Goal: Task Accomplishment & Management: Manage account settings

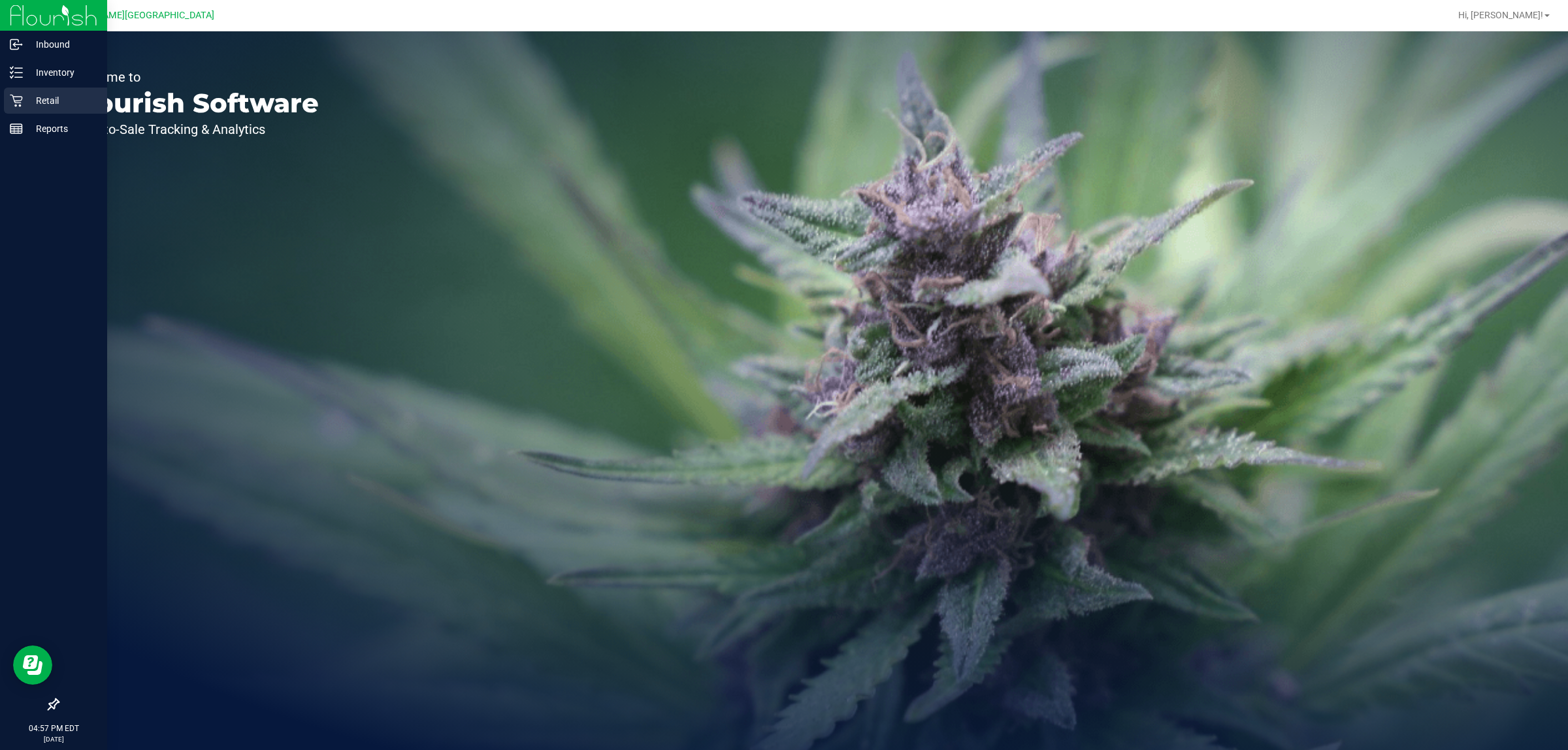
click at [31, 103] on p "Retail" at bounding box center [63, 101] width 79 height 16
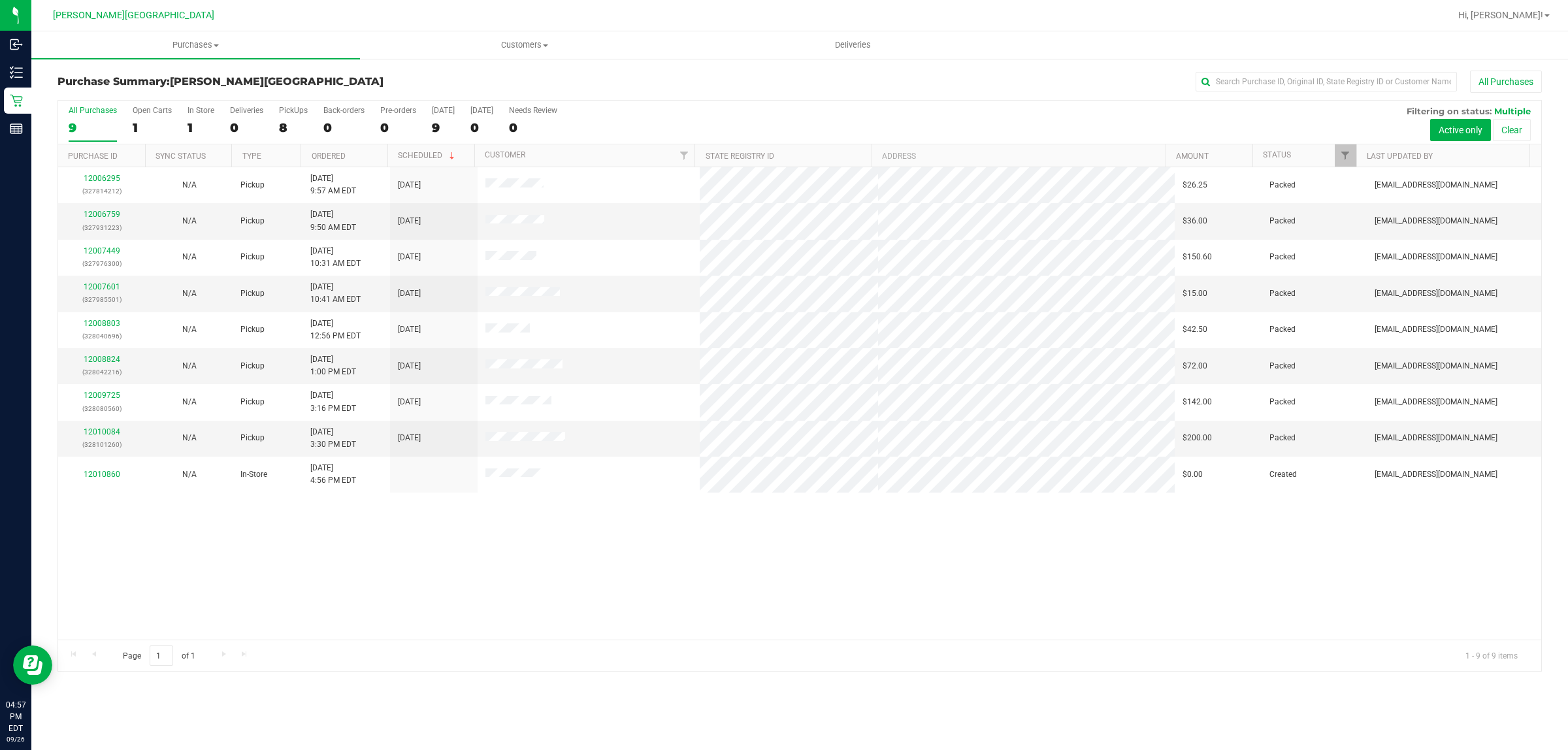
click at [825, 624] on div "12006295 (327814212) N/A Pickup [DATE] 9:57 AM EDT 9/26/2025 $26.25 Packed [EMA…" at bounding box center [799, 403] width 1483 height 472
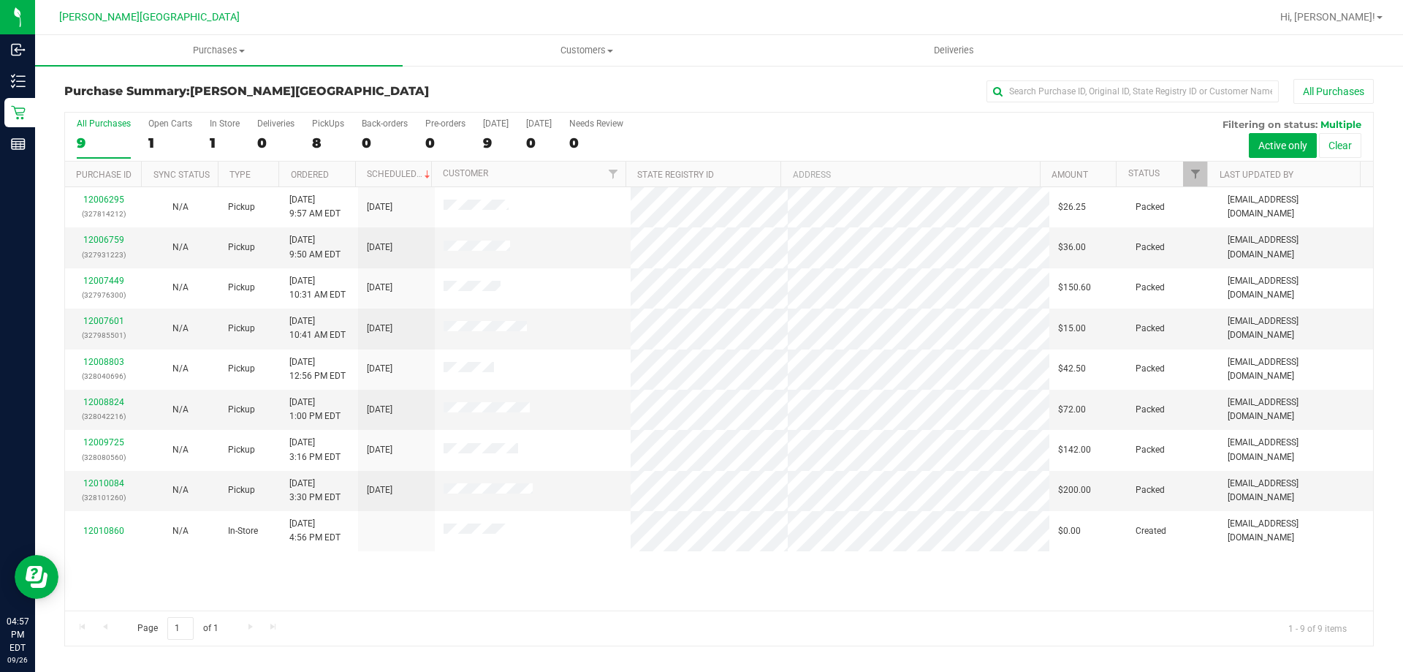
drag, startPoint x: 928, startPoint y: 11, endPoint x: 807, endPoint y: 591, distance: 592.2
click at [807, 591] on div "12006295 (327814212) N/A Pickup [DATE] 9:57 AM EDT 9/26/2025 $26.25 Packed [EMA…" at bounding box center [719, 398] width 1308 height 423
click at [207, 53] on span "Purchases" at bounding box center [219, 50] width 368 height 13
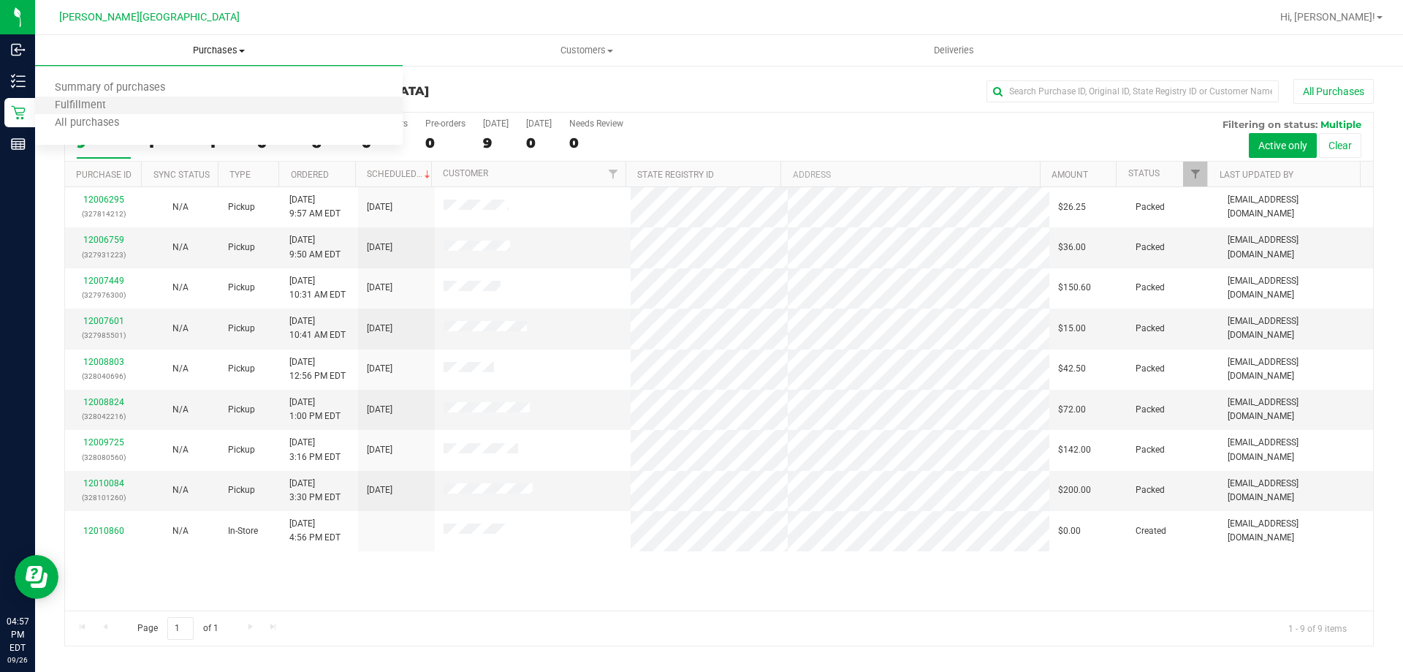
click at [164, 109] on li "Fulfillment" at bounding box center [219, 106] width 368 height 18
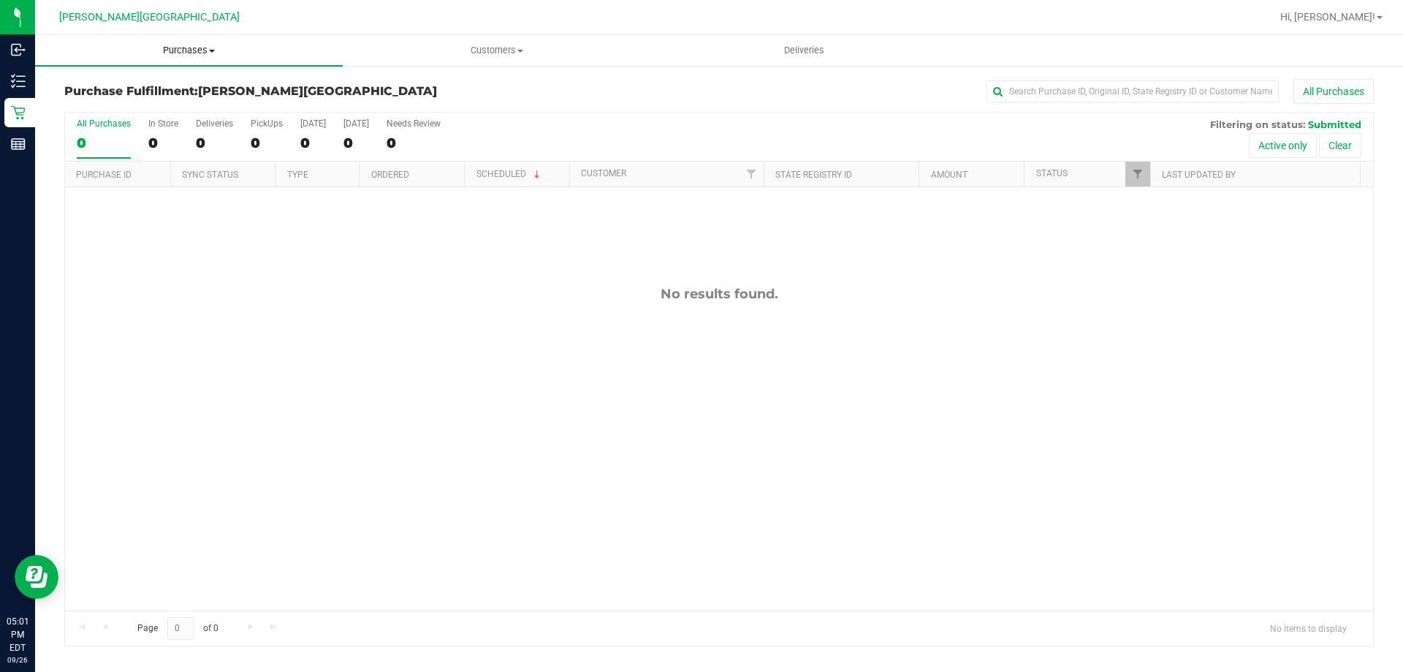
click at [211, 55] on span "Purchases" at bounding box center [189, 50] width 308 height 13
click at [151, 112] on li "Fulfillment" at bounding box center [189, 106] width 308 height 18
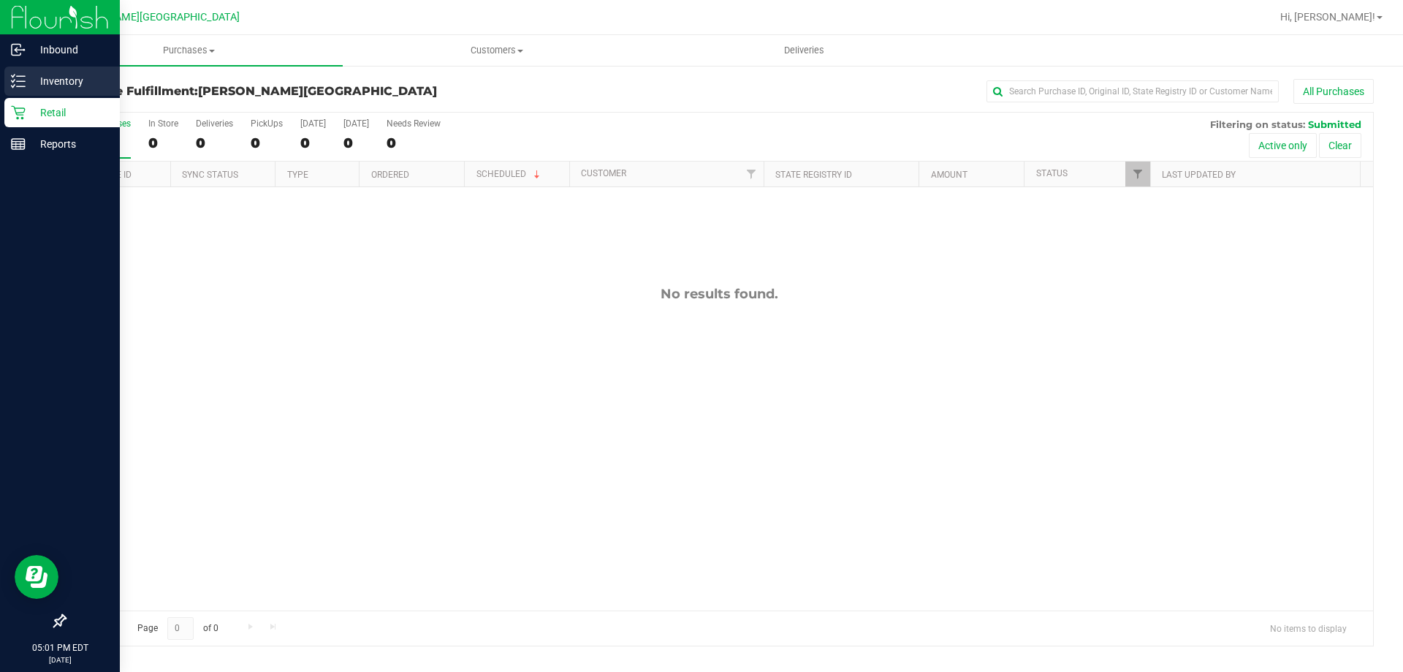
click at [22, 86] on line at bounding box center [21, 86] width 8 height 0
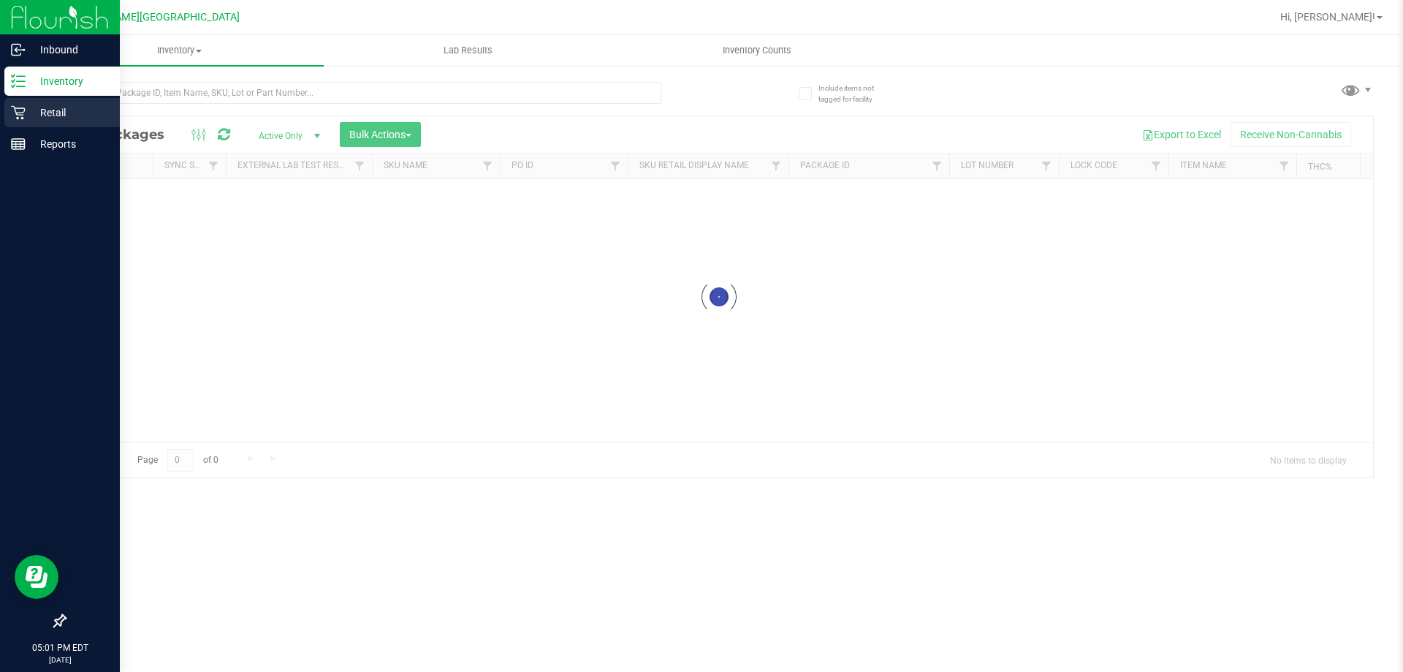
click at [76, 118] on p "Retail" at bounding box center [70, 113] width 88 height 18
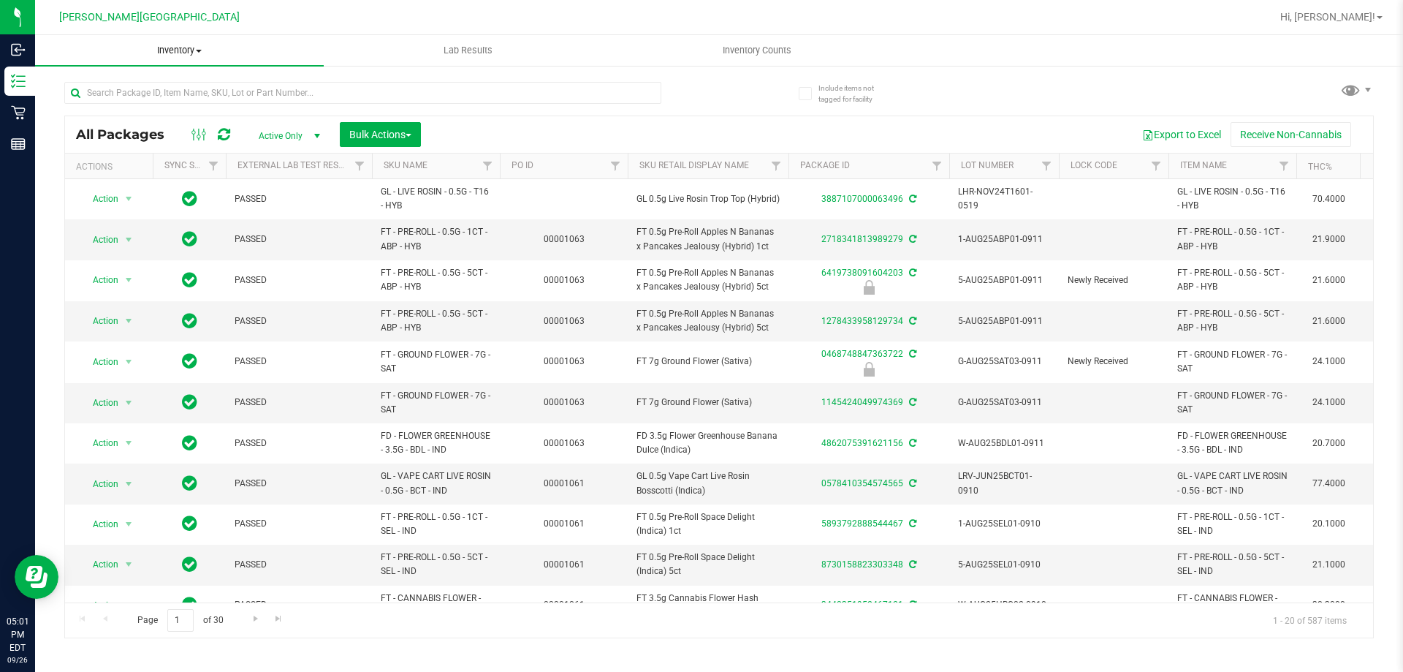
click at [170, 48] on span "Inventory" at bounding box center [179, 50] width 289 height 13
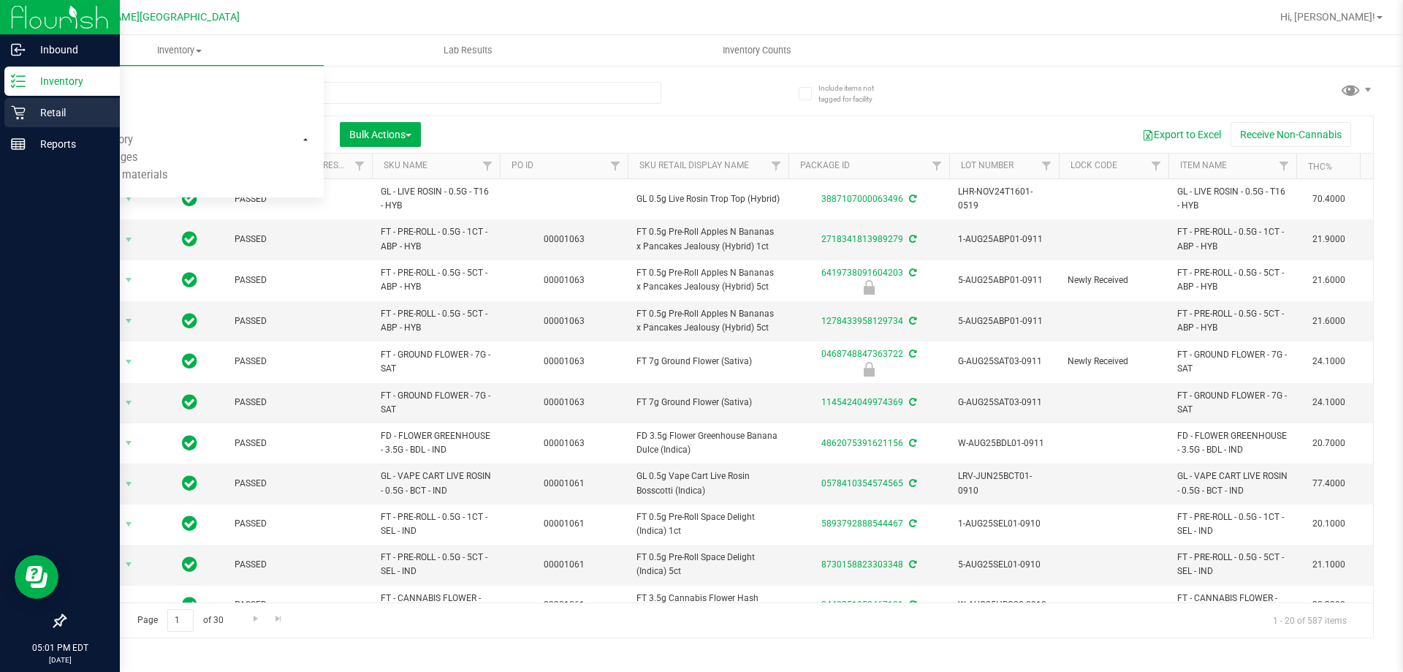
click at [15, 117] on icon at bounding box center [18, 112] width 15 height 15
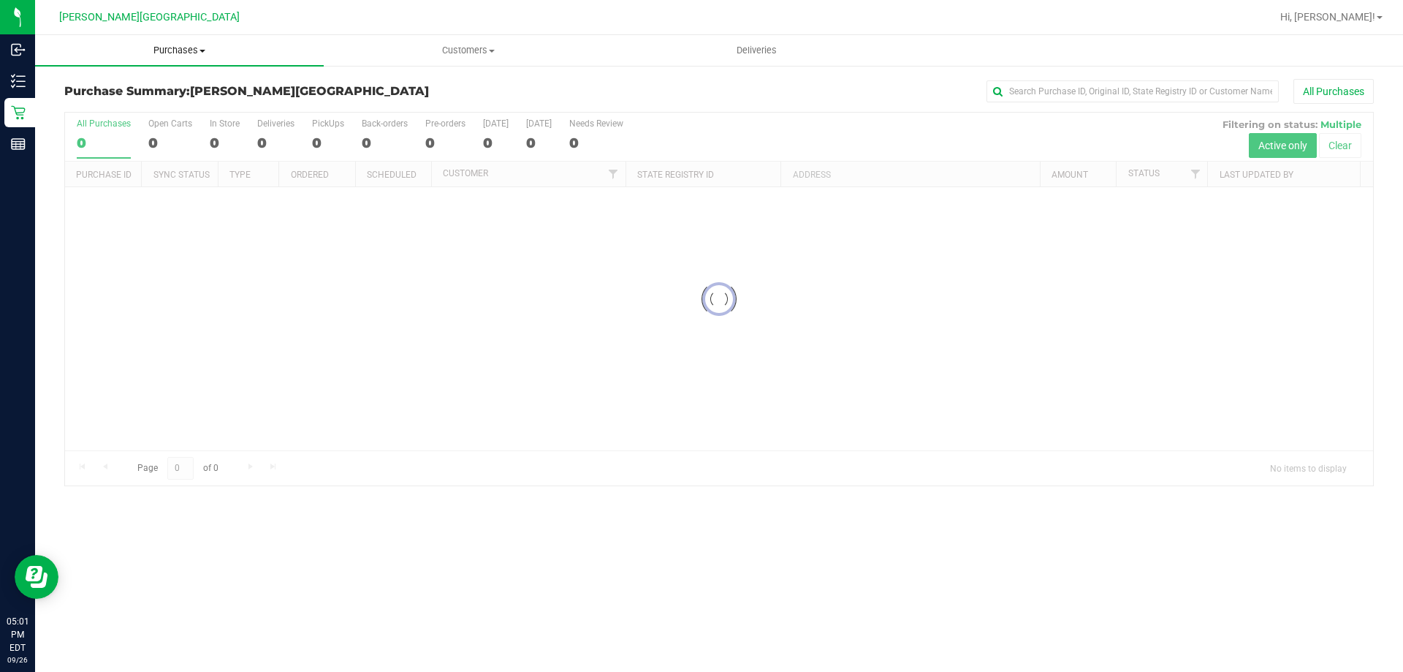
click at [197, 45] on span "Purchases" at bounding box center [179, 50] width 289 height 13
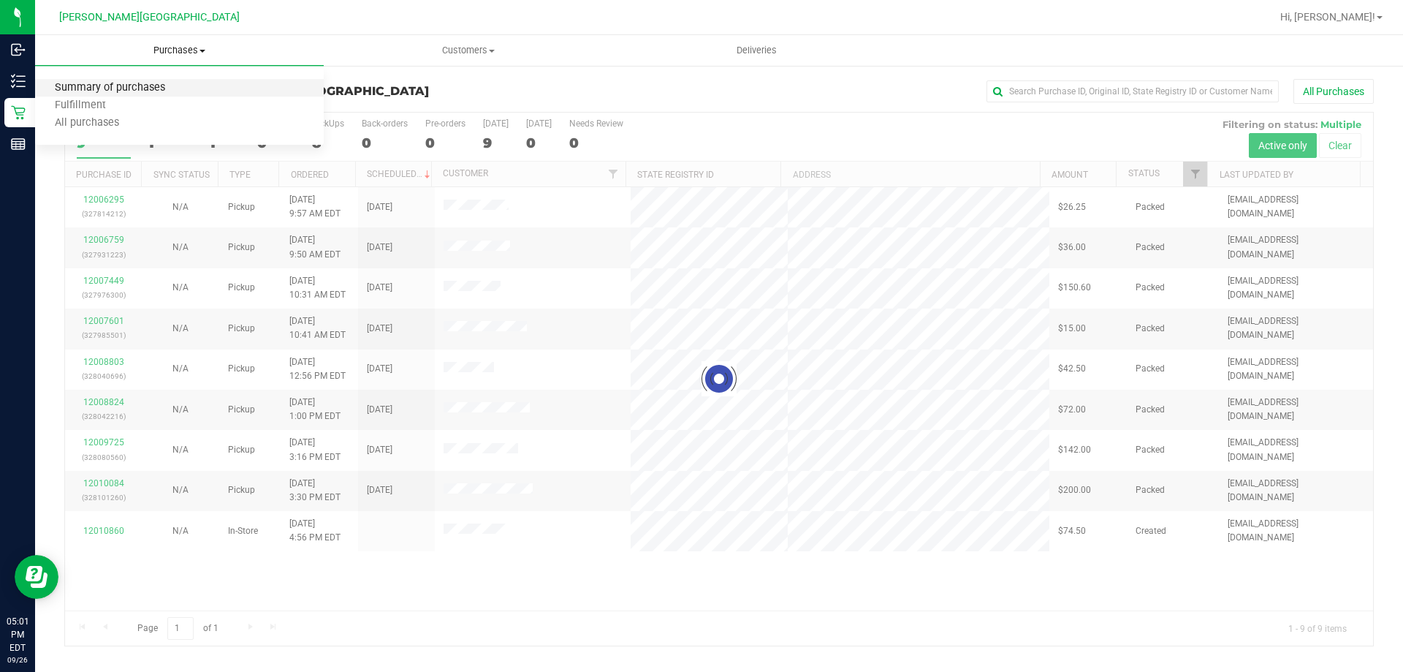
click at [175, 85] on span "Summary of purchases" at bounding box center [110, 88] width 150 height 12
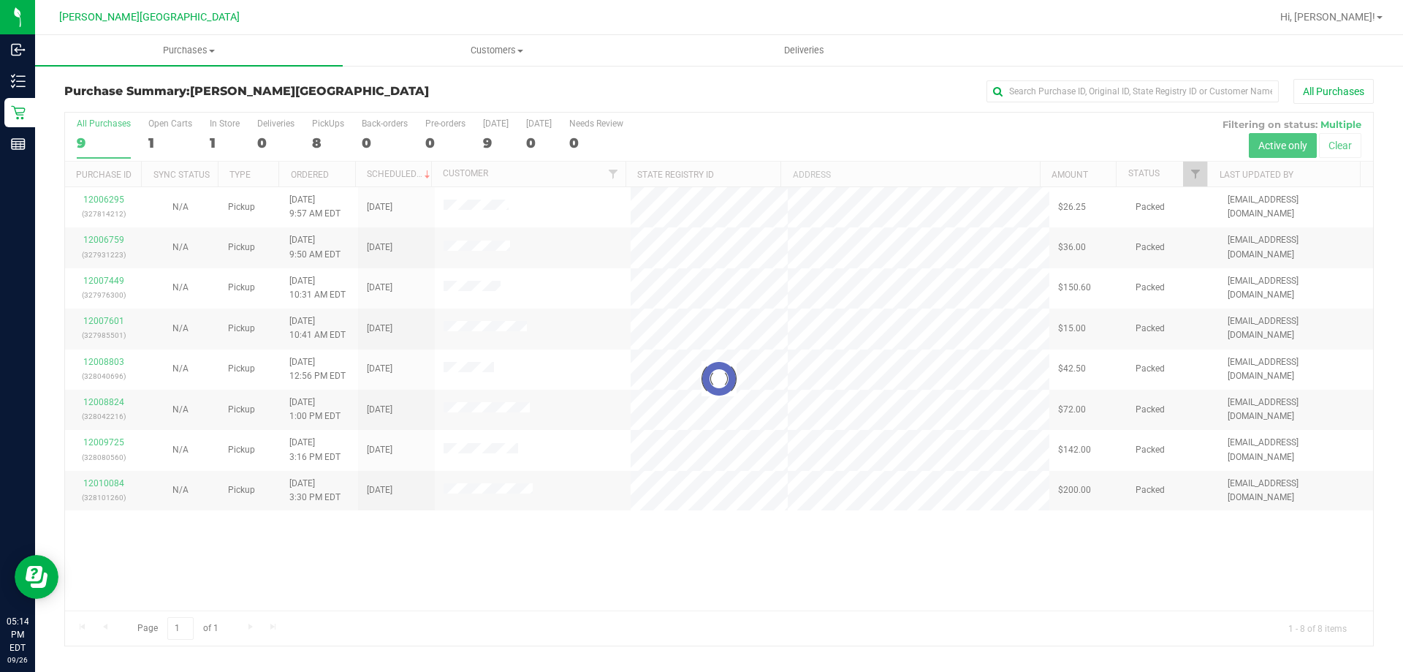
click at [490, 86] on h3 "Purchase Summary: [PERSON_NAME][GEOGRAPHIC_DATA]" at bounding box center [282, 91] width 436 height 13
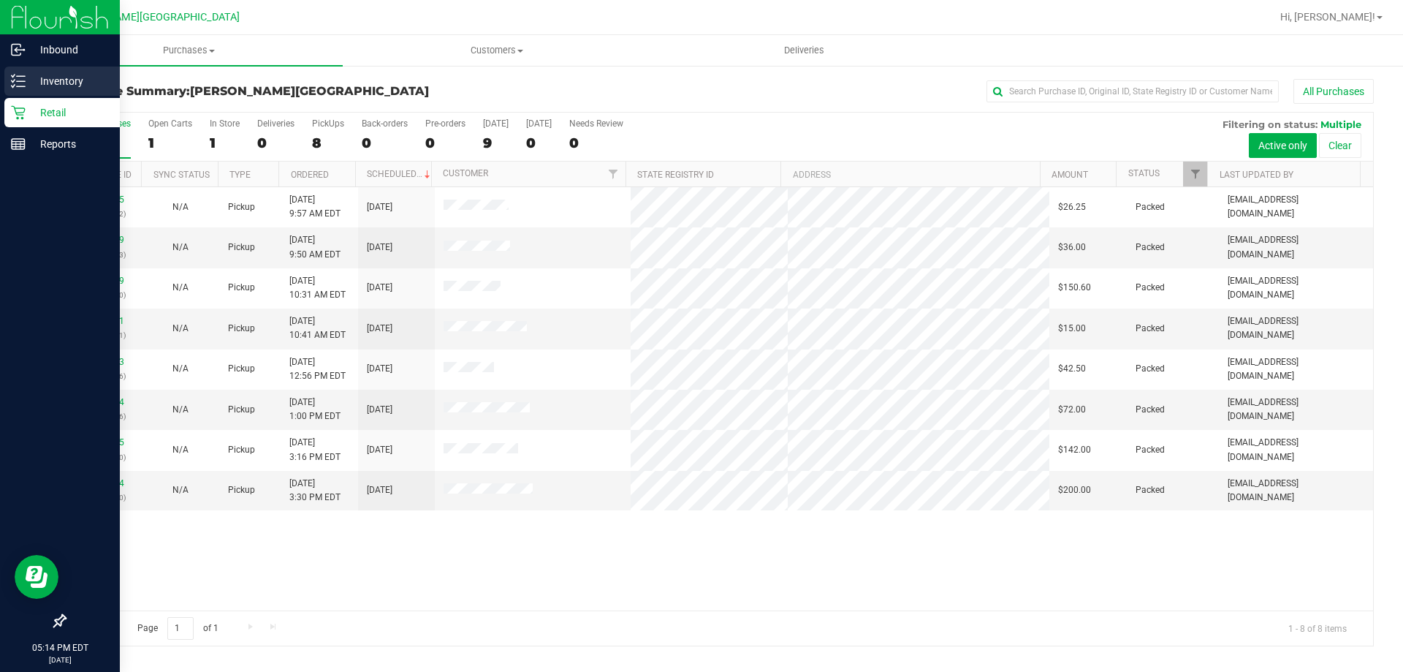
click at [30, 79] on p "Inventory" at bounding box center [70, 81] width 88 height 18
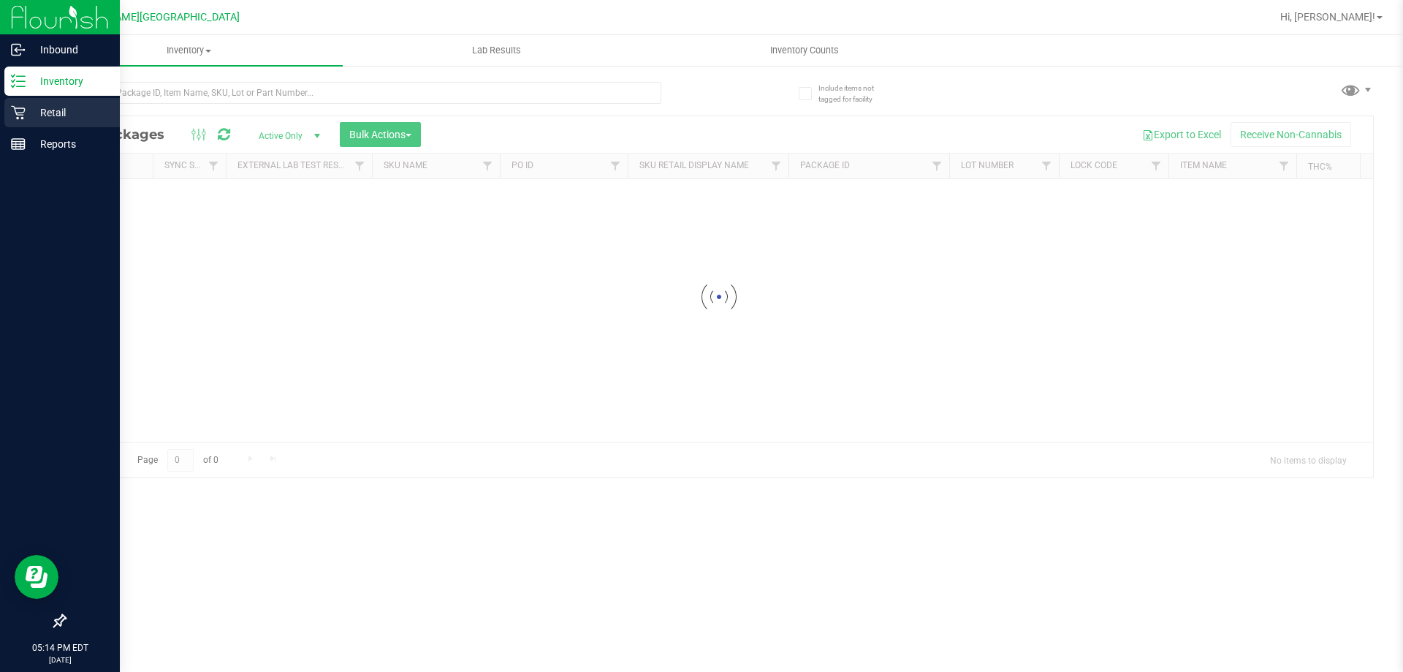
click at [30, 107] on p "Retail" at bounding box center [70, 113] width 88 height 18
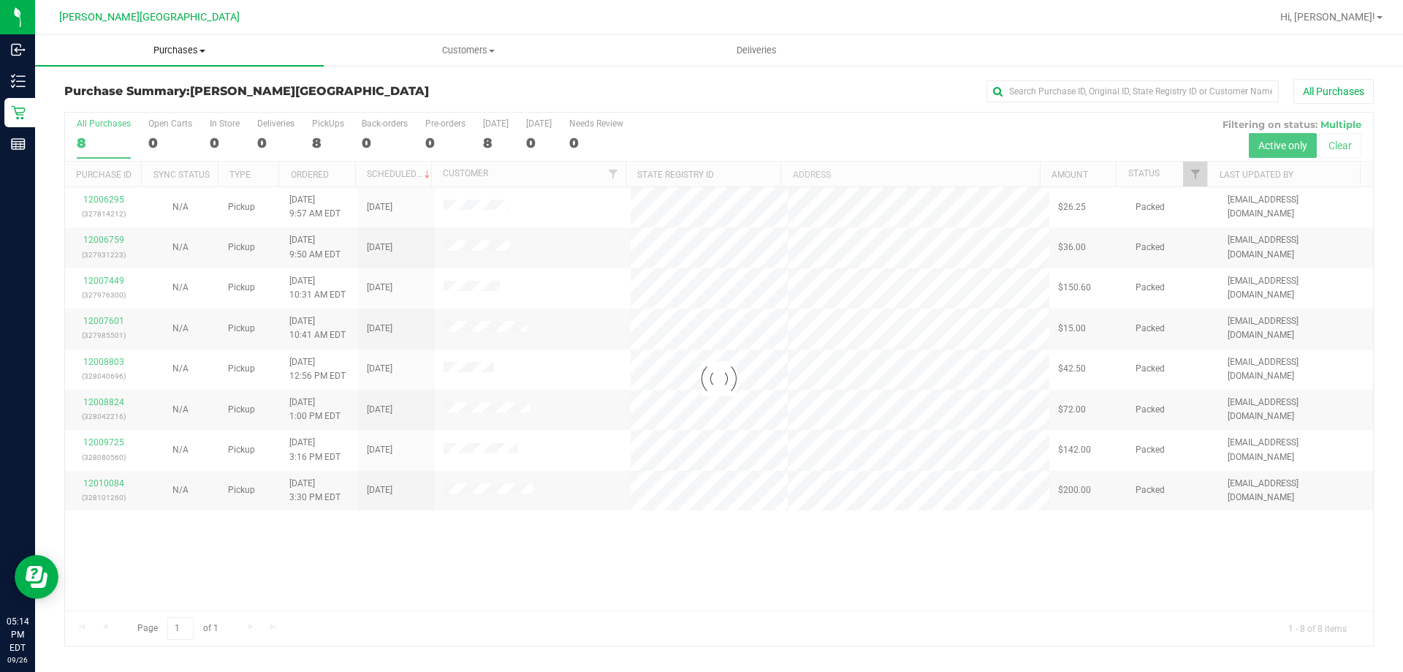
click at [190, 51] on span "Purchases" at bounding box center [179, 50] width 289 height 13
click at [157, 102] on li "Fulfillment" at bounding box center [179, 106] width 289 height 18
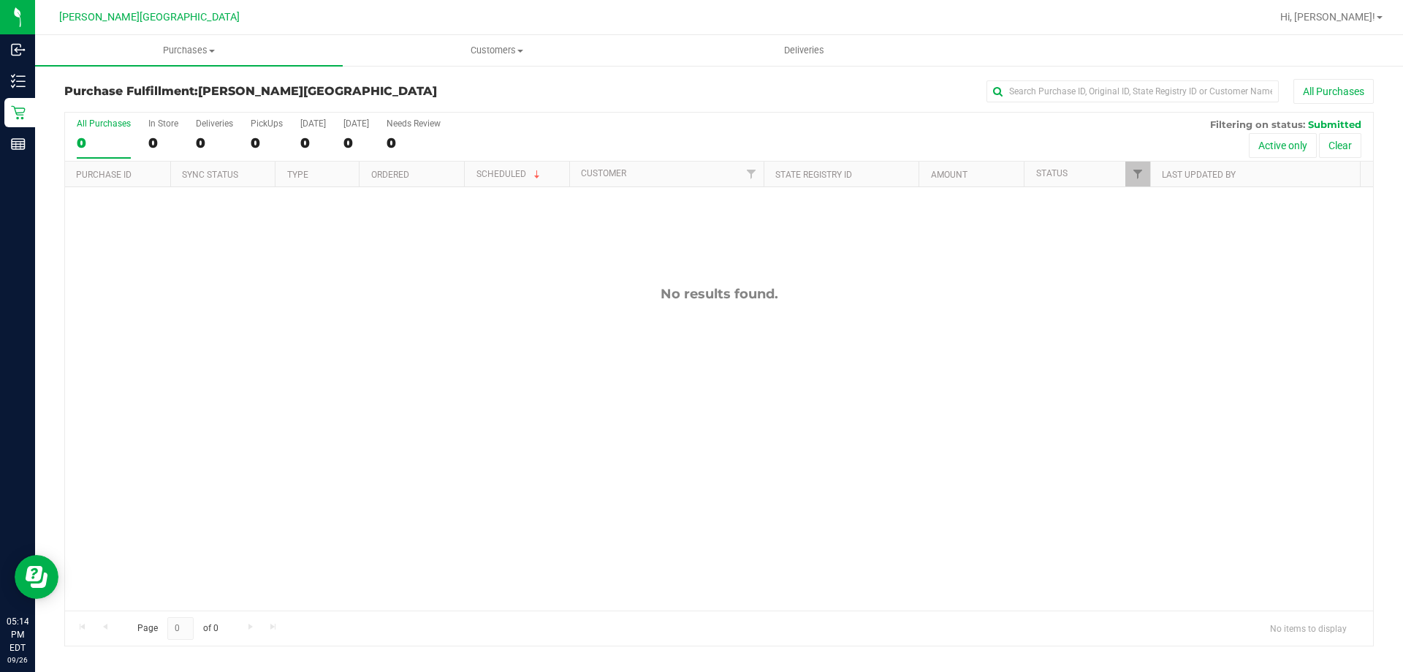
click at [484, 86] on h3 "Purchase Fulfillment: [PERSON_NAME][GEOGRAPHIC_DATA]" at bounding box center [282, 91] width 436 height 13
click at [780, 338] on div "No results found." at bounding box center [719, 448] width 1308 height 522
click at [458, 322] on div "No results found." at bounding box center [719, 448] width 1308 height 522
click at [179, 46] on span "Purchases" at bounding box center [189, 50] width 308 height 13
click at [79, 107] on span "Fulfillment" at bounding box center [80, 105] width 91 height 12
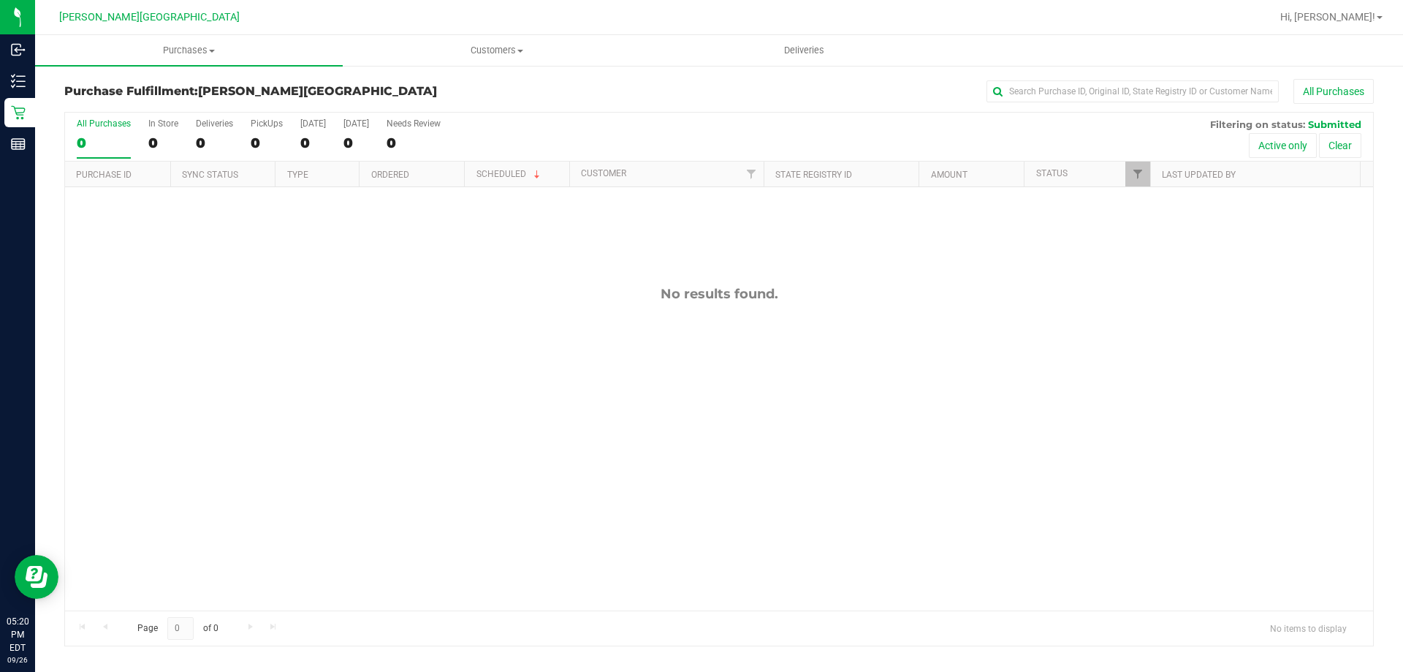
click at [607, 94] on div "All Purchases" at bounding box center [937, 91] width 873 height 25
click at [721, 249] on div "No results found." at bounding box center [719, 448] width 1308 height 522
click at [1177, 362] on div "No results found." at bounding box center [719, 448] width 1308 height 522
click at [767, 346] on div "No results found." at bounding box center [719, 448] width 1308 height 522
click at [507, 463] on div "12011244 (328161325) N/A Pickup [DATE] 5:41 PM EDT 9/26/2025 $12.50 Submitted […" at bounding box center [719, 398] width 1308 height 423
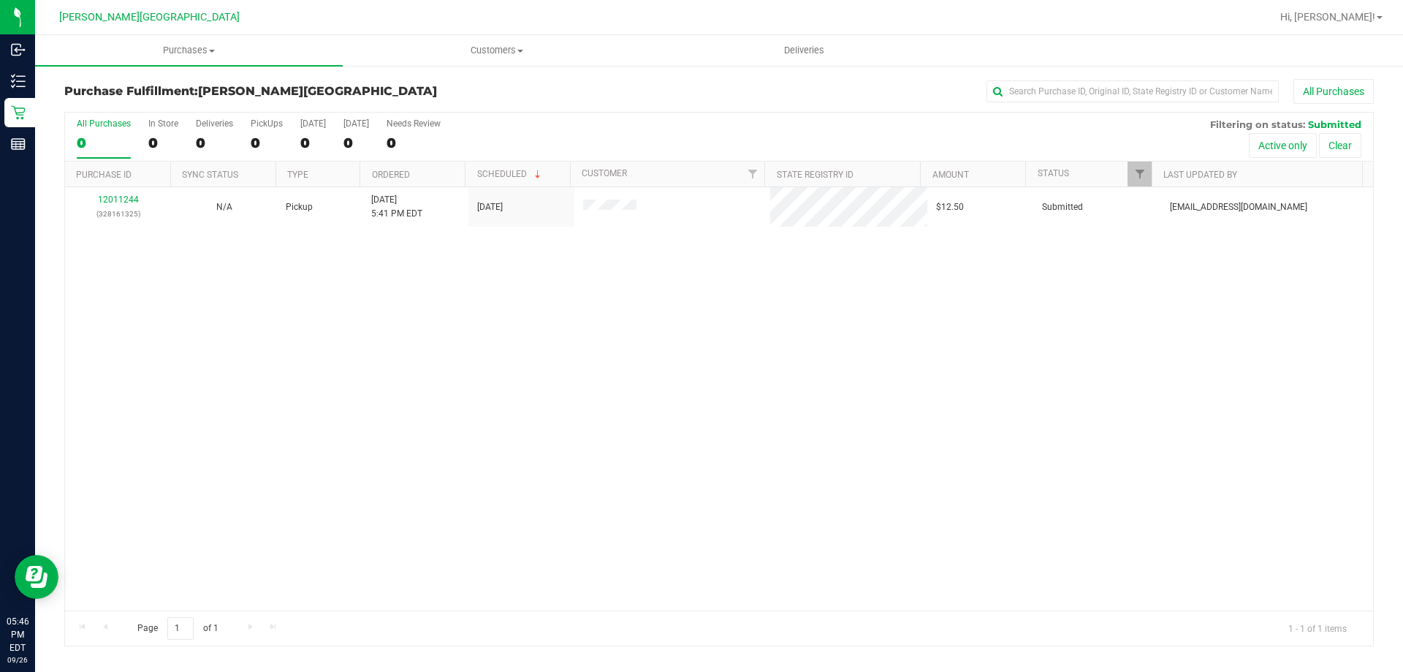
click at [472, 330] on div "12011244 (328161325) N/A Pickup [DATE] 5:41 PM EDT 9/26/2025 $12.50 Submitted […" at bounding box center [719, 398] width 1308 height 423
click at [539, 377] on div "12011244 (328161325) N/A Pickup [DATE] 5:41 PM EDT 9/26/2025 $12.50 Submitted […" at bounding box center [719, 398] width 1308 height 423
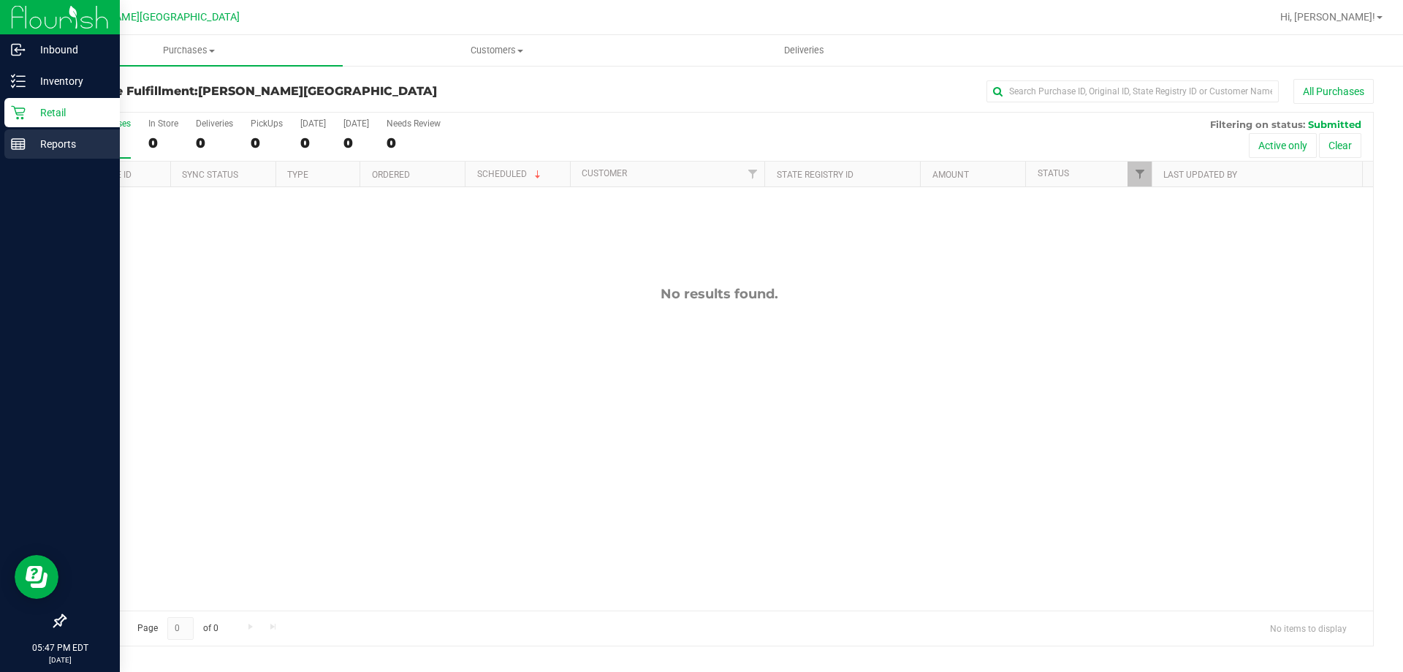
click at [7, 144] on div "Reports" at bounding box center [61, 143] width 115 height 29
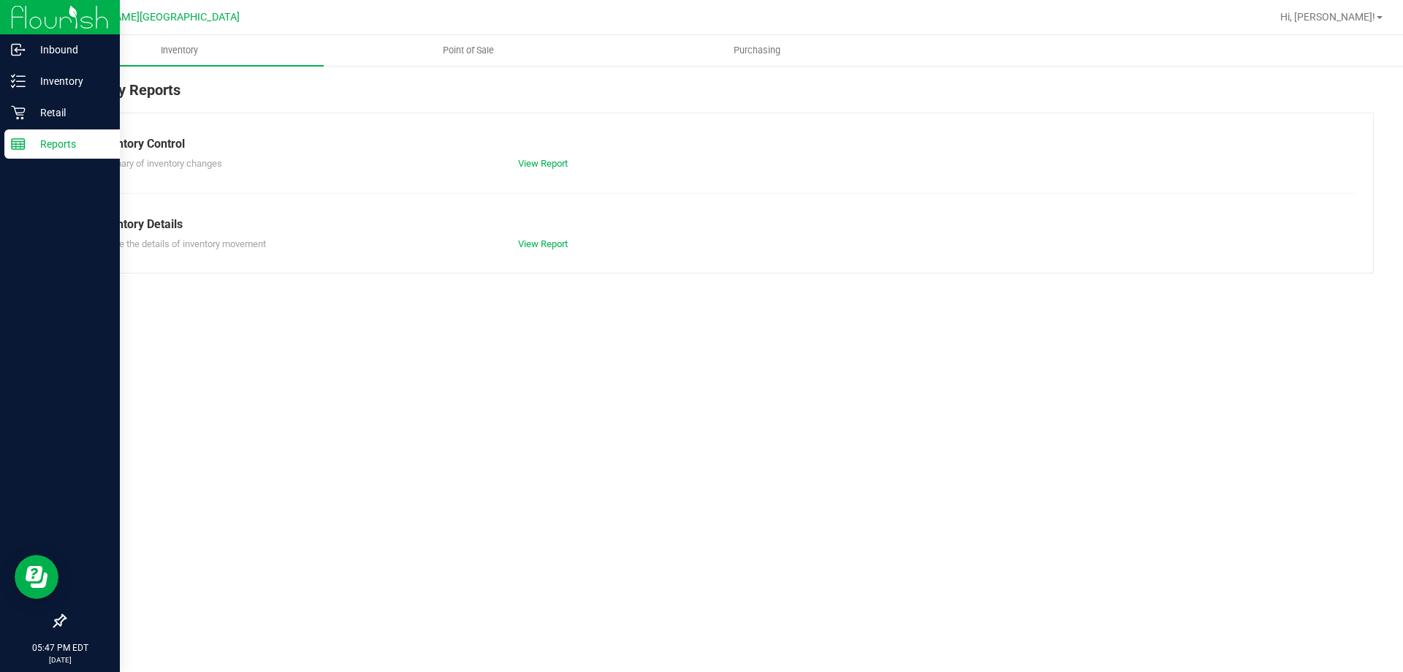
click at [464, 48] on span "Point of Sale" at bounding box center [468, 50] width 91 height 13
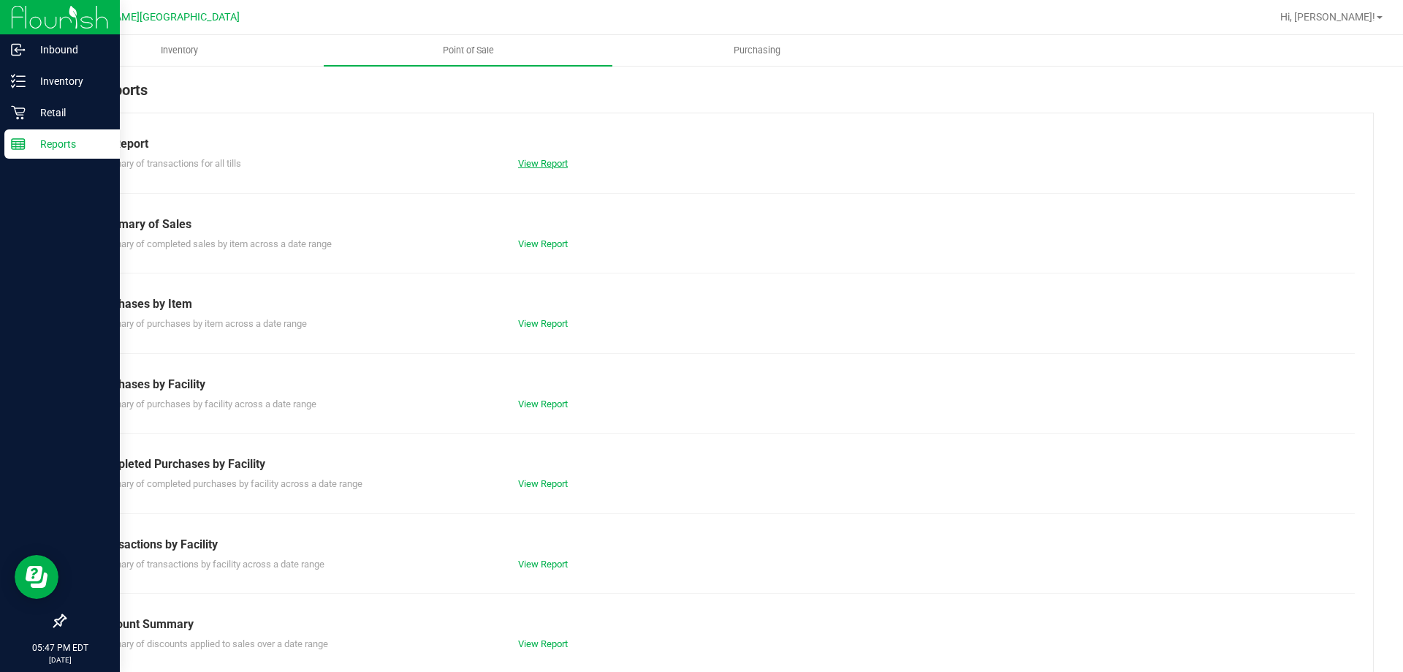
click at [542, 164] on link "View Report" at bounding box center [543, 163] width 50 height 11
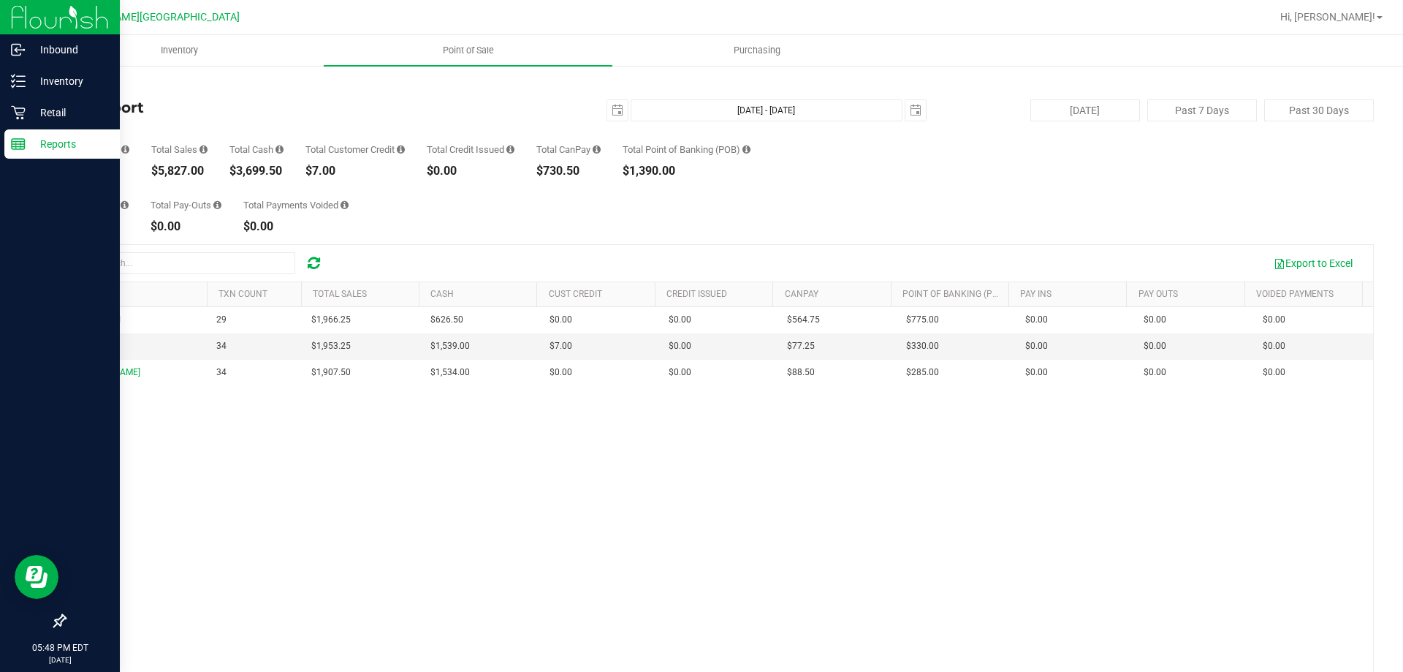
click at [143, 474] on div "MITSUBISHI 29 $1,966.25 $626.50 $0.00 $0.00 $0.00 $564.75 $0.00 $775.00 $0.00 $…" at bounding box center [719, 518] width 1308 height 423
click at [167, 60] on uib-tab-heading "Inventory" at bounding box center [179, 50] width 287 height 29
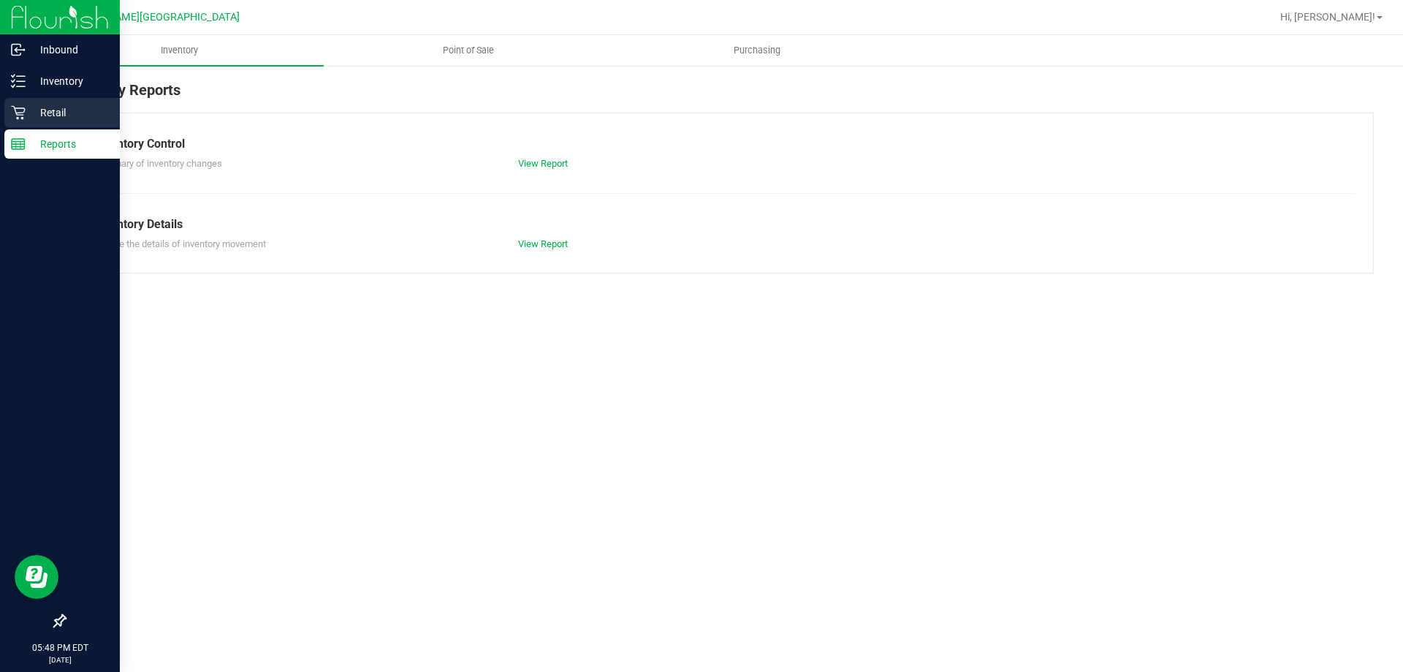
click at [57, 111] on p "Retail" at bounding box center [70, 113] width 88 height 18
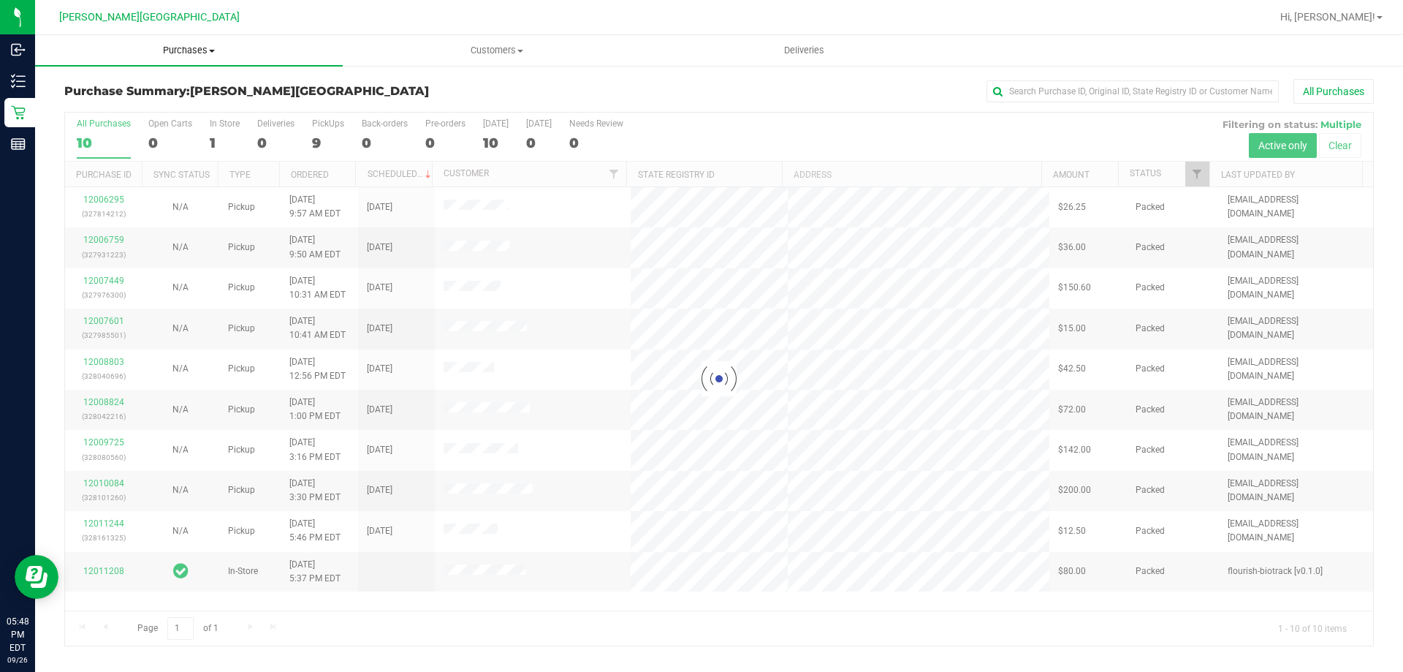
click at [194, 48] on span "Purchases" at bounding box center [189, 50] width 308 height 13
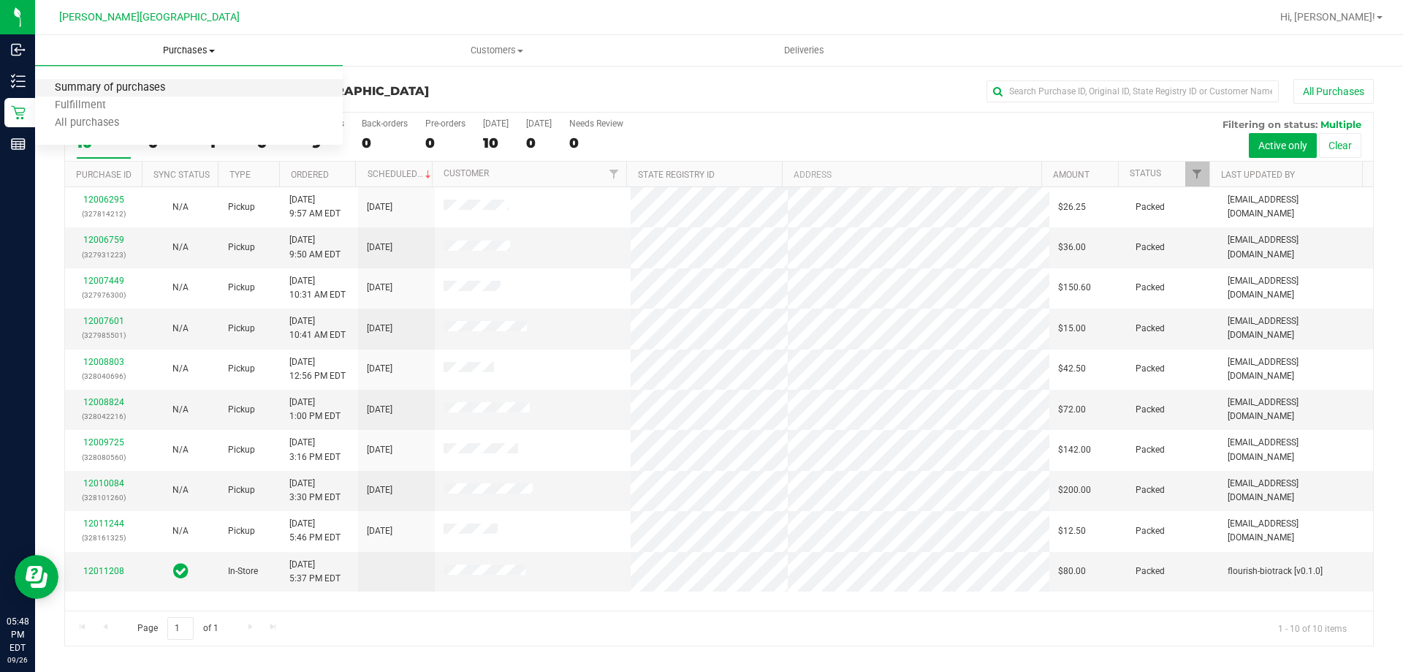
click at [151, 91] on span "Summary of purchases" at bounding box center [110, 88] width 150 height 12
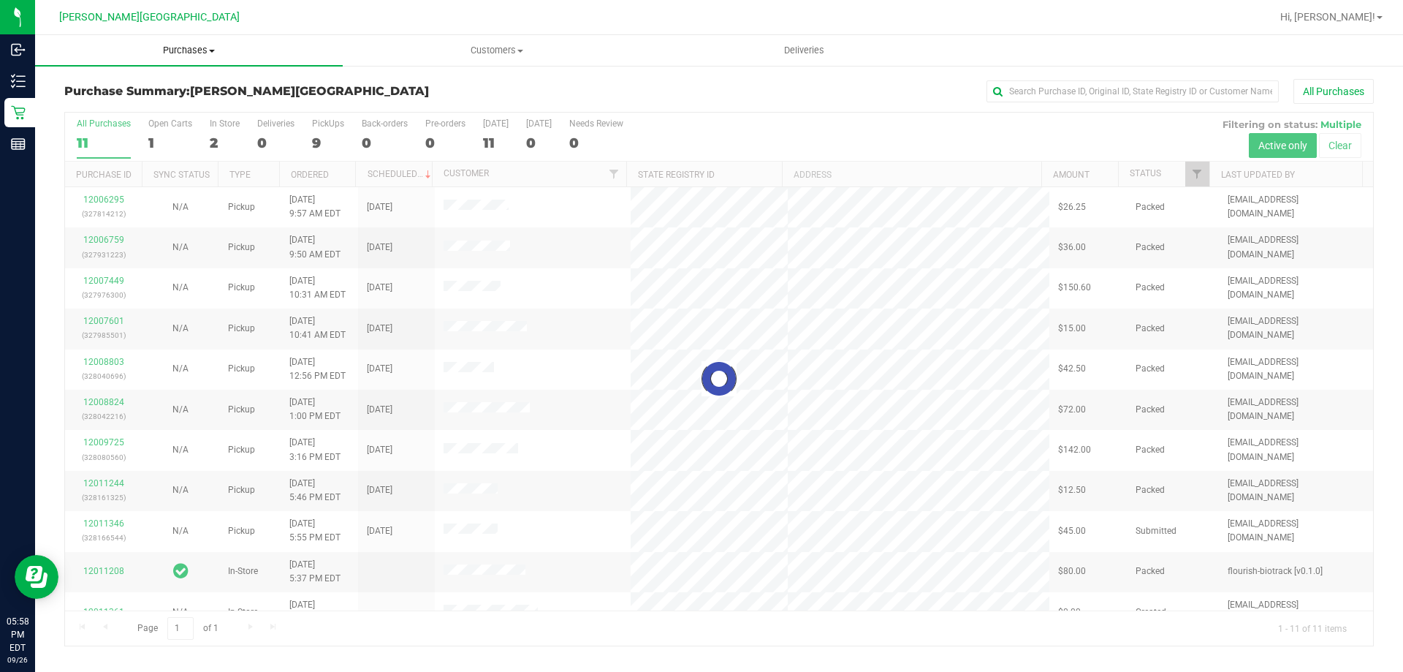
click at [183, 50] on span "Purchases" at bounding box center [189, 50] width 308 height 13
click at [114, 112] on span "Fulfillment" at bounding box center [80, 105] width 91 height 12
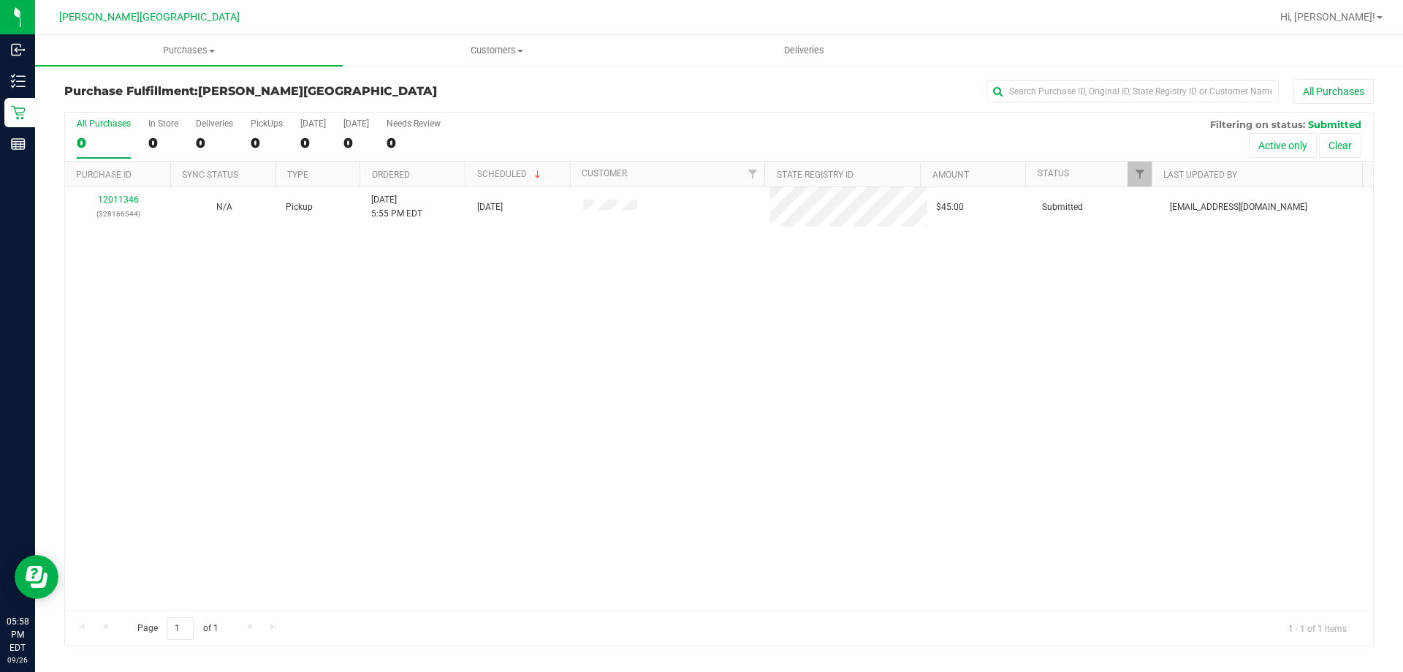
click at [592, 340] on div "12011346 (328166544) N/A Pickup 9/26/2025 5:55 PM EDT 9/26/2025 $45.00 Submitte…" at bounding box center [719, 398] width 1308 height 423
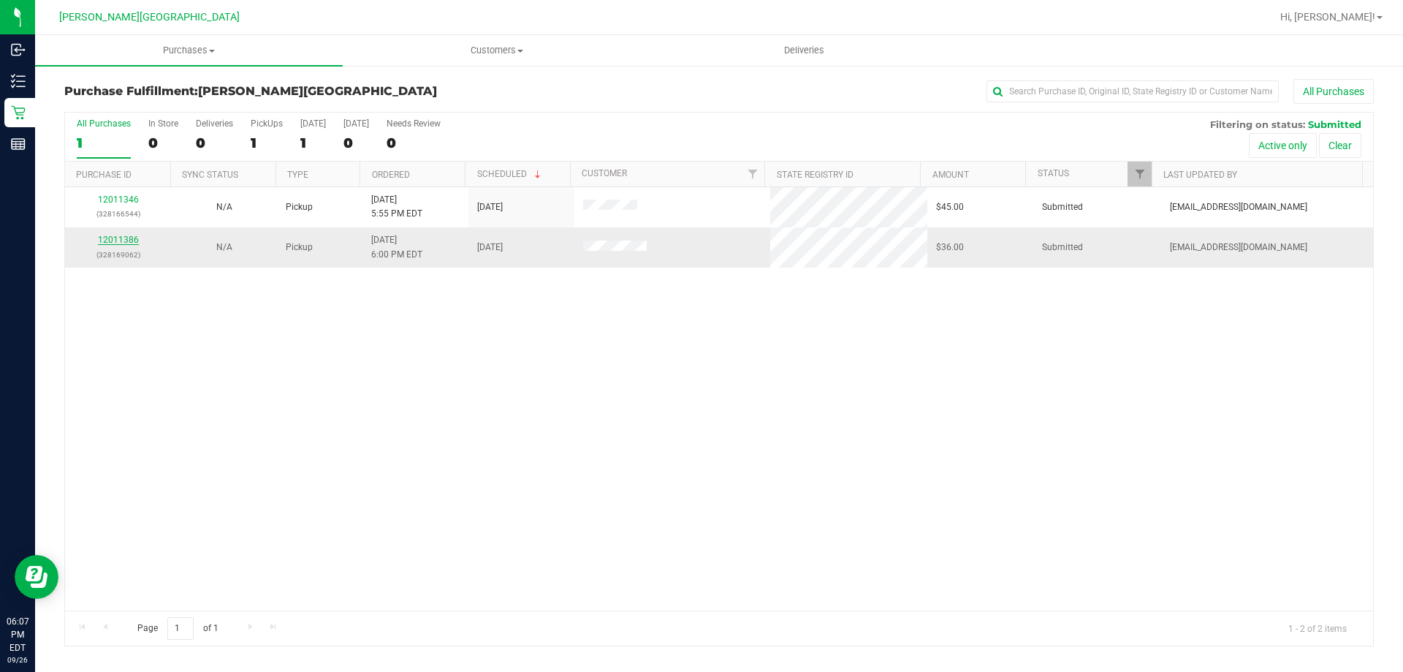
click at [132, 239] on link "12011386" at bounding box center [118, 240] width 41 height 10
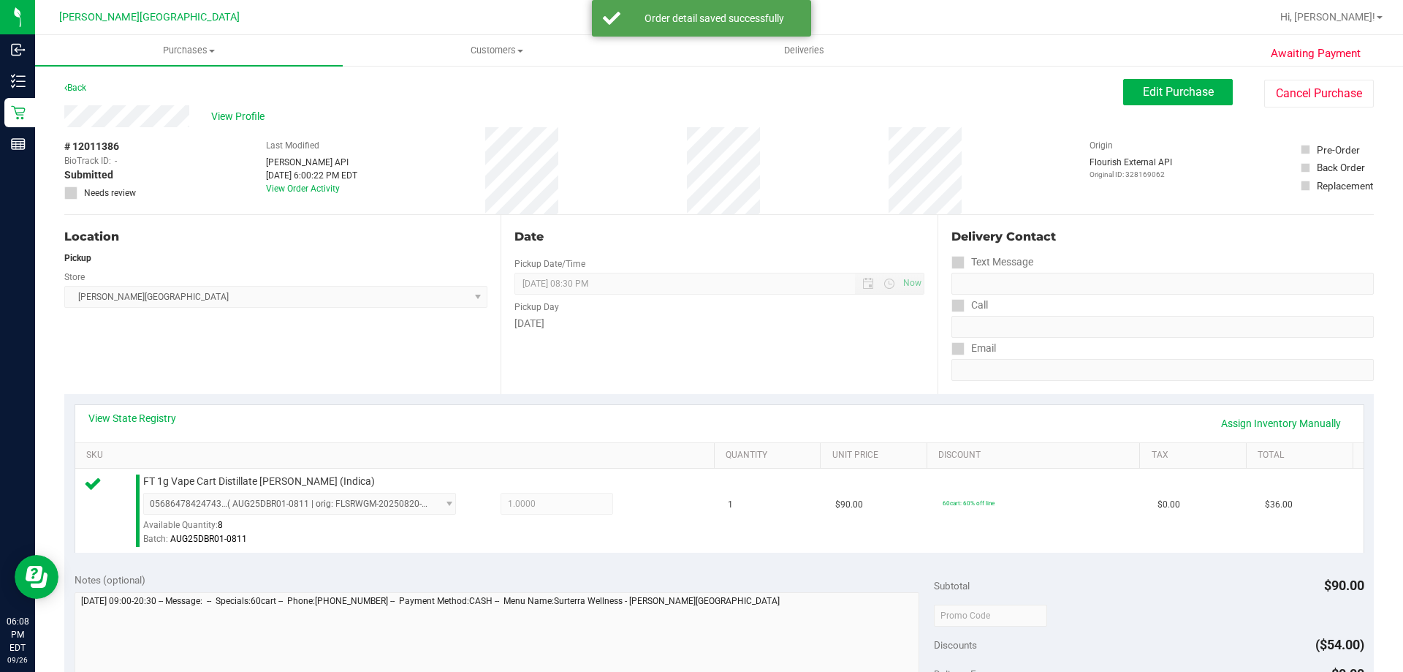
click at [1217, 238] on div "Delivery Contact" at bounding box center [1163, 237] width 422 height 18
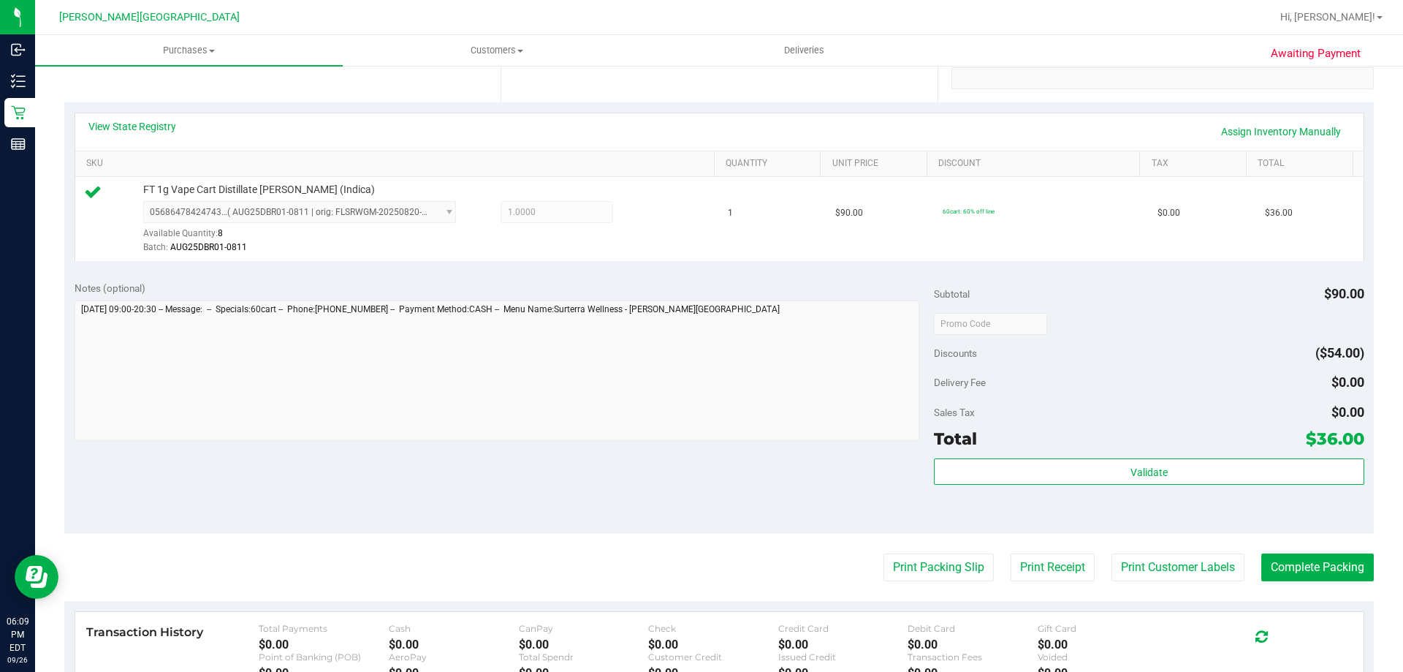
scroll to position [292, 0]
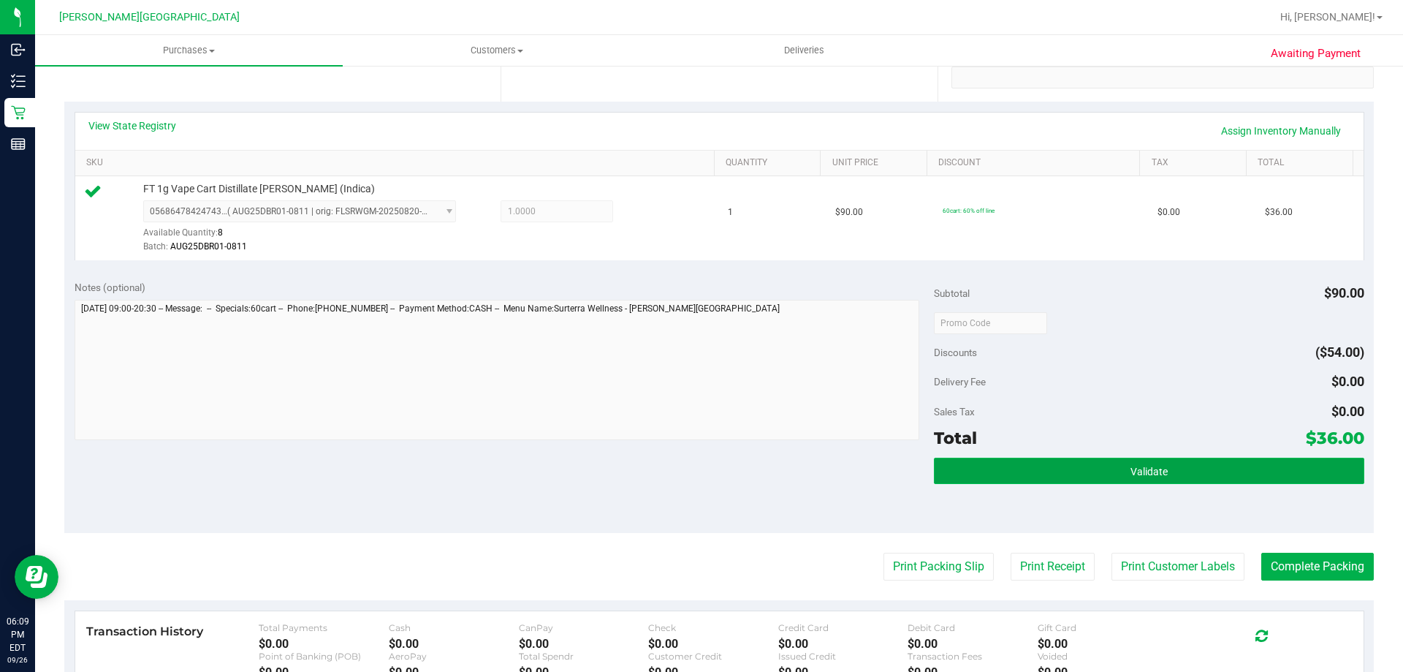
click at [1134, 477] on button "Validate" at bounding box center [1149, 471] width 430 height 26
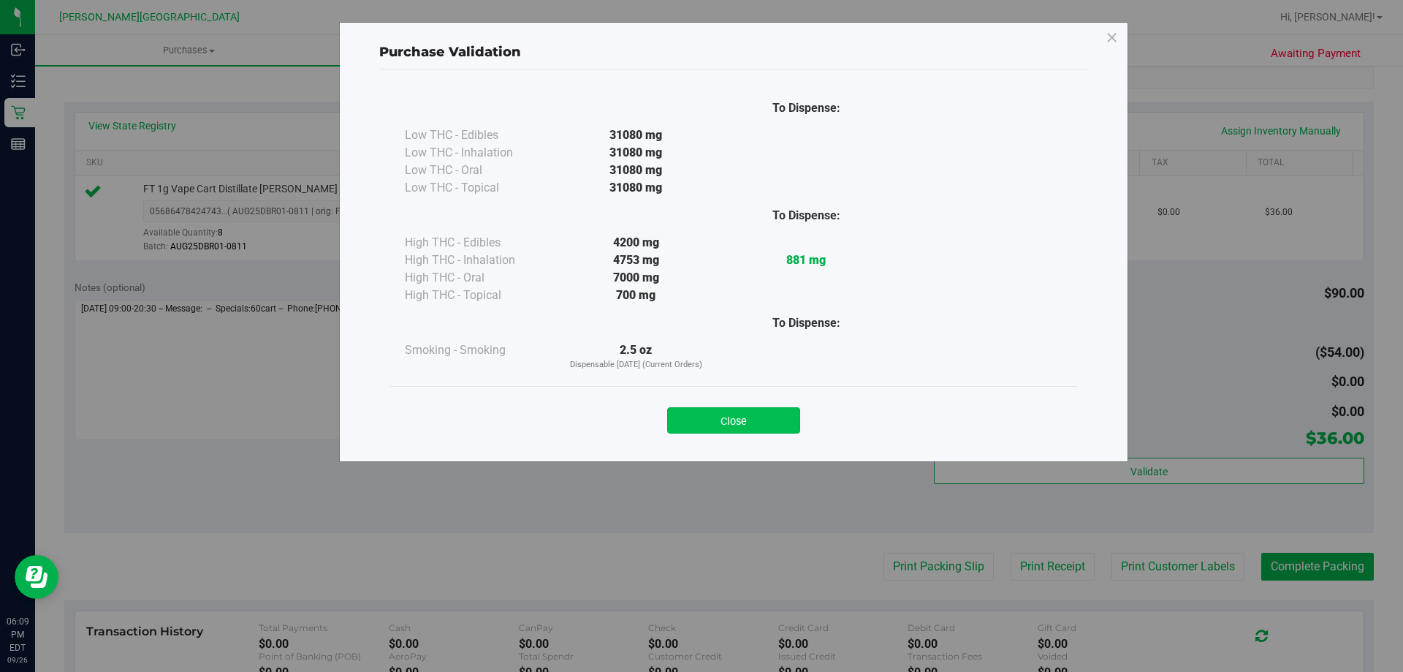
click at [786, 414] on button "Close" at bounding box center [733, 420] width 133 height 26
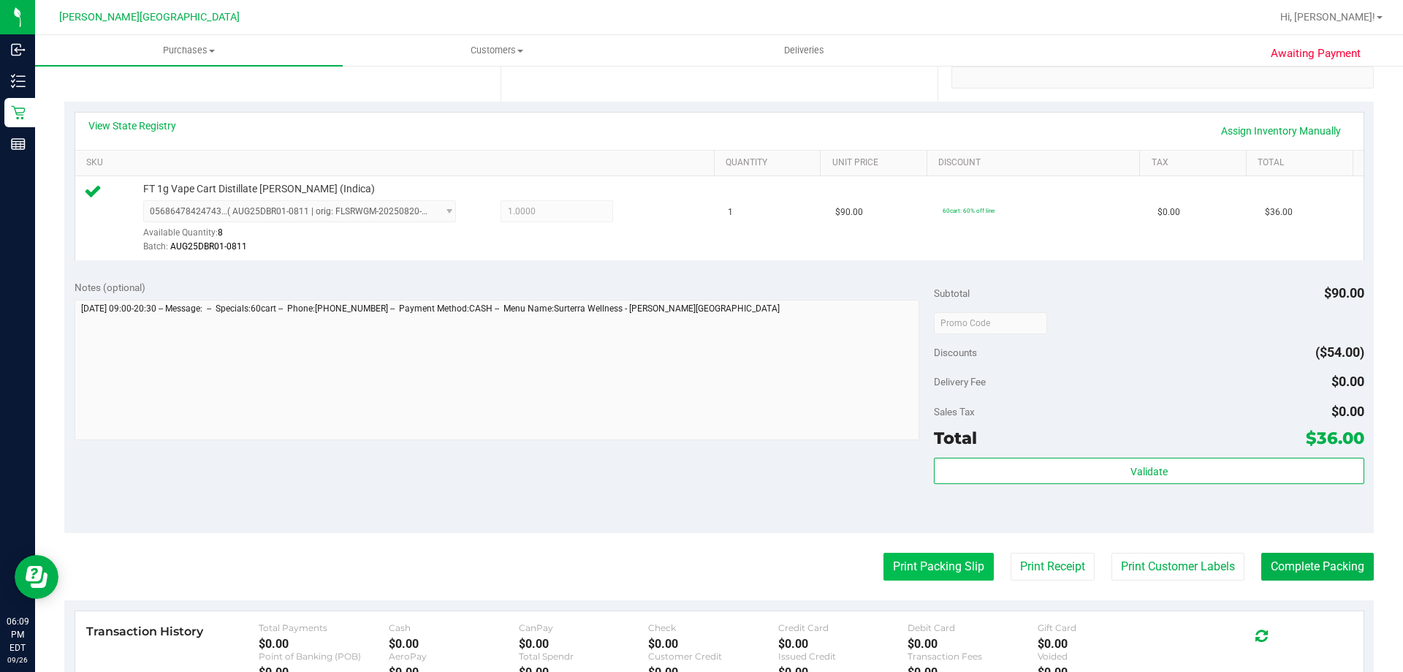
click at [903, 561] on button "Print Packing Slip" at bounding box center [939, 567] width 110 height 28
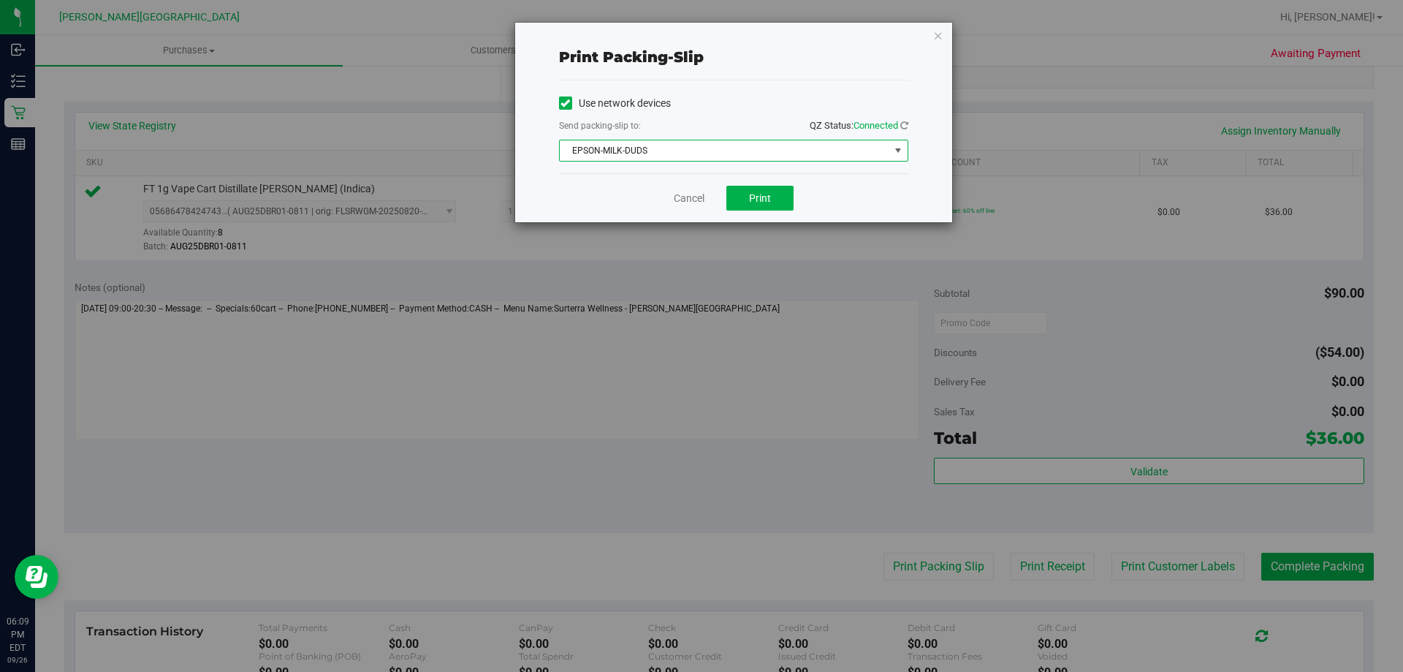
click at [870, 150] on span "EPSON-MILK-DUDS" at bounding box center [725, 150] width 330 height 20
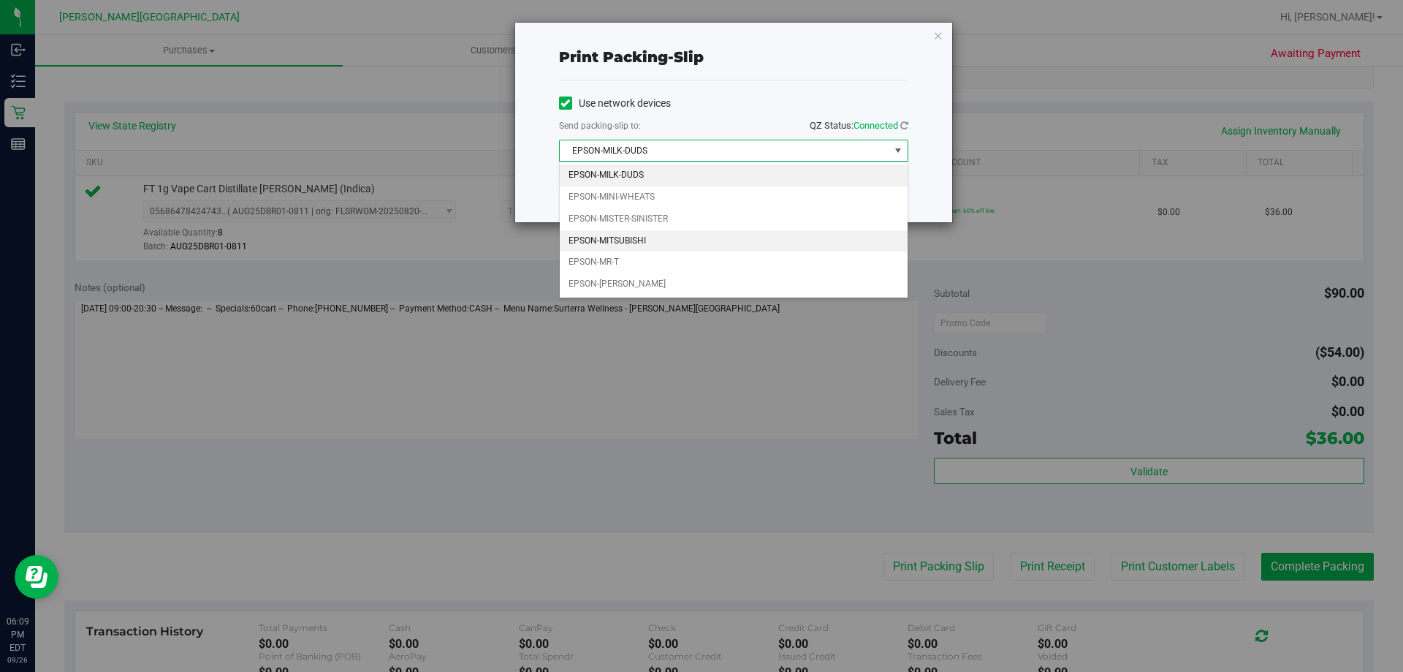
click at [649, 239] on li "EPSON-MITSUBISHI" at bounding box center [734, 241] width 348 height 22
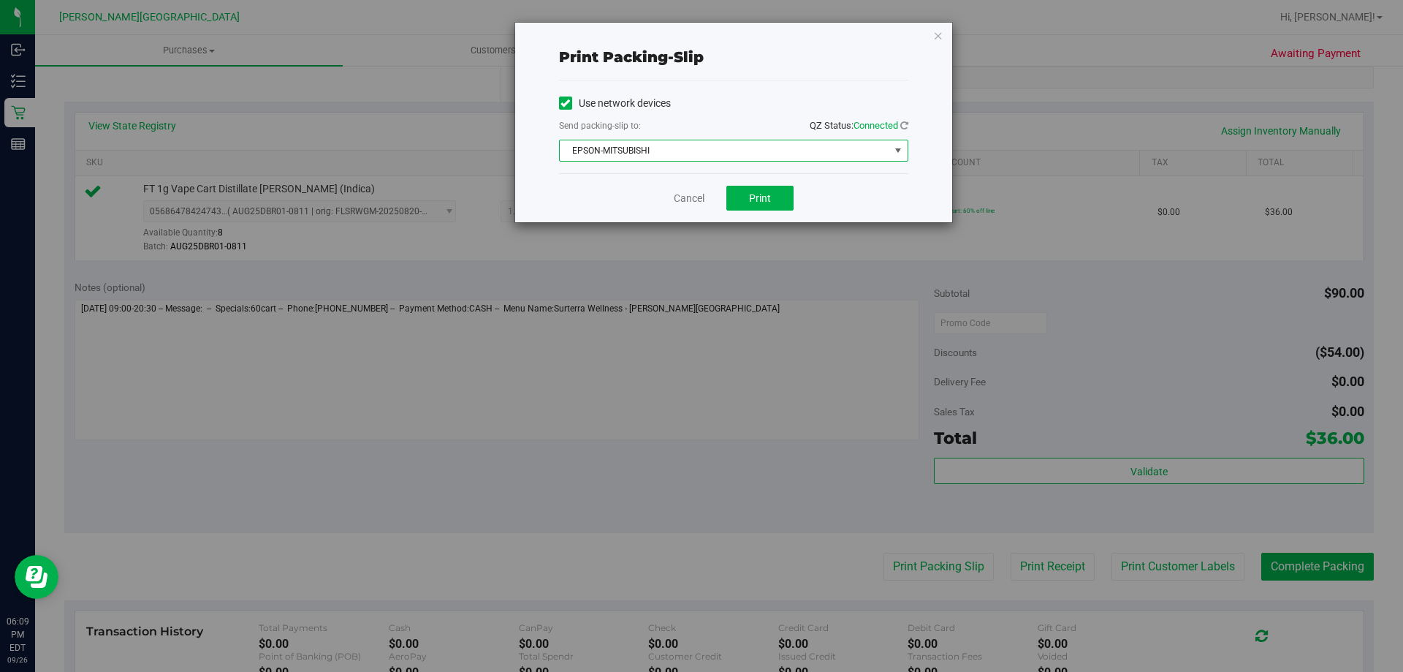
click at [774, 213] on div "Cancel Print" at bounding box center [733, 197] width 349 height 49
click at [774, 211] on div "Cancel Print" at bounding box center [733, 197] width 349 height 49
click at [775, 201] on button "Print" at bounding box center [760, 198] width 67 height 25
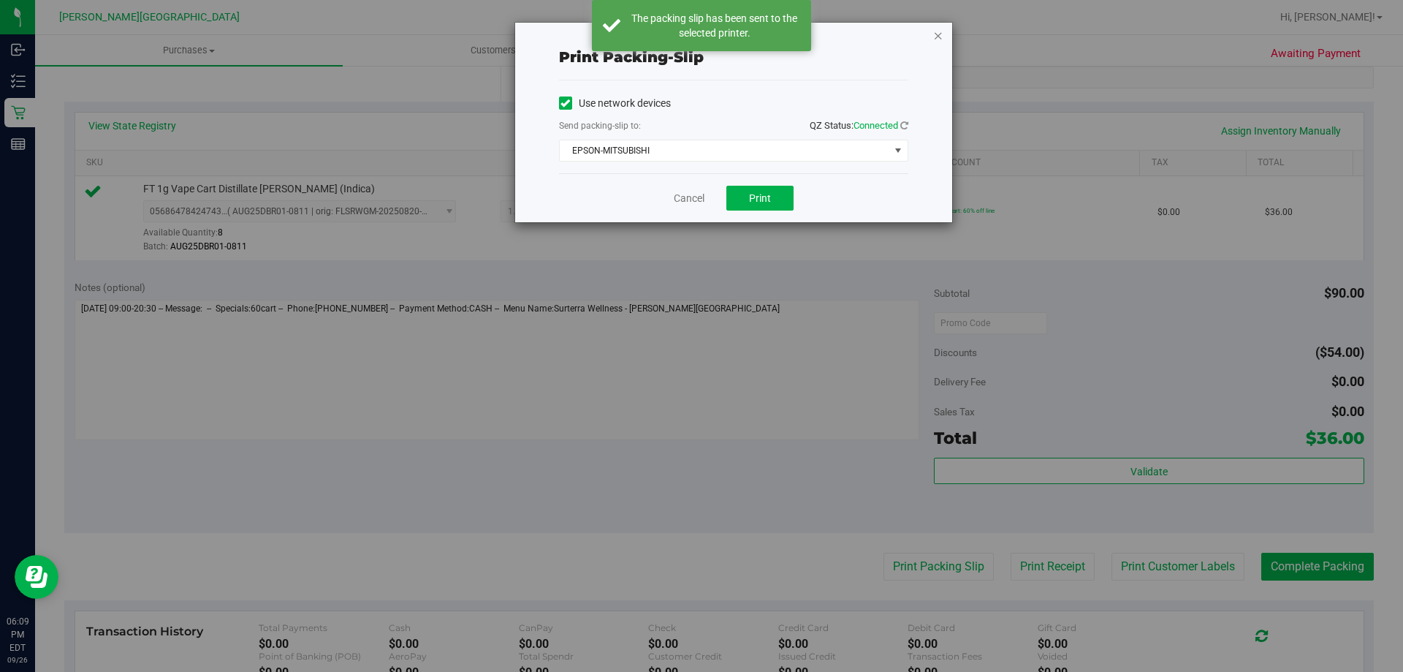
click at [940, 38] on icon "button" at bounding box center [938, 35] width 10 height 18
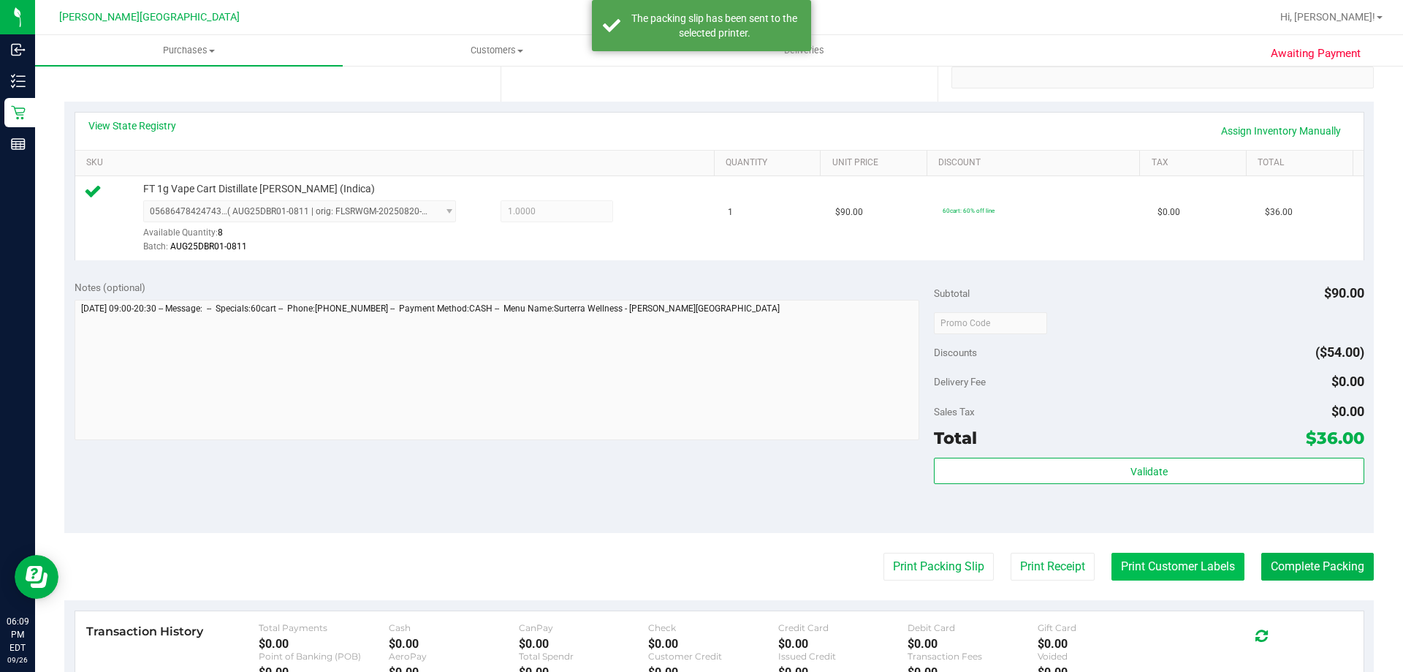
click at [1169, 555] on button "Print Customer Labels" at bounding box center [1178, 567] width 133 height 28
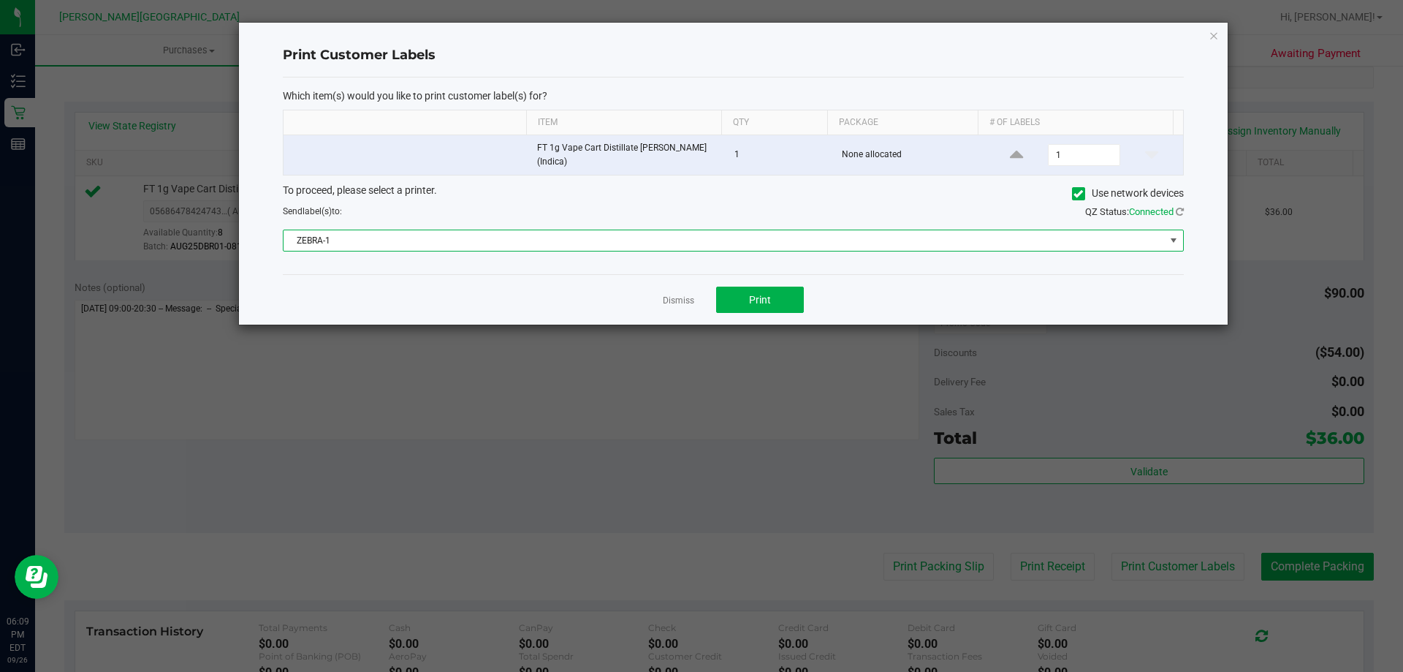
drag, startPoint x: 839, startPoint y: 239, endPoint x: 830, endPoint y: 247, distance: 12.4
click at [840, 239] on span "ZEBRA-1" at bounding box center [724, 240] width 881 height 20
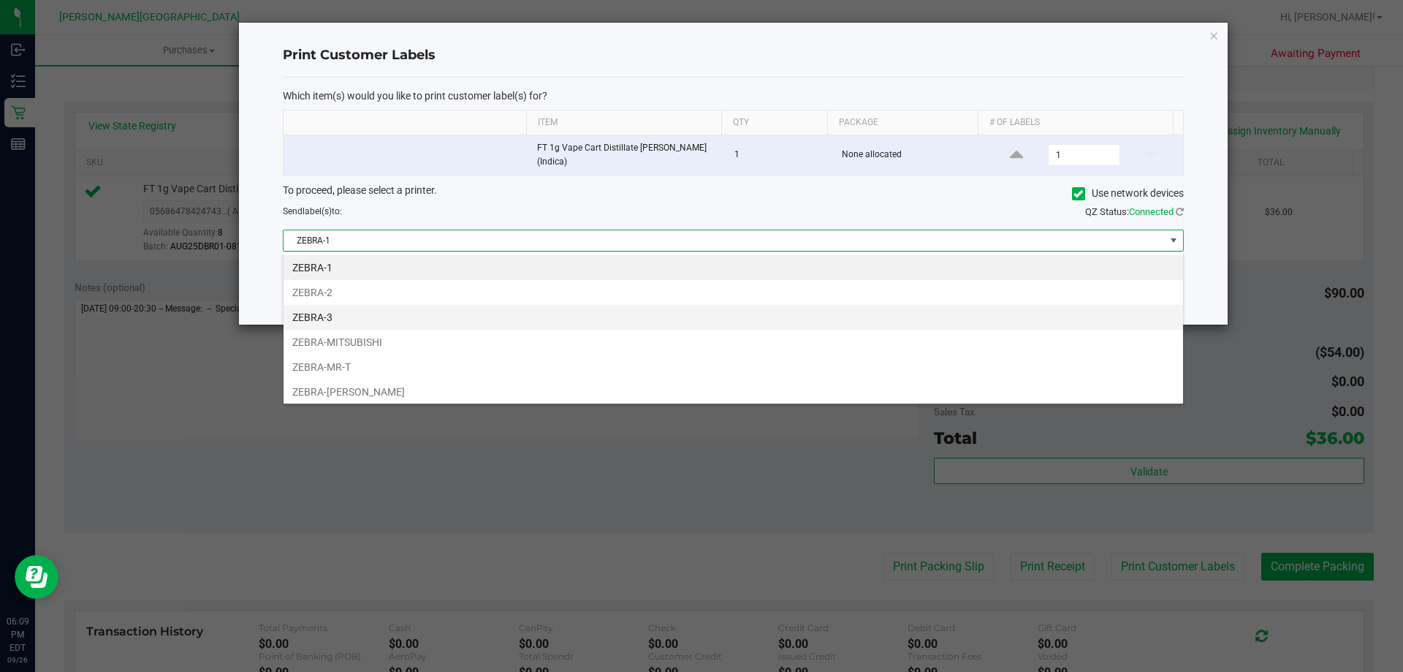
scroll to position [22, 900]
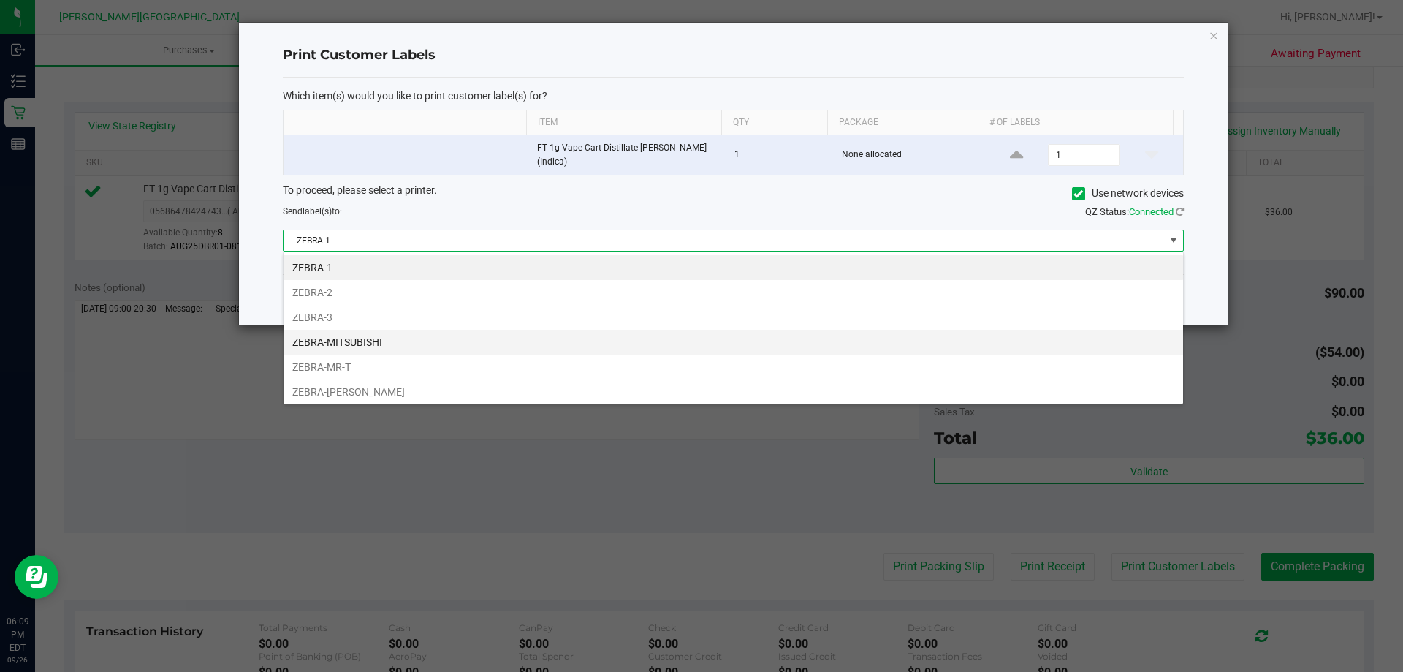
click at [388, 341] on li "ZEBRA-MITSUBISHI" at bounding box center [734, 342] width 900 height 25
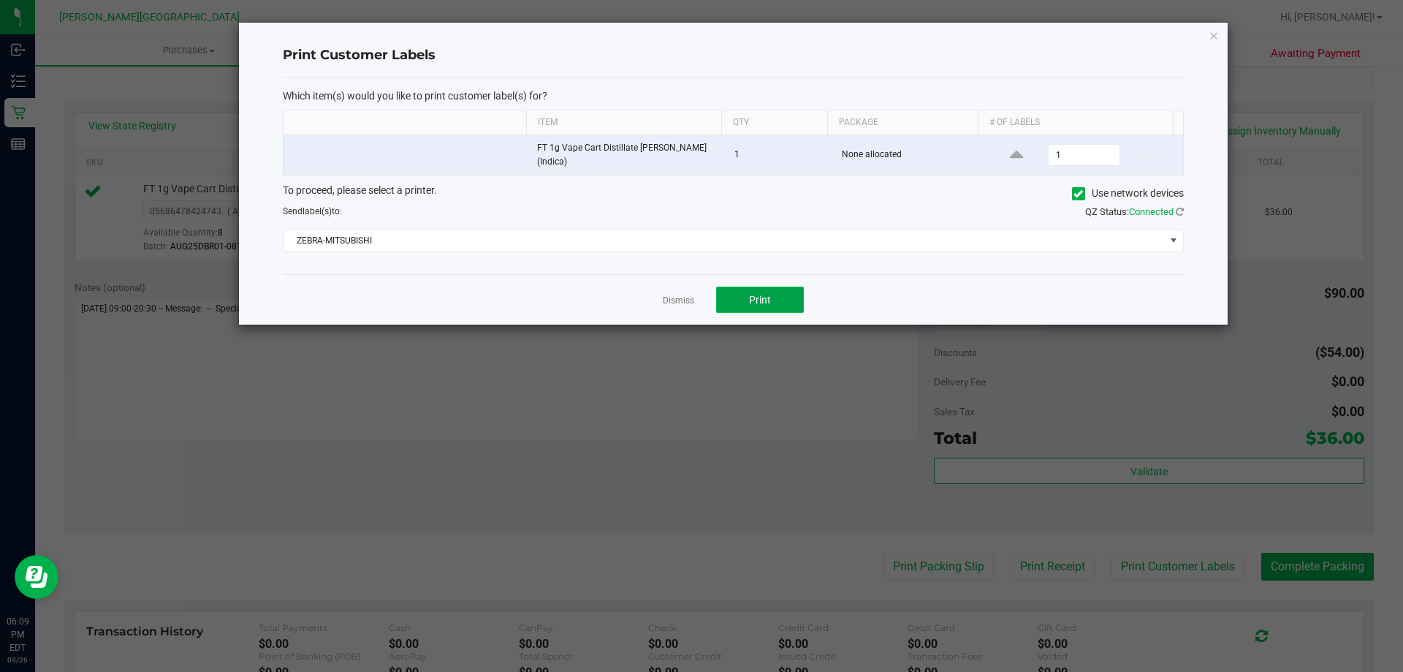
click at [763, 289] on button "Print" at bounding box center [760, 300] width 88 height 26
click at [1216, 33] on icon "button" at bounding box center [1214, 35] width 10 height 18
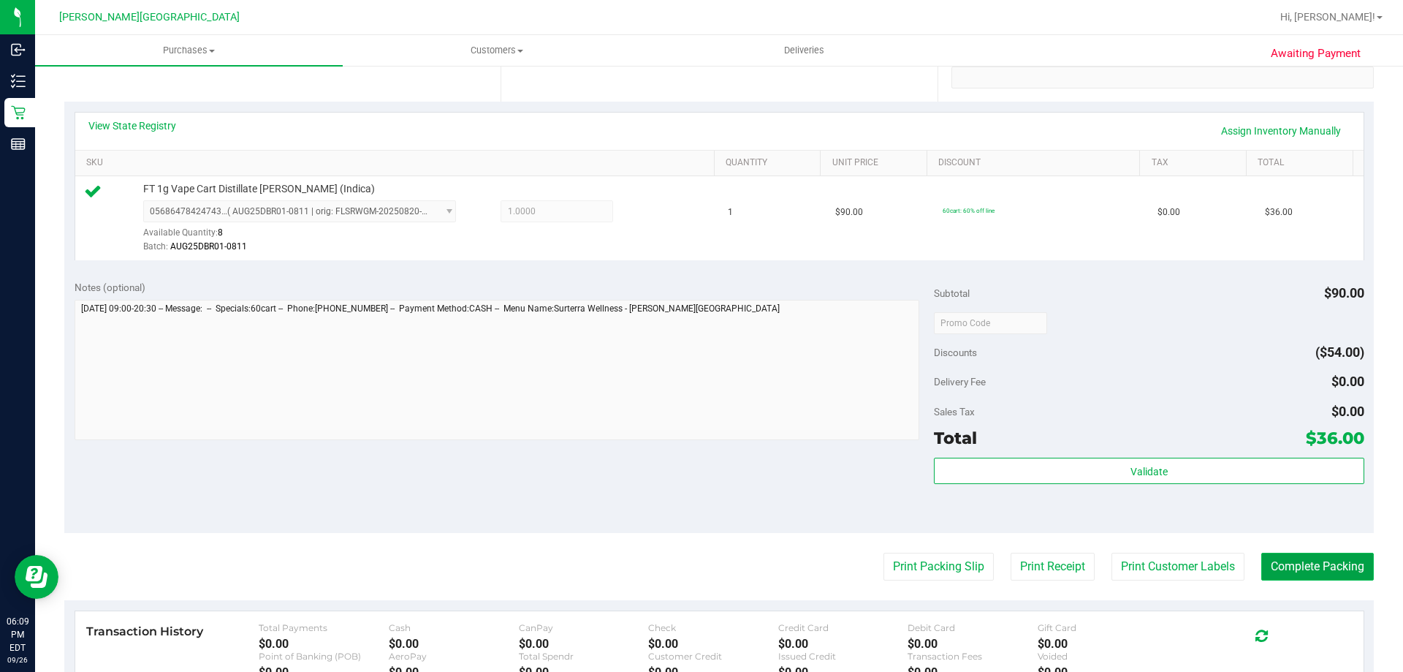
click at [1281, 569] on button "Complete Packing" at bounding box center [1318, 567] width 113 height 28
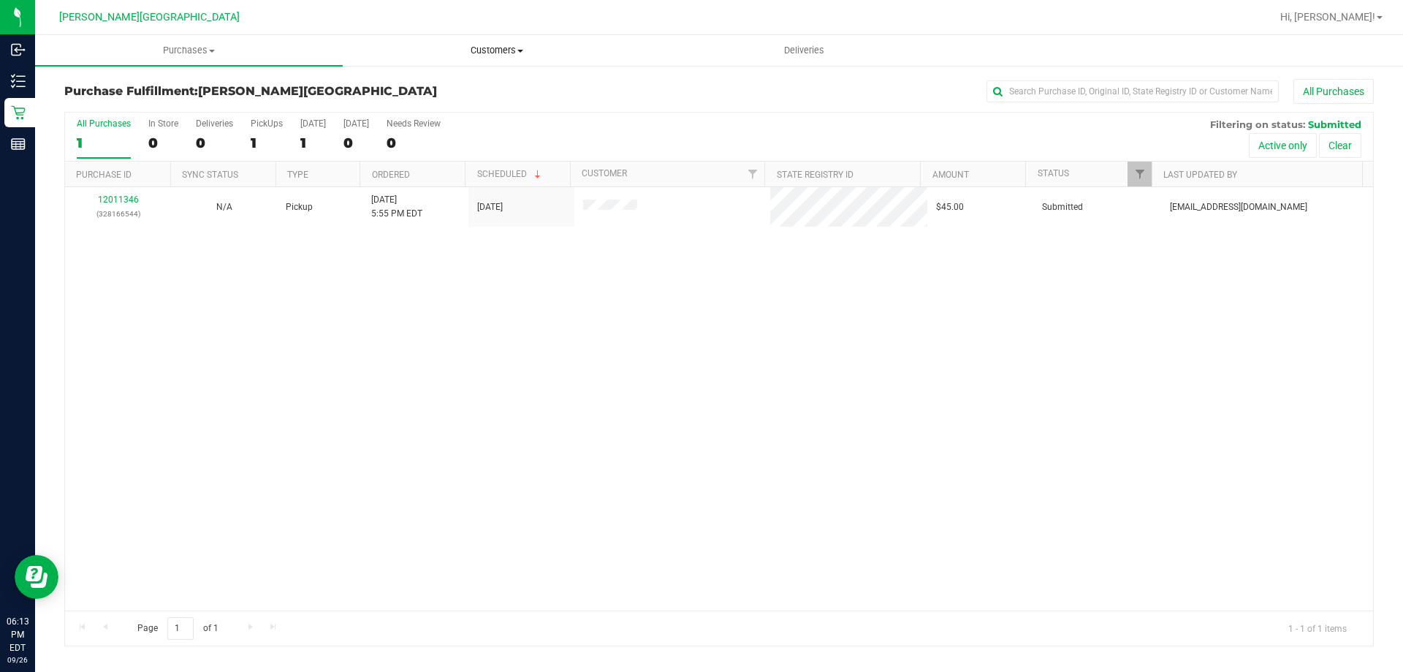
click at [497, 53] on span "Customers" at bounding box center [497, 50] width 306 height 13
click at [428, 93] on span "All customers" at bounding box center [395, 88] width 105 height 12
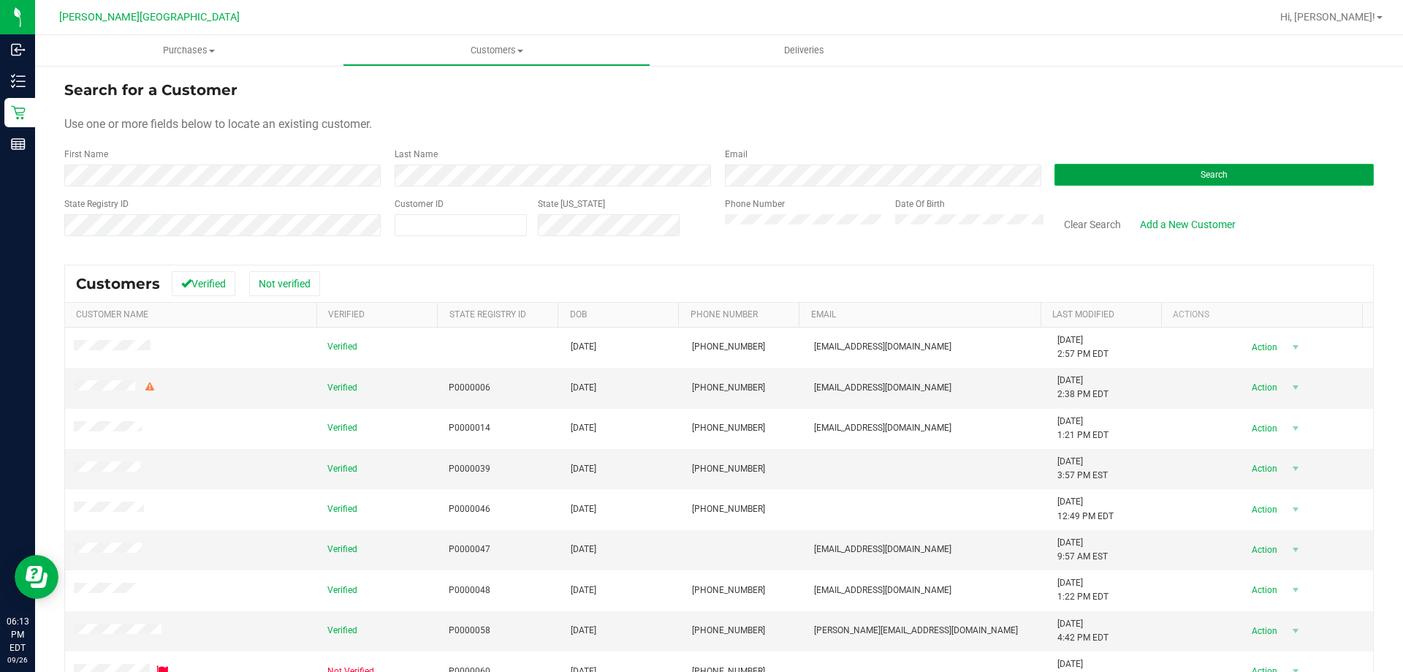
click at [1262, 179] on button "Search" at bounding box center [1214, 175] width 319 height 22
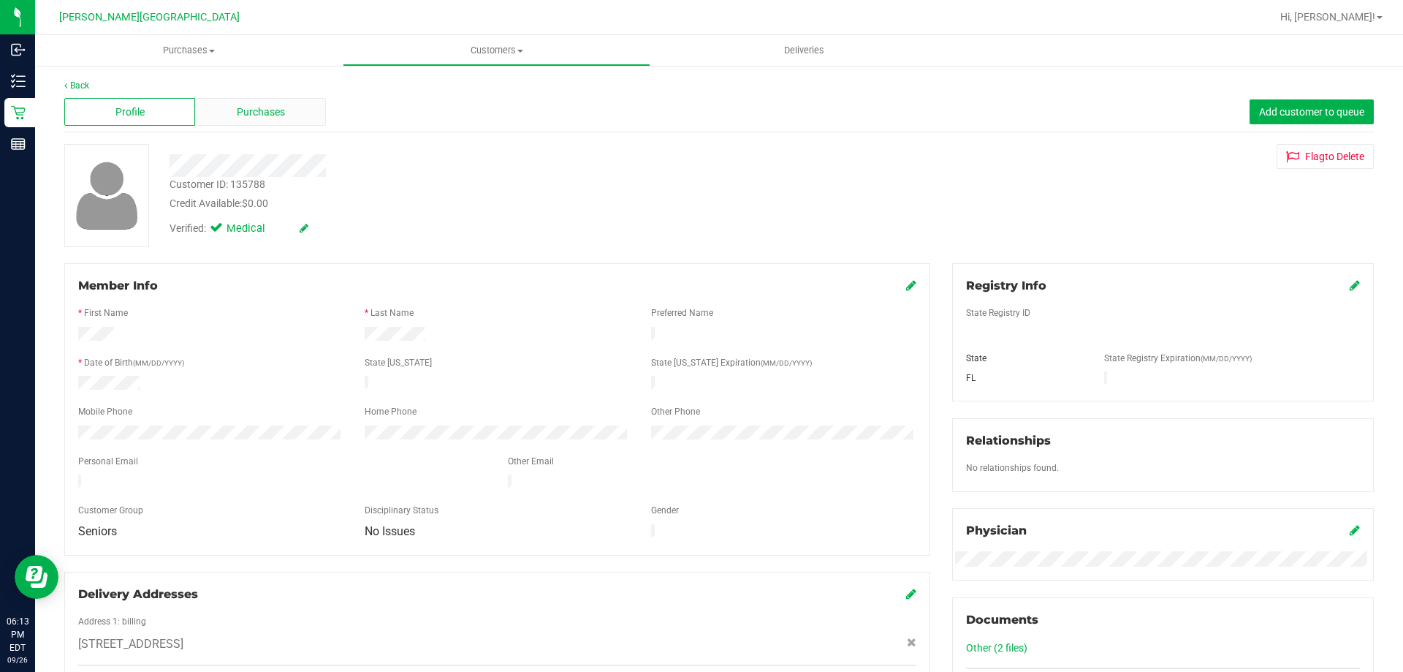
click at [240, 101] on div "Purchases" at bounding box center [260, 112] width 131 height 28
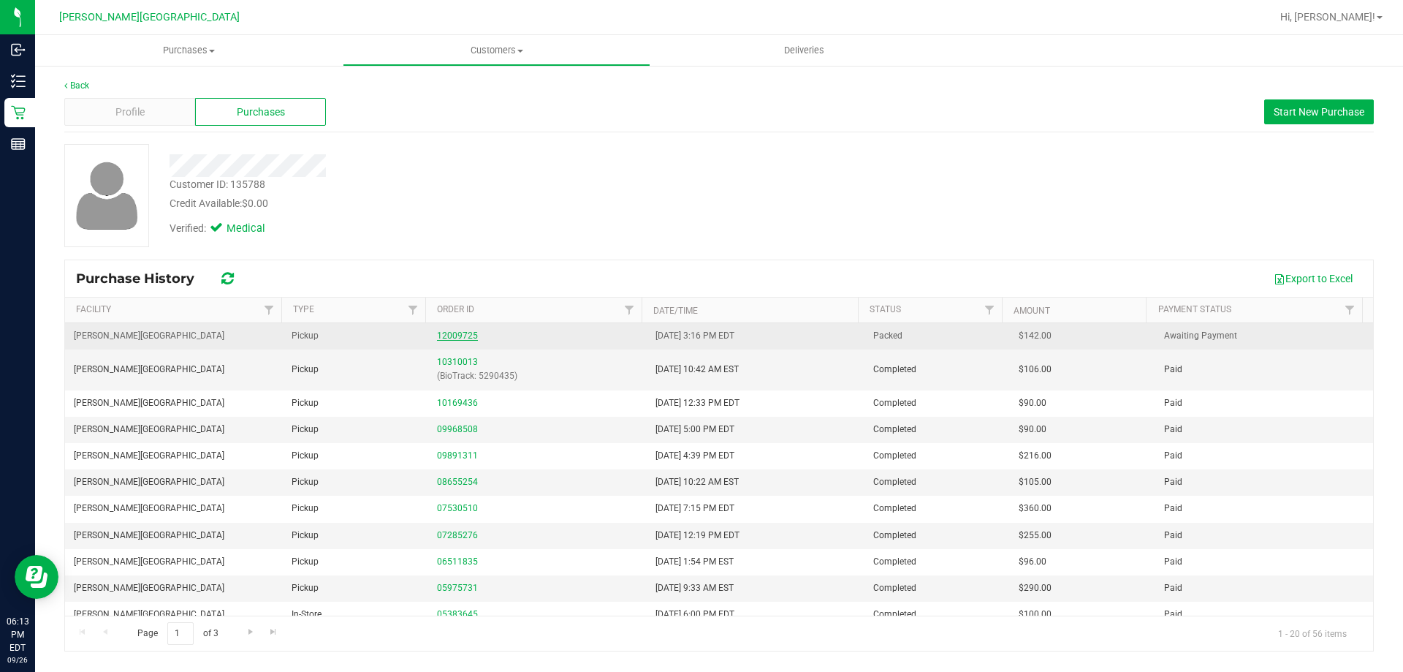
click at [463, 335] on link "12009725" at bounding box center [457, 335] width 41 height 10
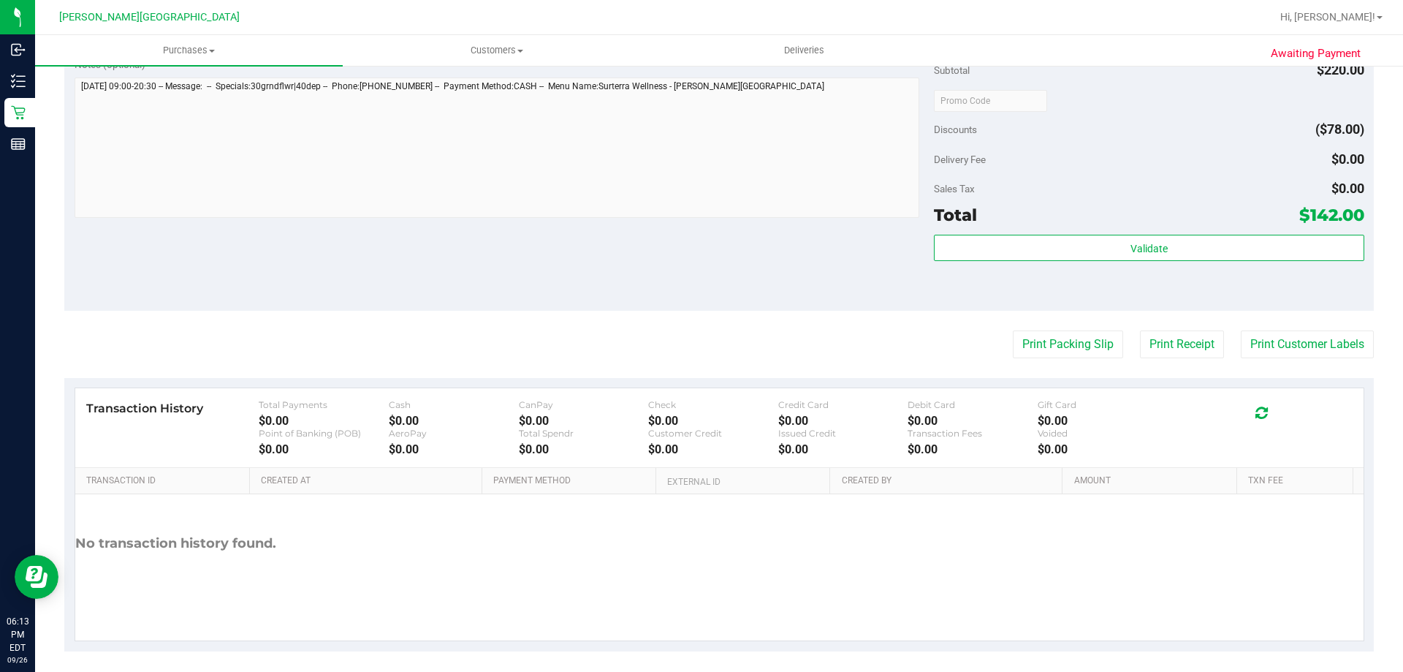
scroll to position [804, 0]
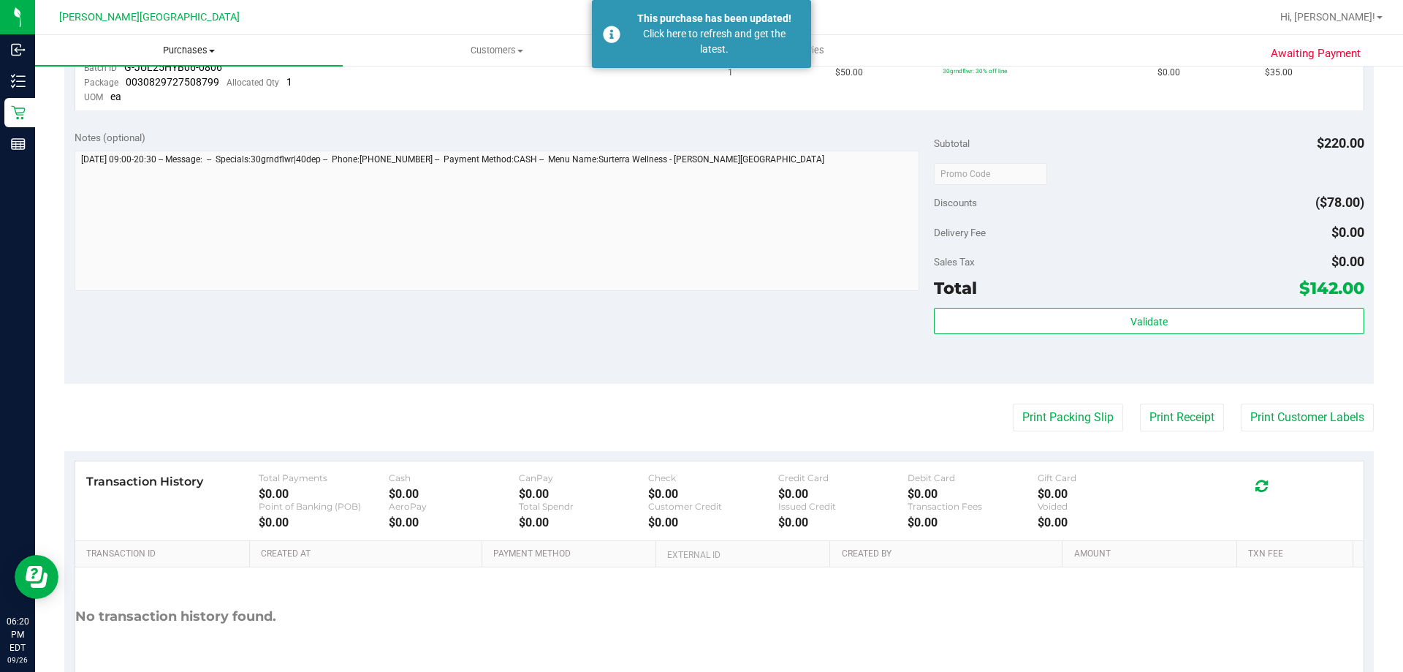
click at [170, 56] on span "Purchases" at bounding box center [189, 50] width 308 height 13
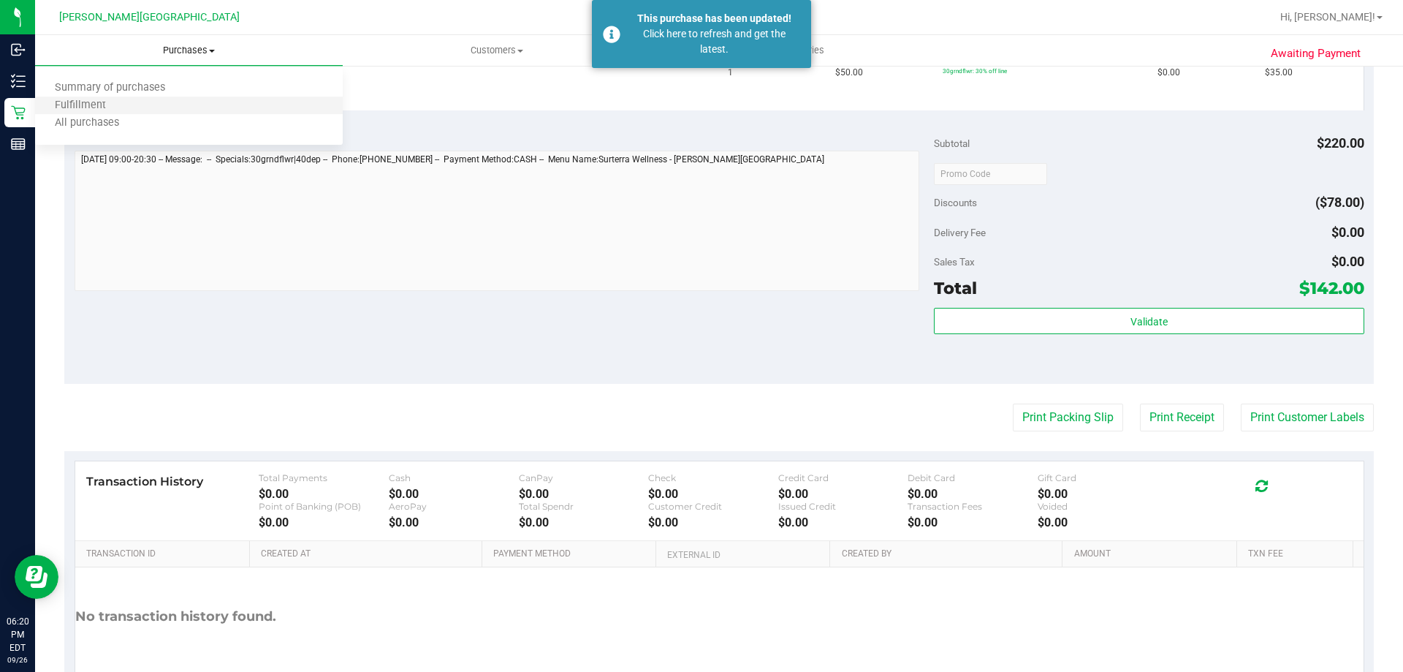
click at [77, 98] on li "Fulfillment" at bounding box center [189, 106] width 308 height 18
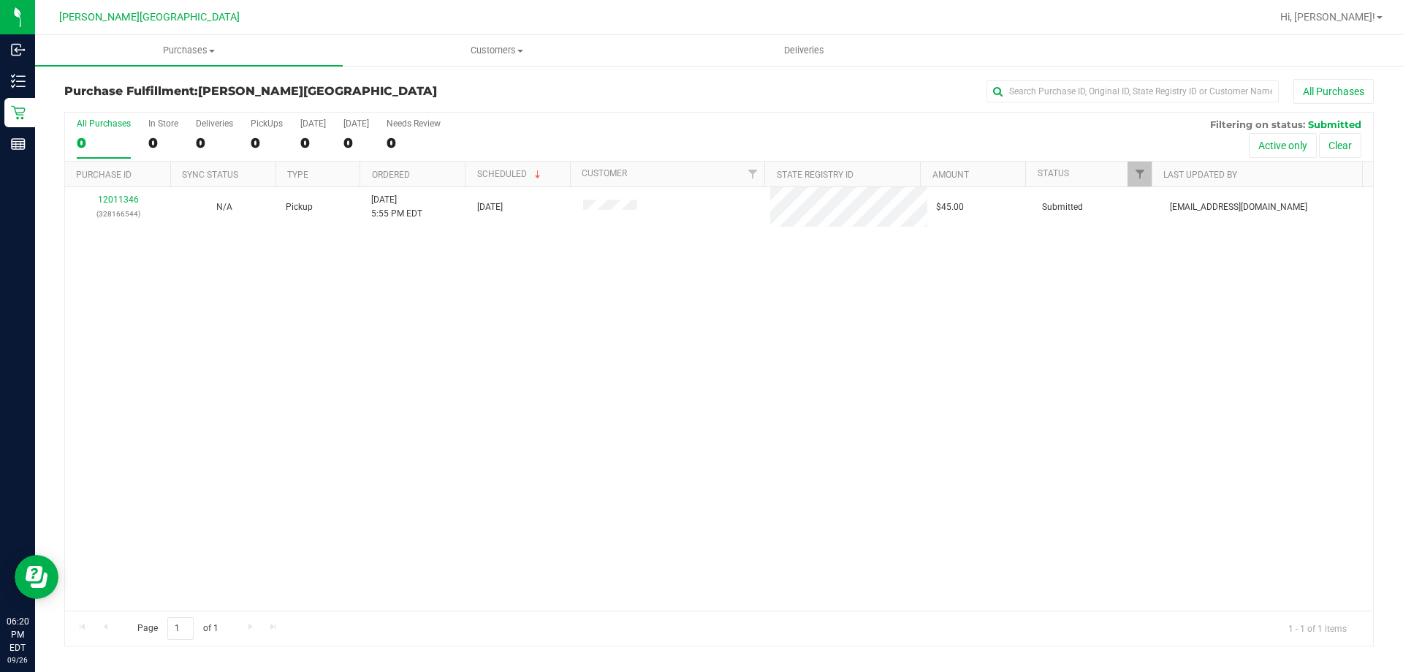
click at [617, 252] on div "12011346 (328166544) N/A Pickup 9/26/2025 5:55 PM EDT 9/26/2025 $45.00 Submitte…" at bounding box center [719, 398] width 1308 height 423
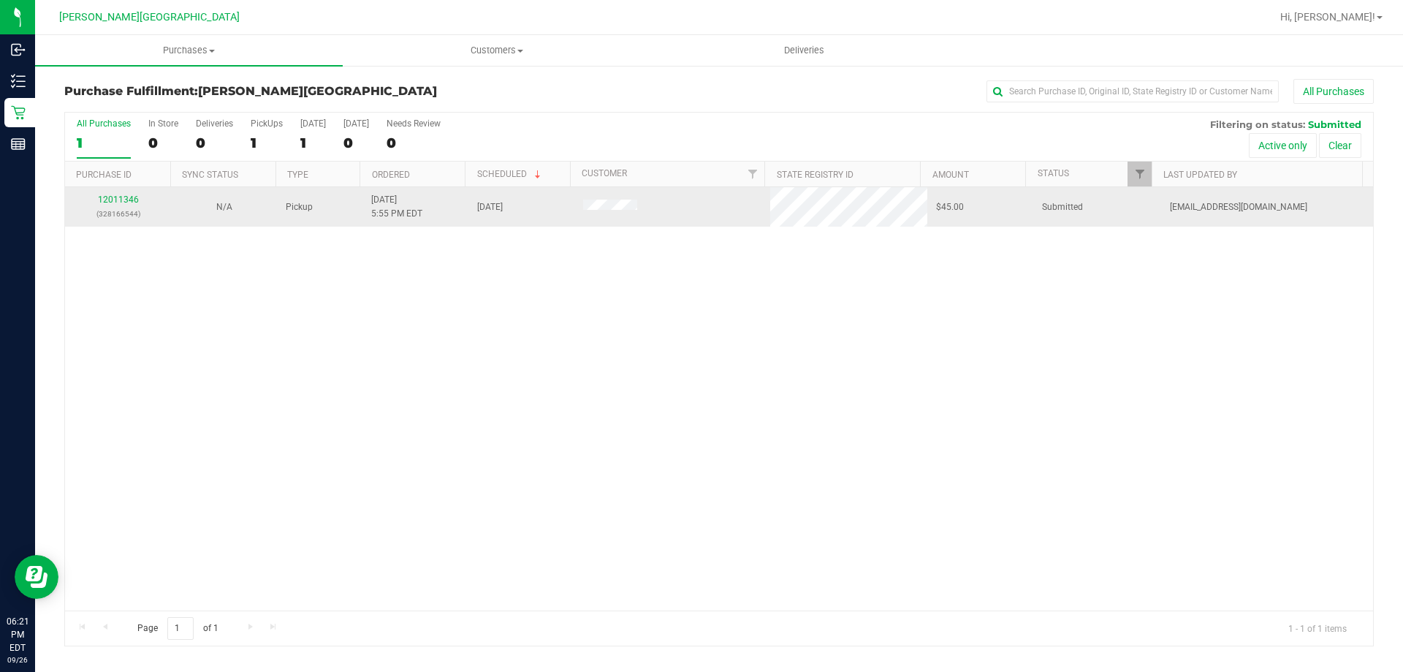
click at [124, 194] on div "12011346 (328166544)" at bounding box center [118, 207] width 88 height 28
click at [112, 199] on link "12011346" at bounding box center [118, 199] width 41 height 10
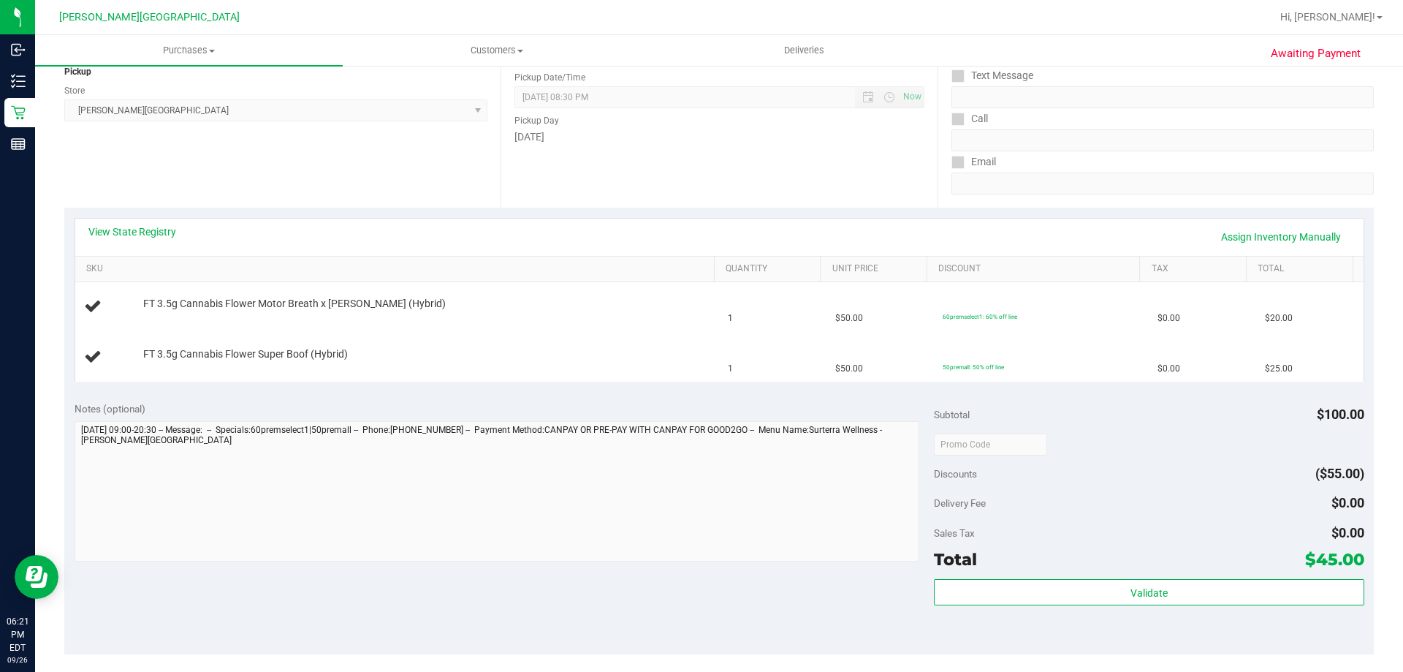
scroll to position [219, 0]
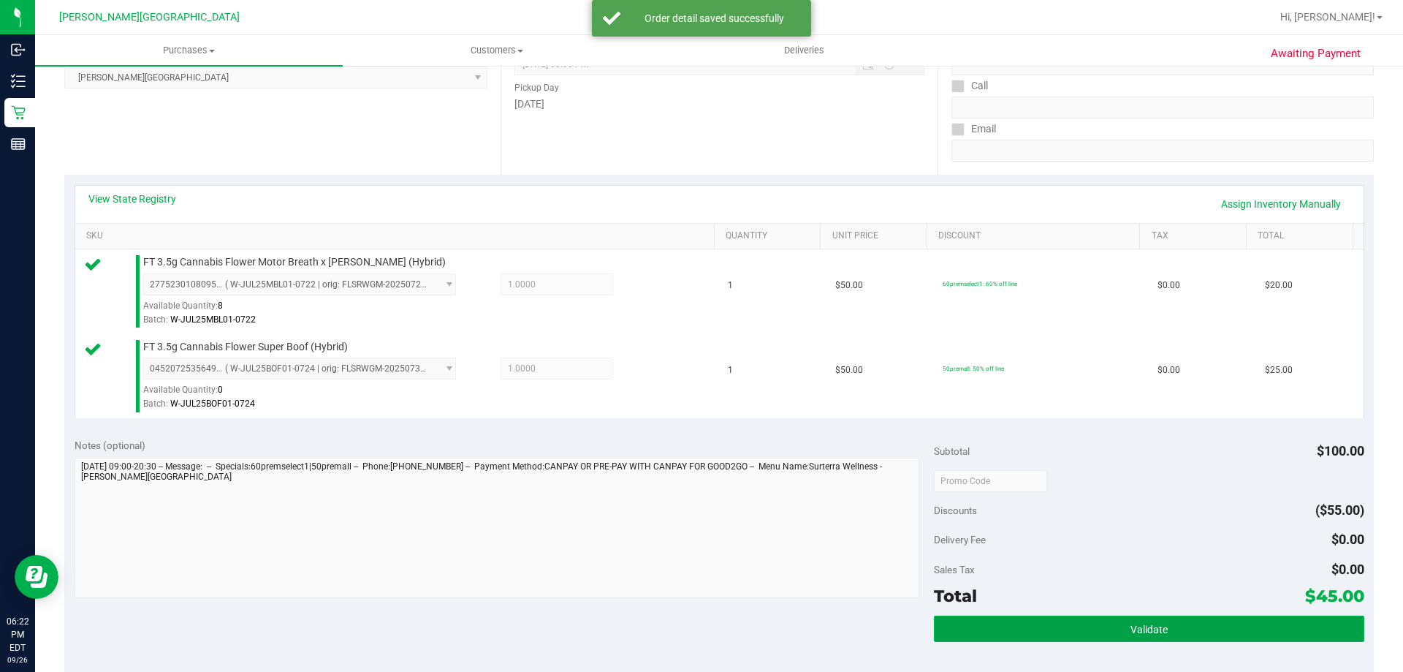
click at [1091, 626] on button "Validate" at bounding box center [1149, 628] width 430 height 26
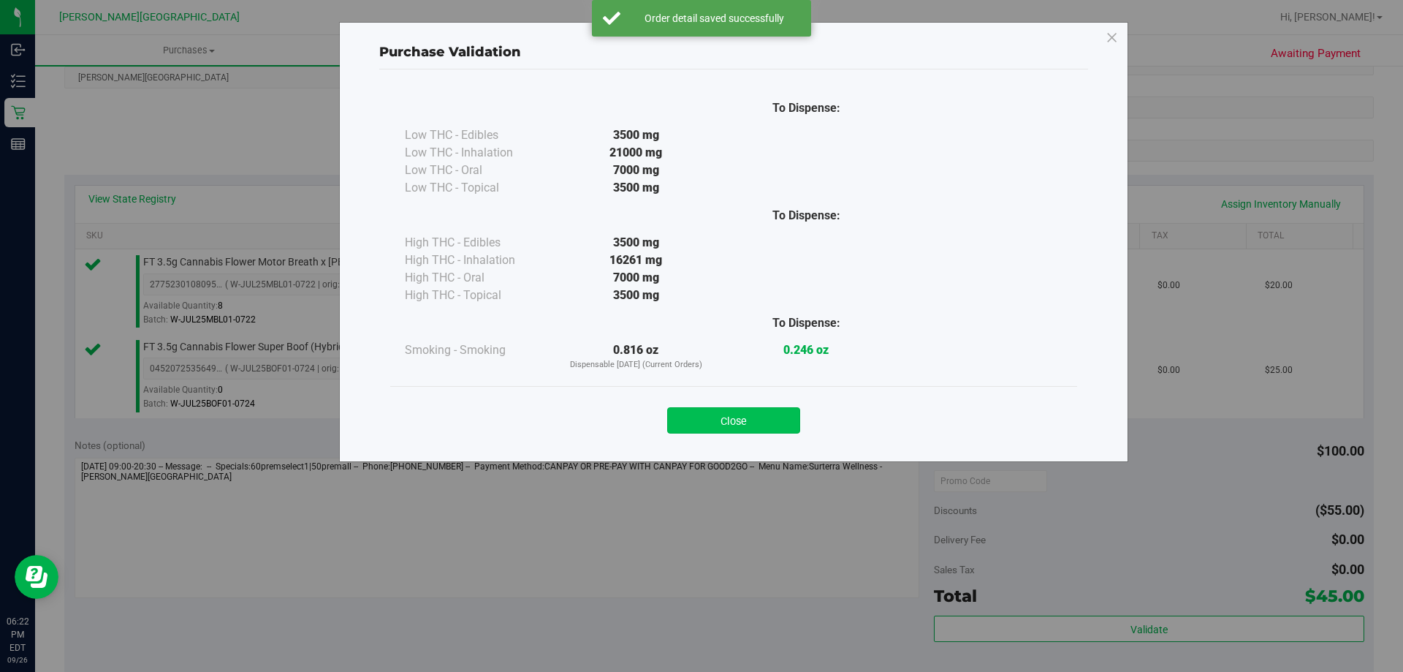
click at [756, 425] on button "Close" at bounding box center [733, 420] width 133 height 26
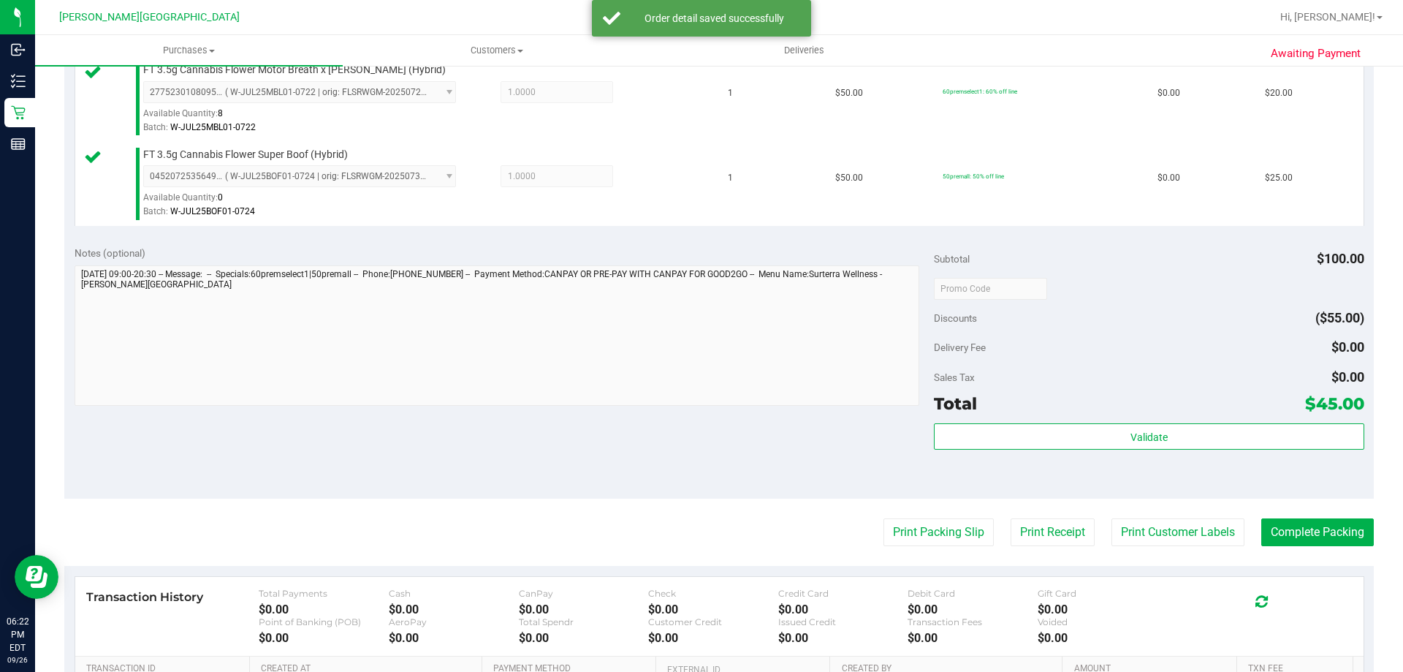
scroll to position [608, 0]
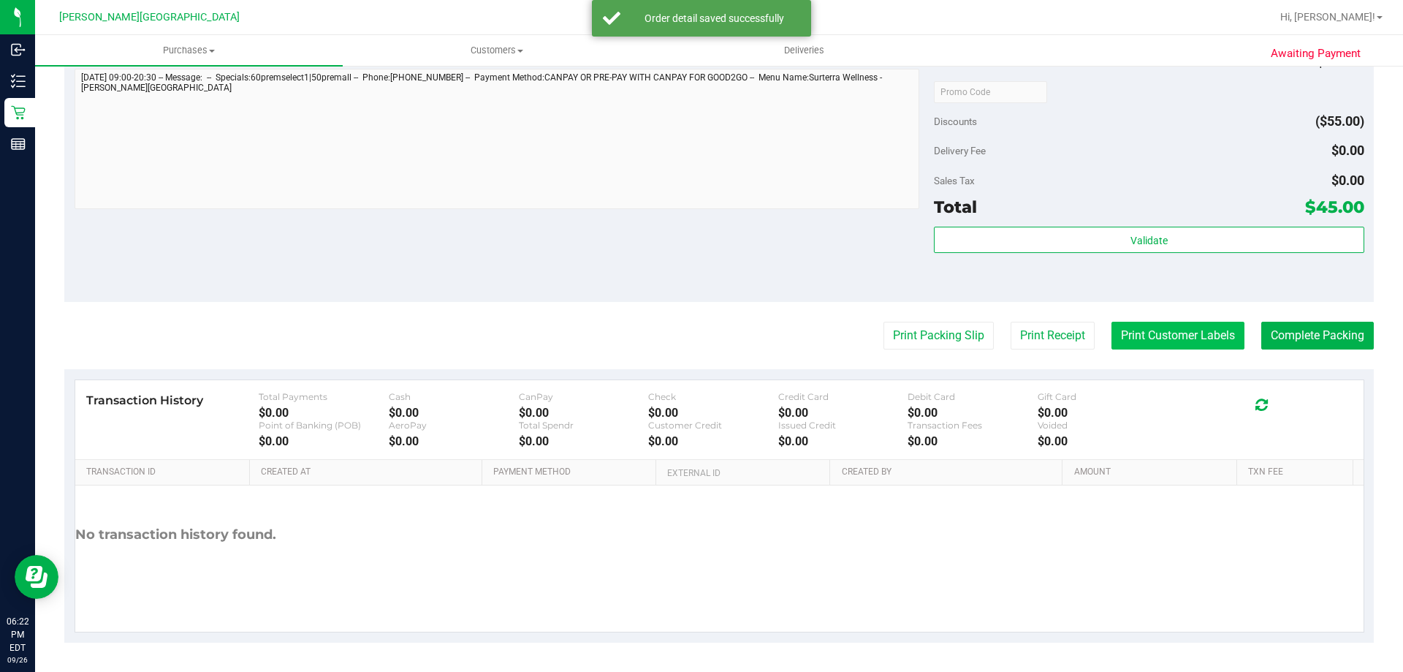
click at [1194, 328] on button "Print Customer Labels" at bounding box center [1178, 336] width 133 height 28
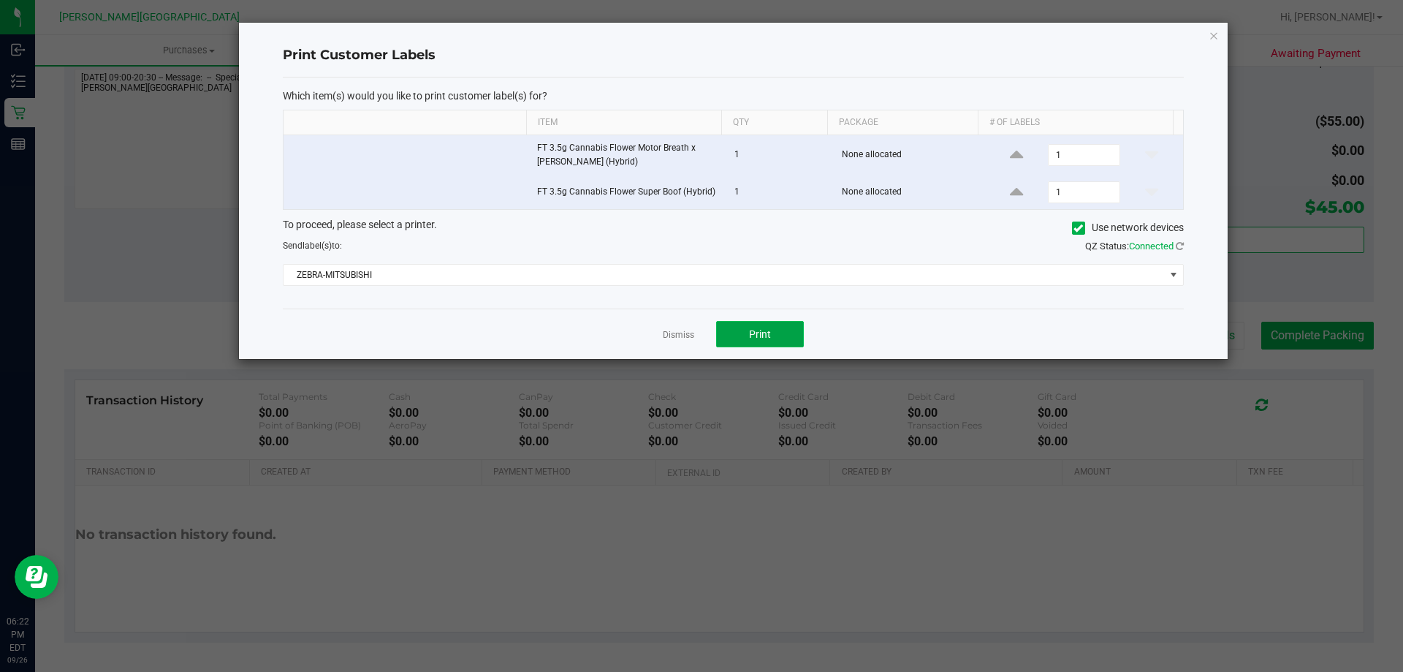
click at [762, 333] on span "Print" at bounding box center [760, 334] width 22 height 12
click at [1215, 37] on icon "button" at bounding box center [1214, 35] width 10 height 18
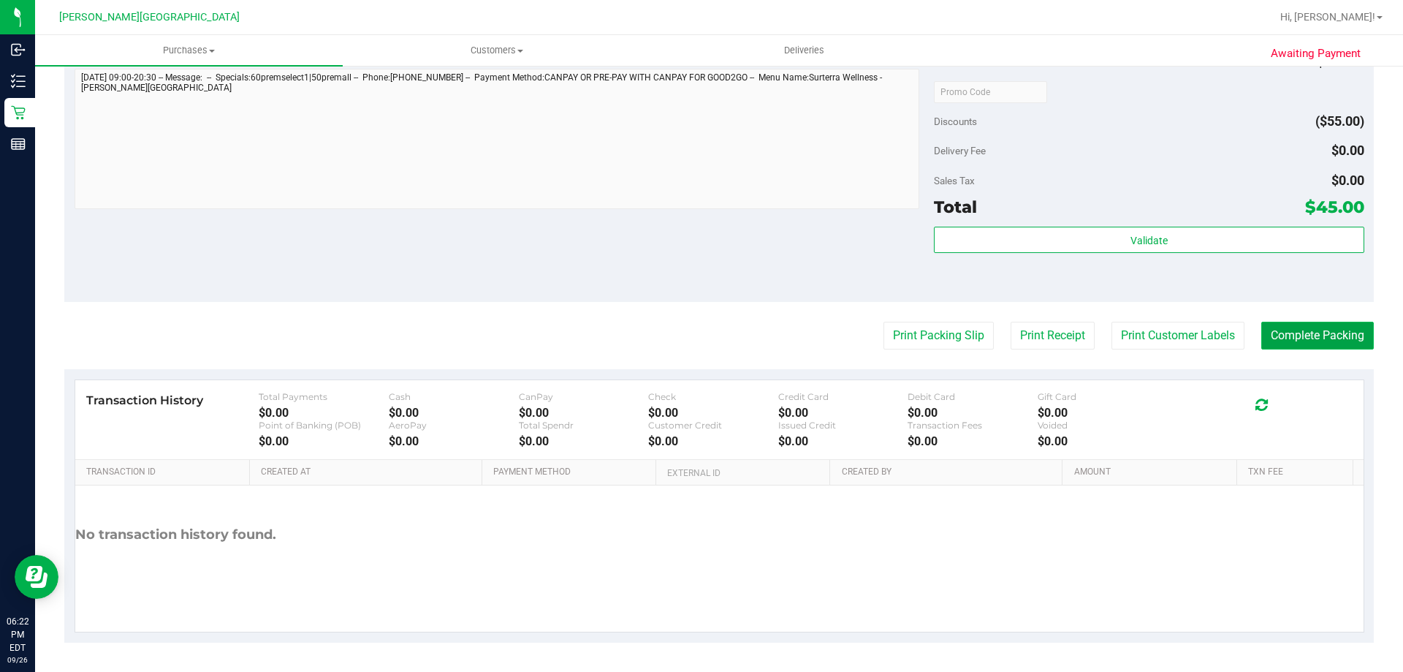
click at [1282, 343] on button "Complete Packing" at bounding box center [1318, 336] width 113 height 28
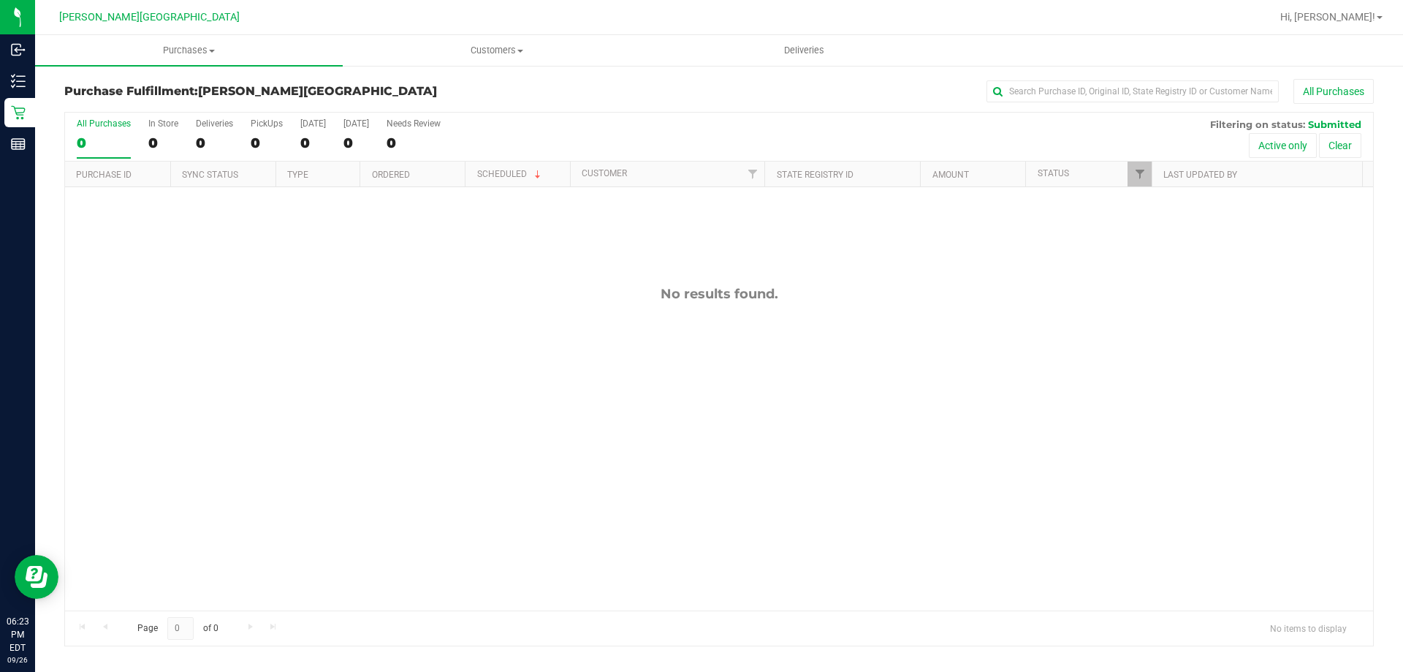
click at [562, 429] on div "No results found." at bounding box center [719, 448] width 1308 height 522
click at [187, 52] on span "Purchases" at bounding box center [189, 50] width 308 height 13
click at [123, 102] on span "Fulfillment" at bounding box center [80, 105] width 91 height 12
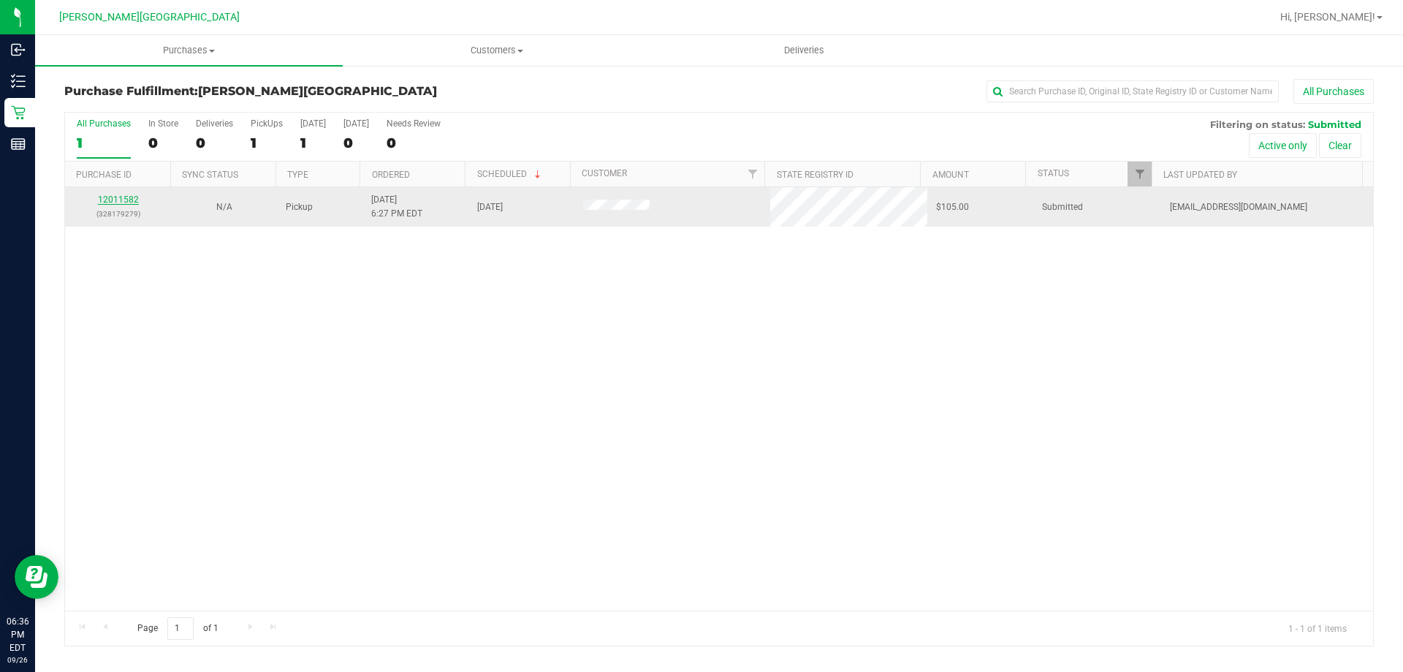
click at [112, 201] on link "12011582" at bounding box center [118, 199] width 41 height 10
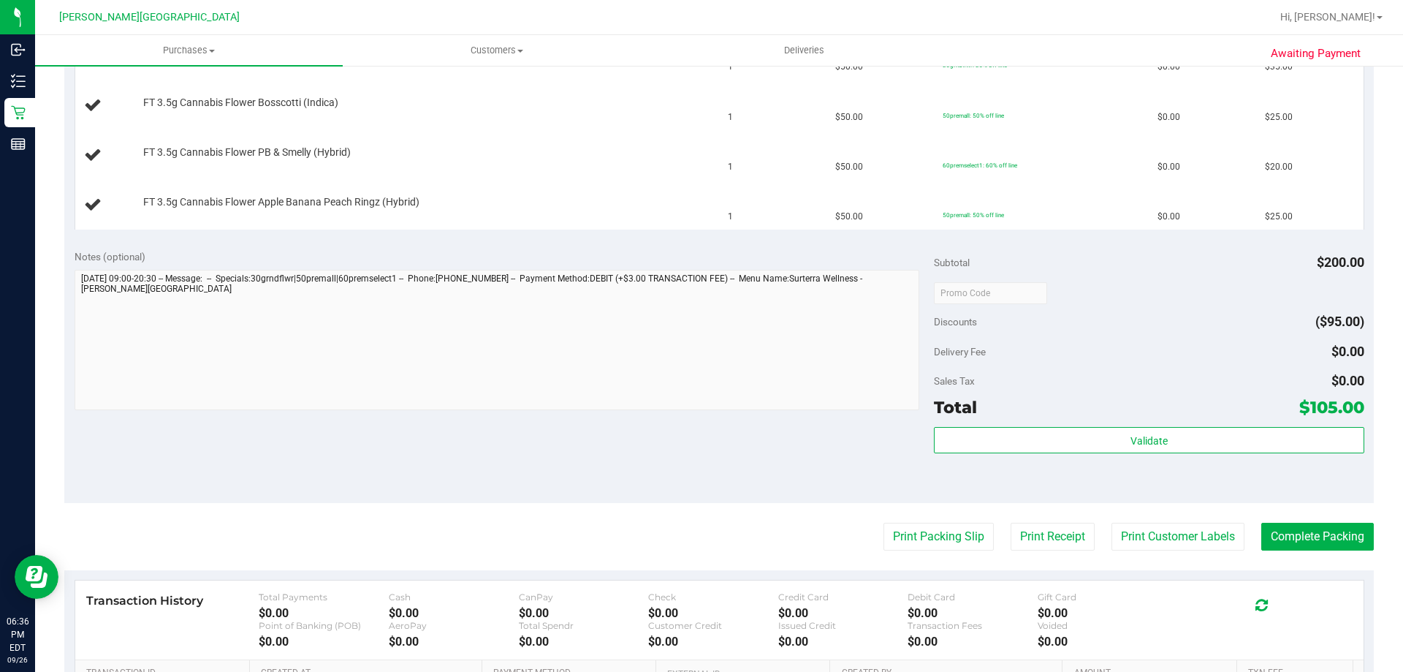
scroll to position [439, 0]
click at [958, 538] on button "Print Packing Slip" at bounding box center [939, 536] width 110 height 28
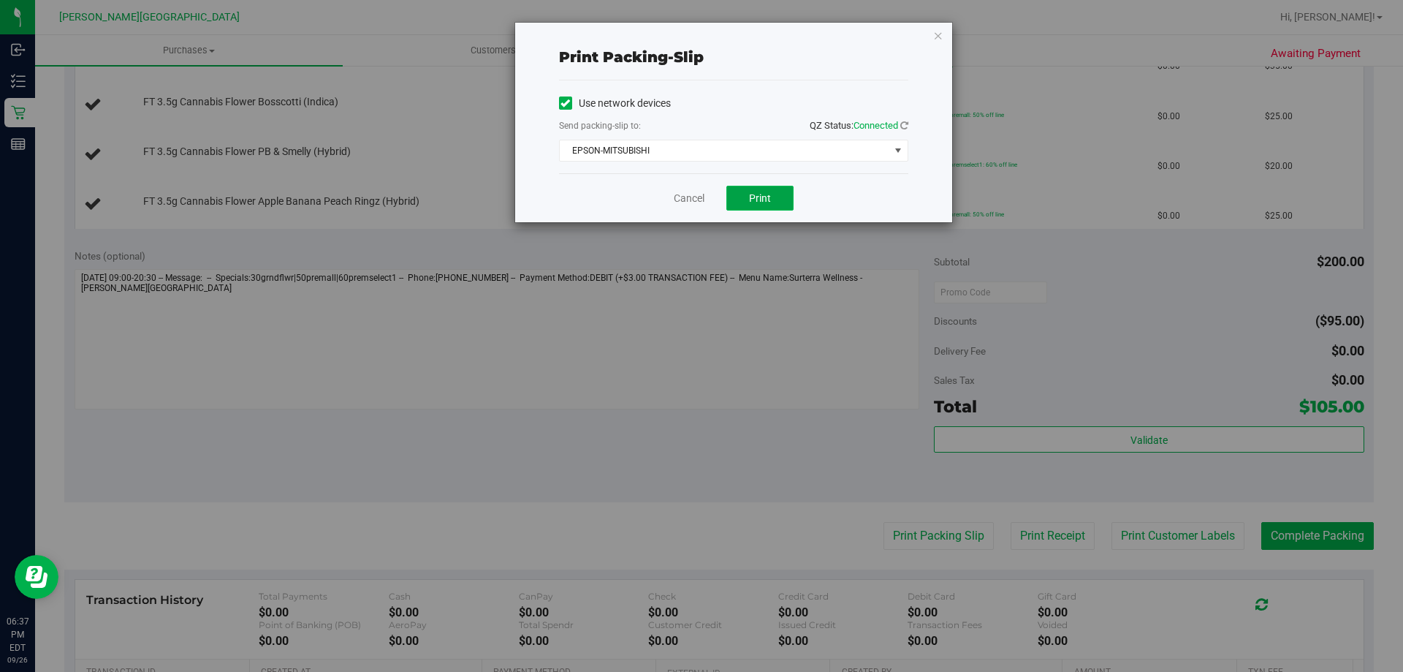
click at [772, 199] on button "Print" at bounding box center [760, 198] width 67 height 25
click at [941, 39] on icon "button" at bounding box center [938, 35] width 10 height 18
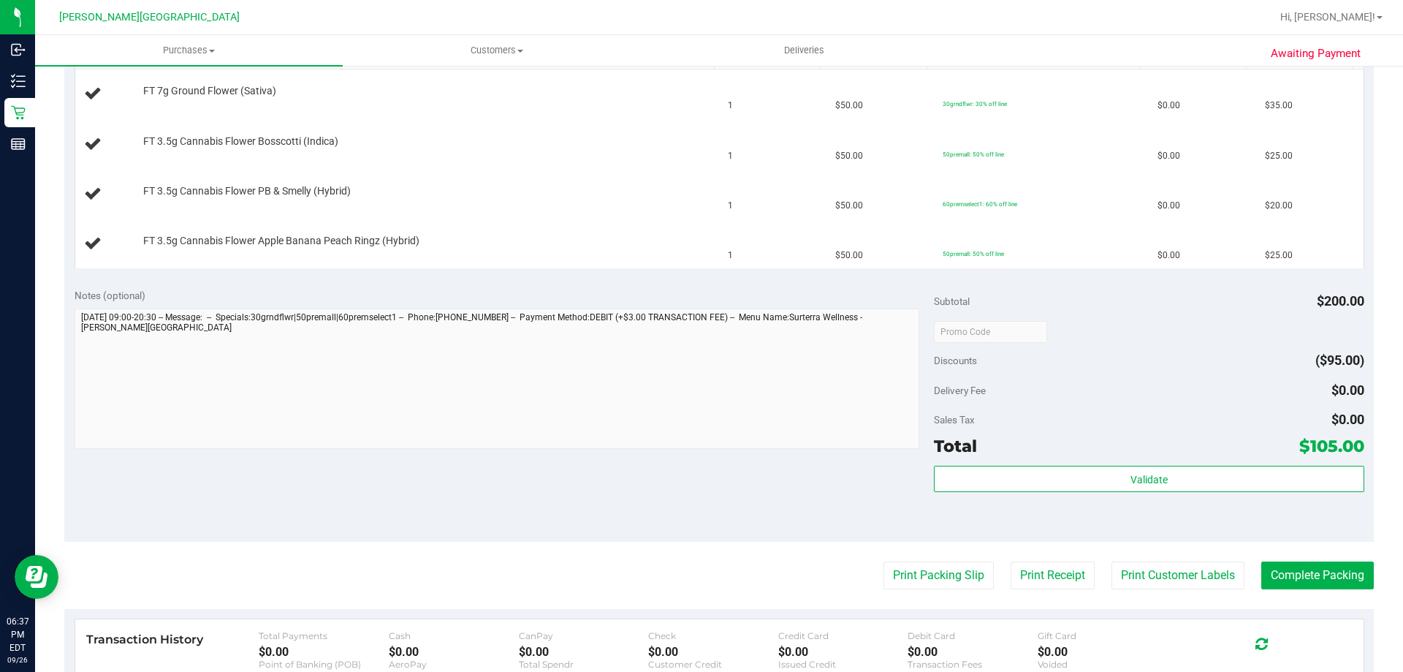
scroll to position [365, 0]
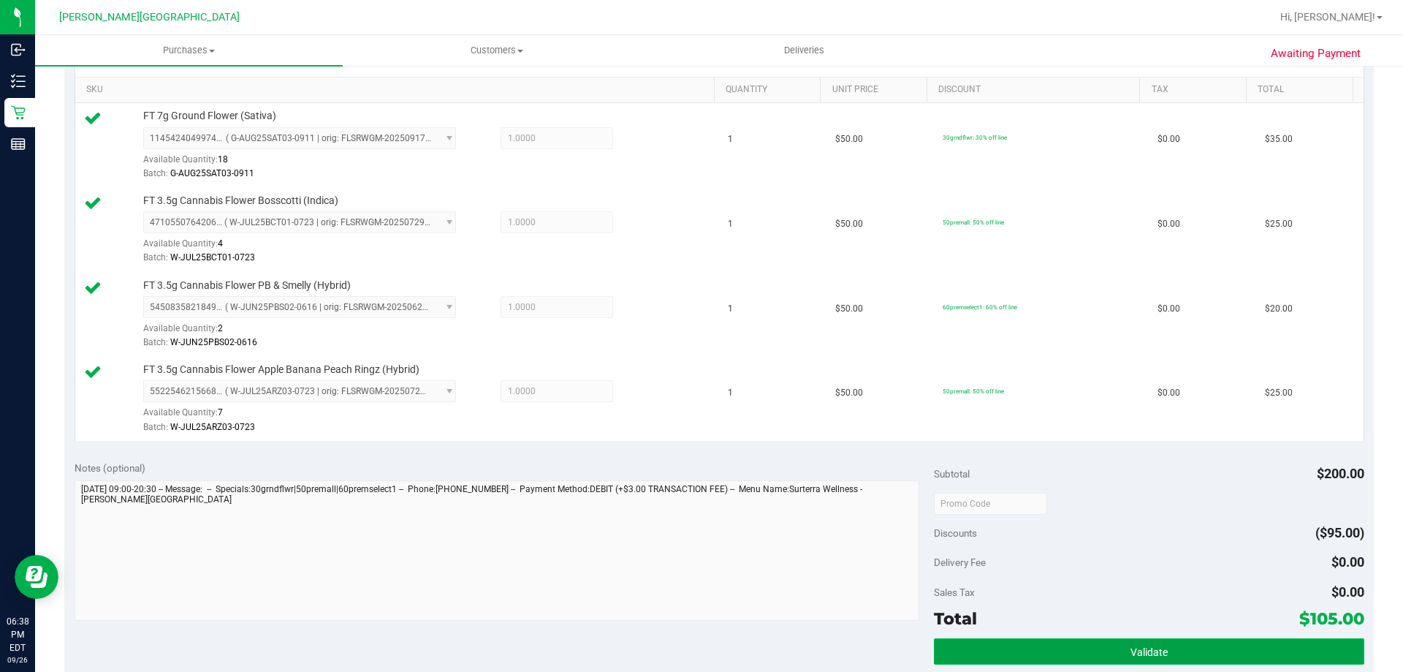
click at [1270, 659] on button "Validate" at bounding box center [1149, 651] width 430 height 26
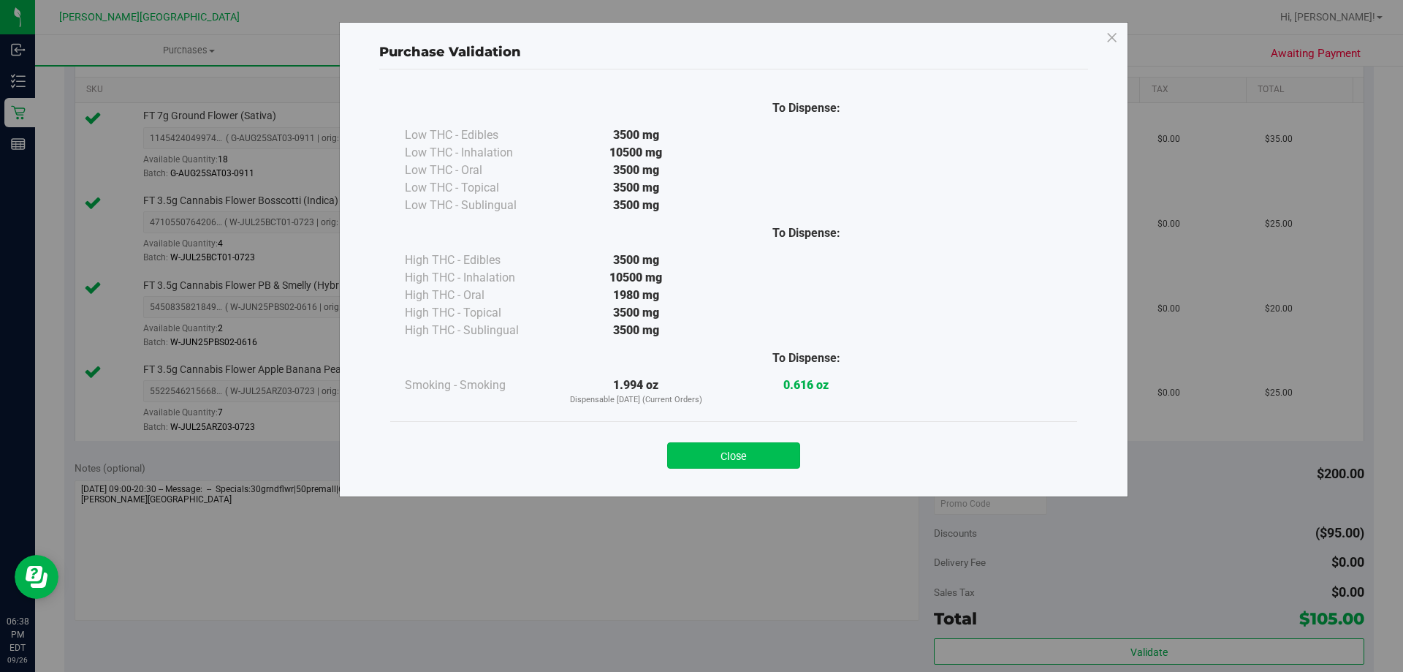
click at [765, 449] on button "Close" at bounding box center [733, 455] width 133 height 26
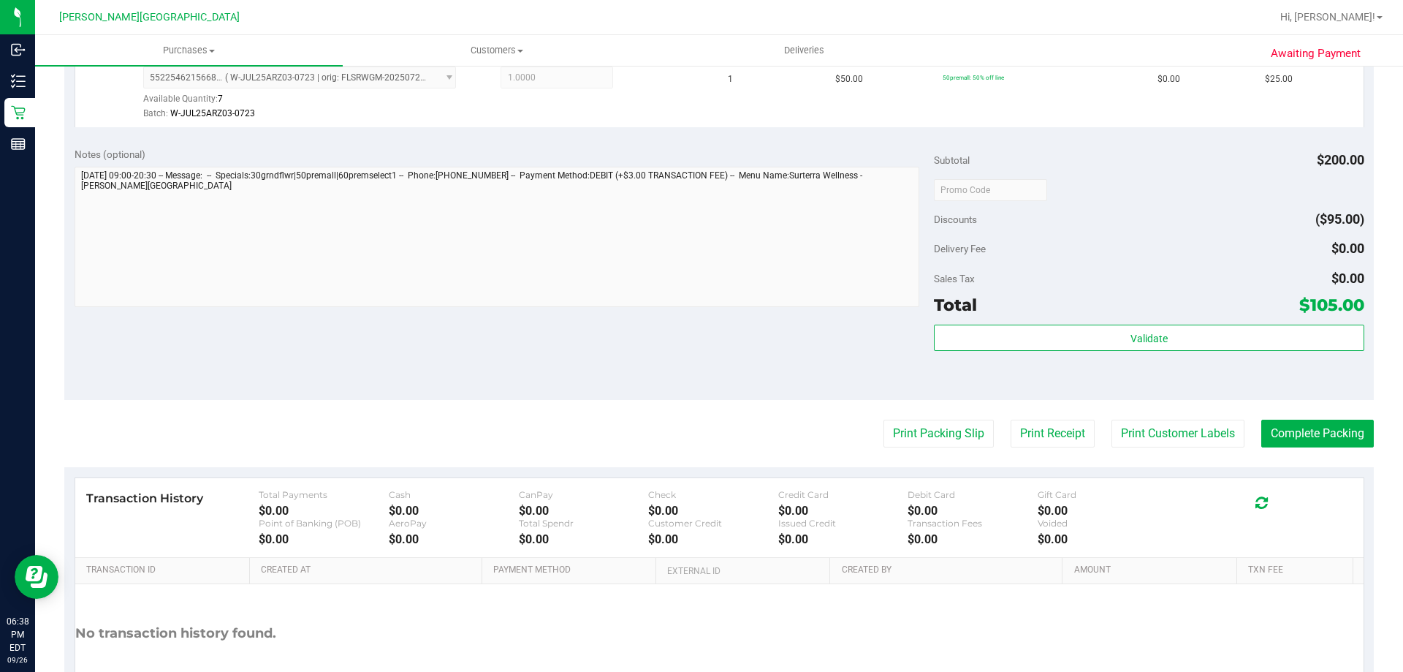
scroll to position [777, 0]
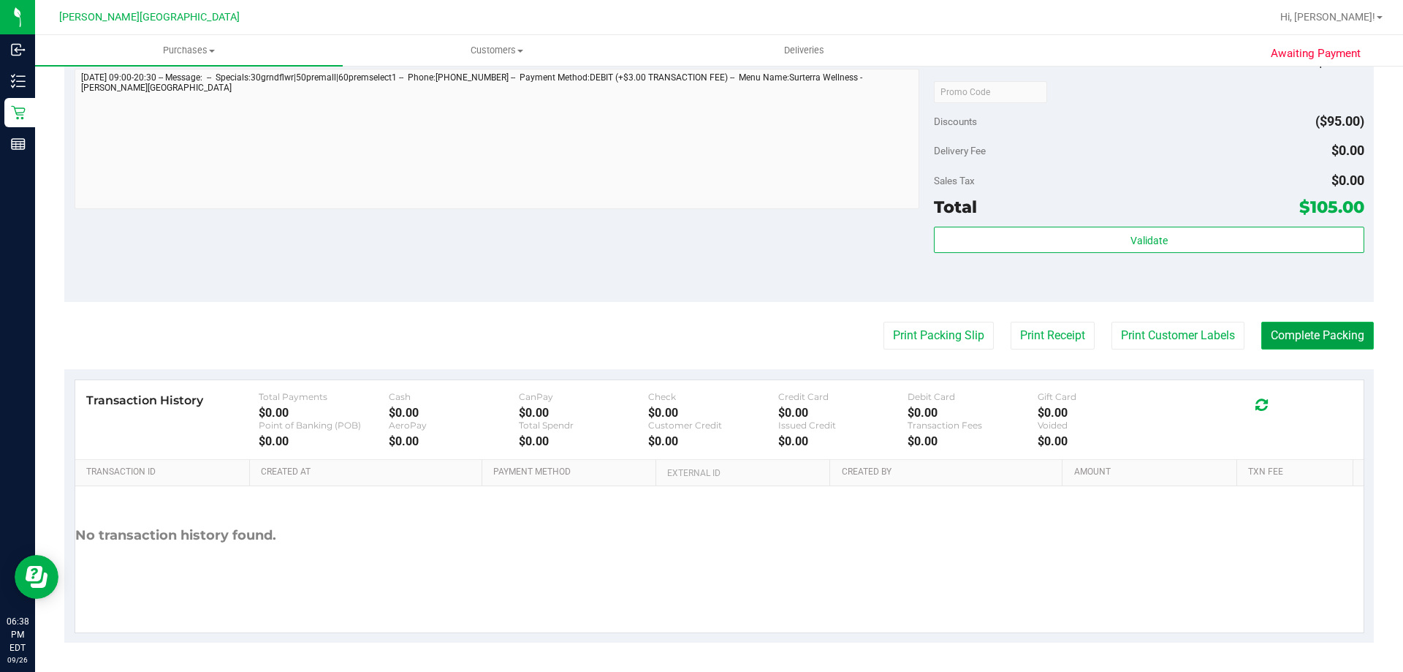
click at [1287, 330] on button "Complete Packing" at bounding box center [1318, 336] width 113 height 28
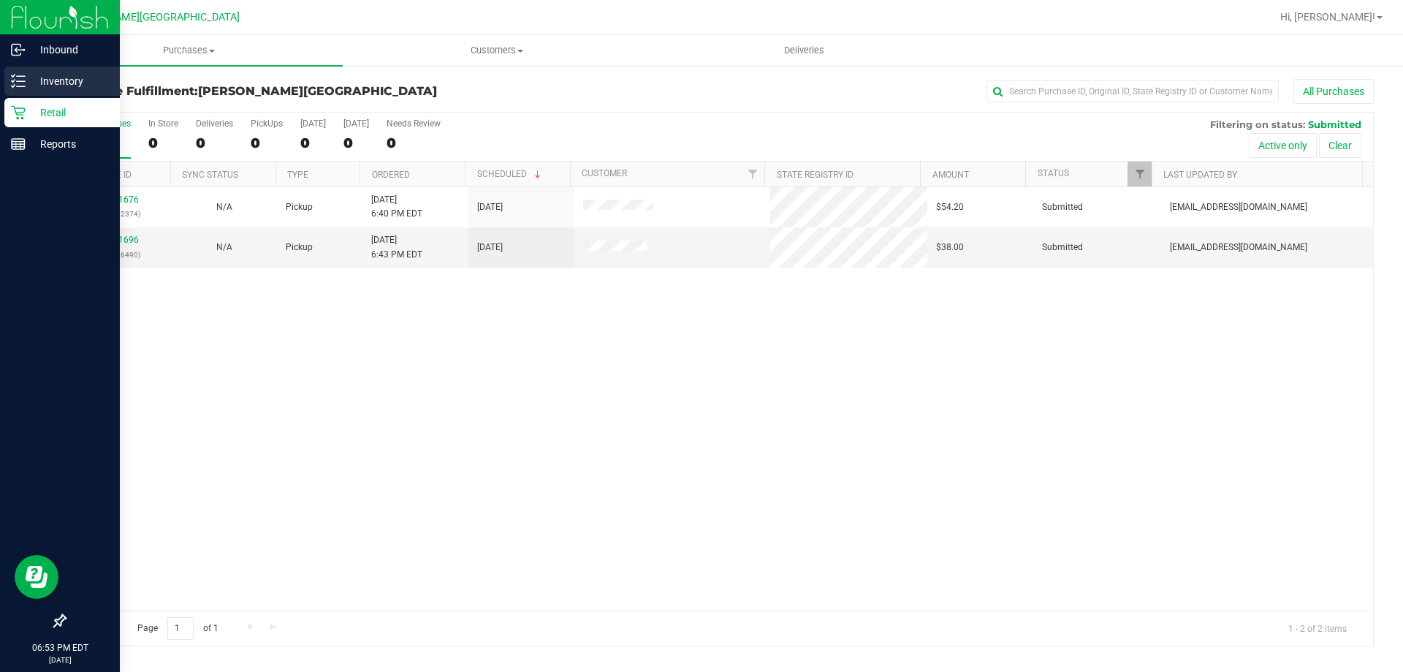
click at [81, 88] on p "Inventory" at bounding box center [70, 81] width 88 height 18
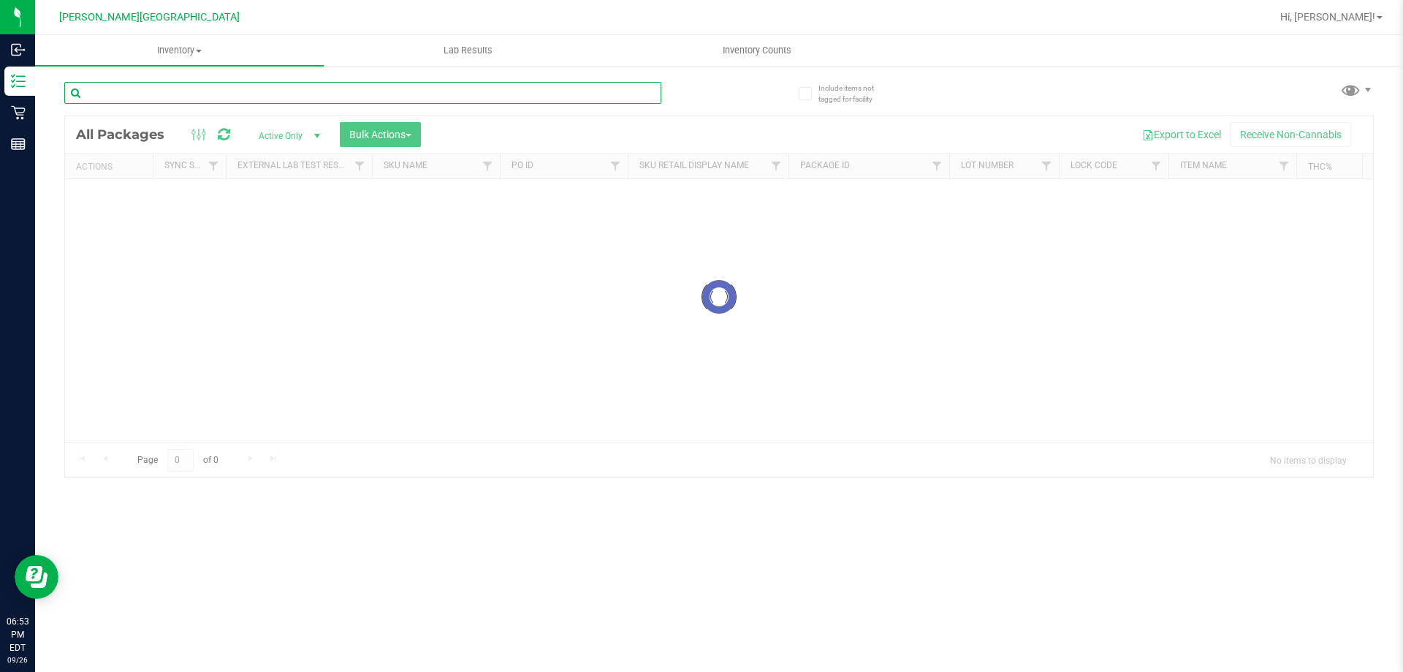
click at [336, 94] on input "text" at bounding box center [362, 93] width 597 height 22
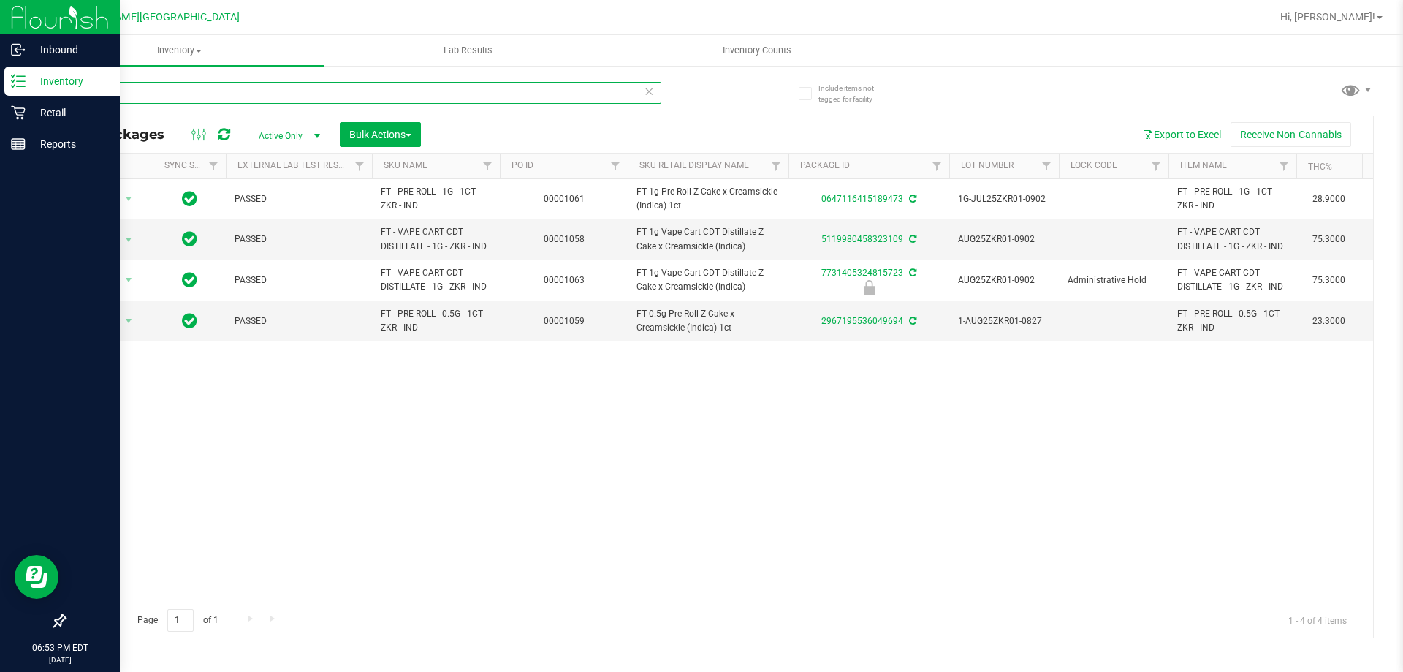
drag, startPoint x: 148, startPoint y: 94, endPoint x: 0, endPoint y: 91, distance: 148.4
click at [0, 91] on div "Inbound Inventory Retail Reports 06:53 PM EDT 09/26/2025 09/26 Merritt Island W…" at bounding box center [701, 336] width 1403 height 672
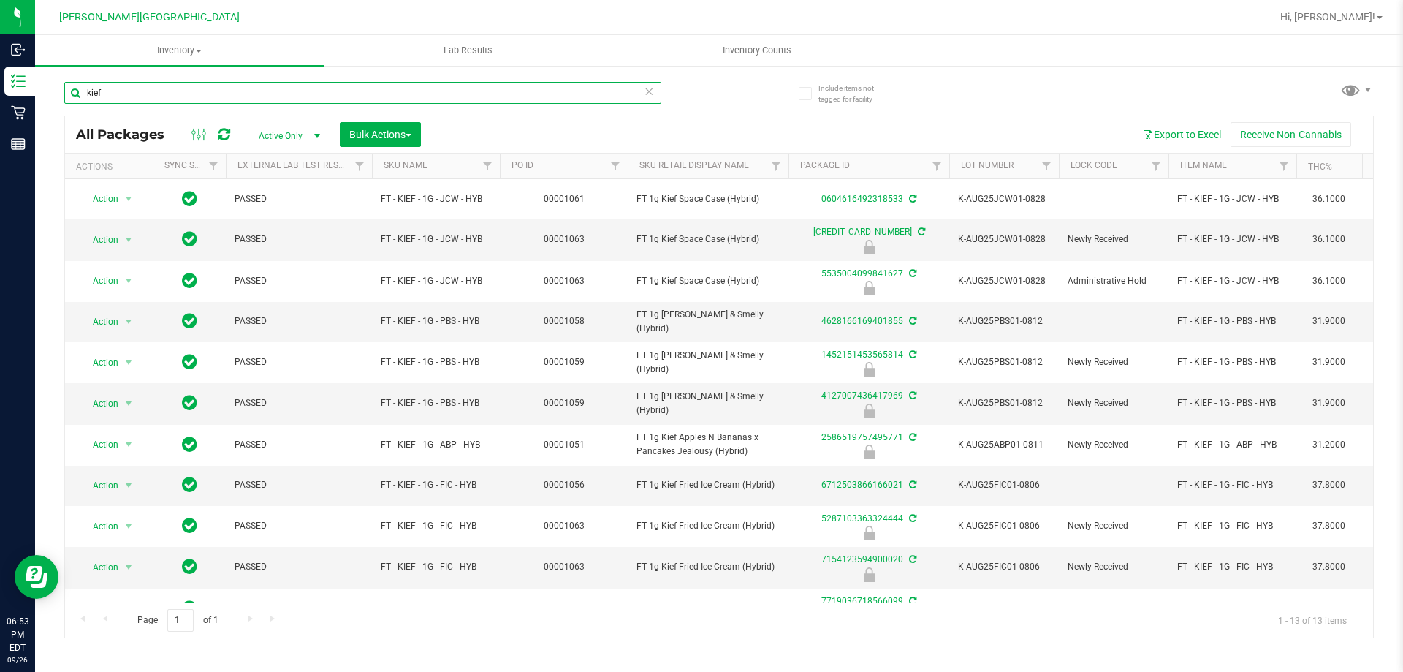
type input "kief"
click at [453, 632] on div "Page 1 of 1 1 - 13 of 13 items" at bounding box center [719, 619] width 1308 height 35
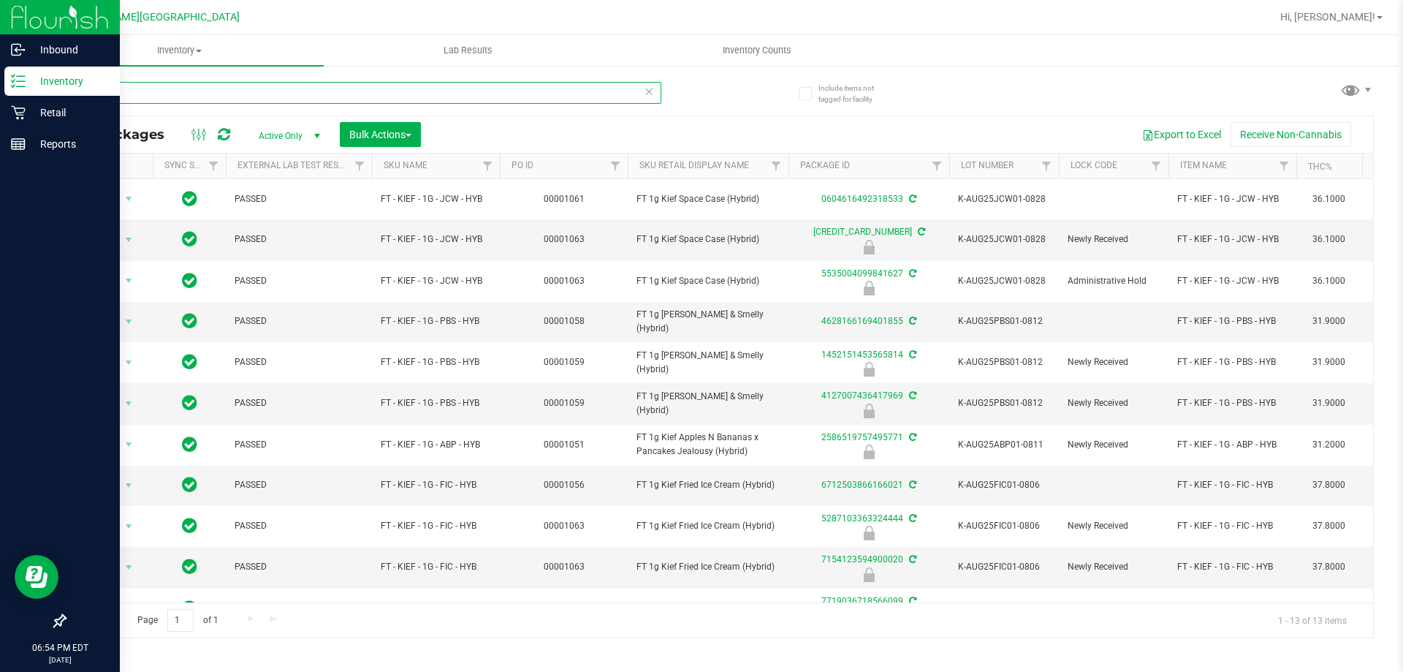
drag, startPoint x: 209, startPoint y: 94, endPoint x: 0, endPoint y: 91, distance: 209.1
click at [0, 94] on div "Inbound Inventory Retail Reports 06:54 PM EDT 09/26/2025 09/26 Merritt Island W…" at bounding box center [701, 336] width 1403 height 672
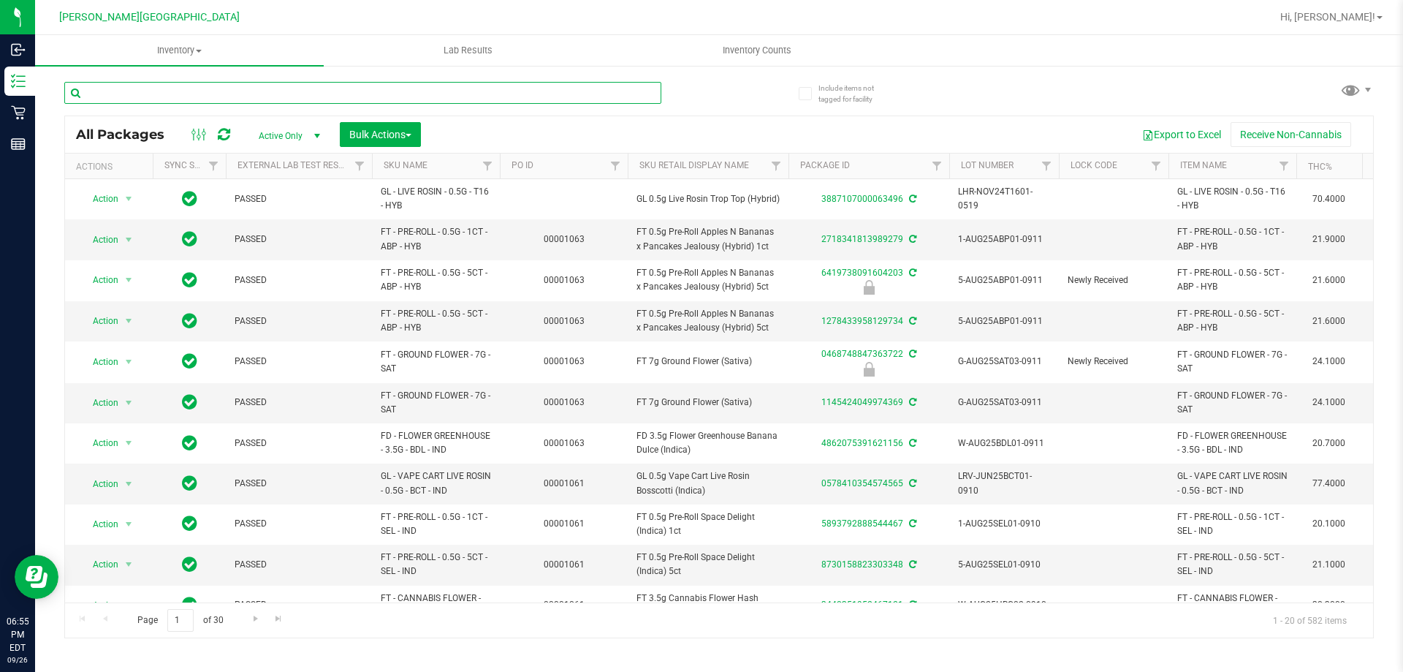
click at [545, 91] on input "text" at bounding box center [362, 93] width 597 height 22
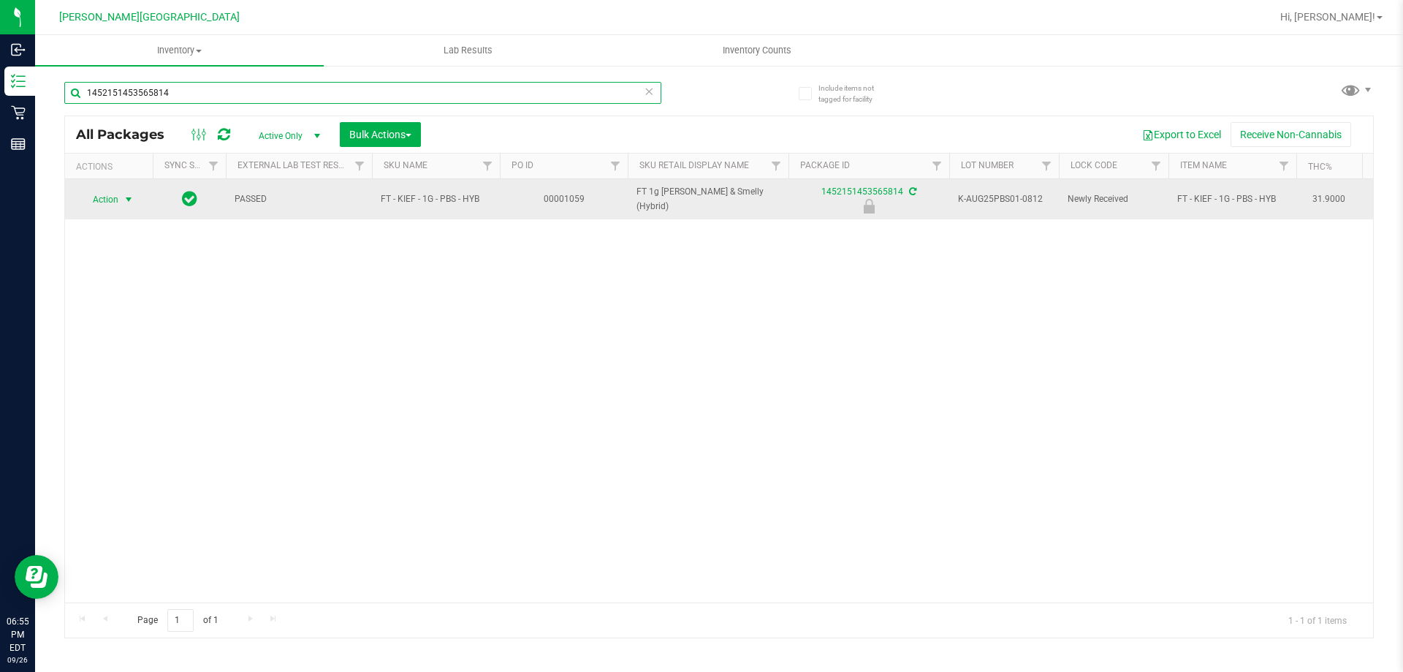
type input "1452151453565814"
click at [102, 202] on span "Action" at bounding box center [99, 199] width 39 height 20
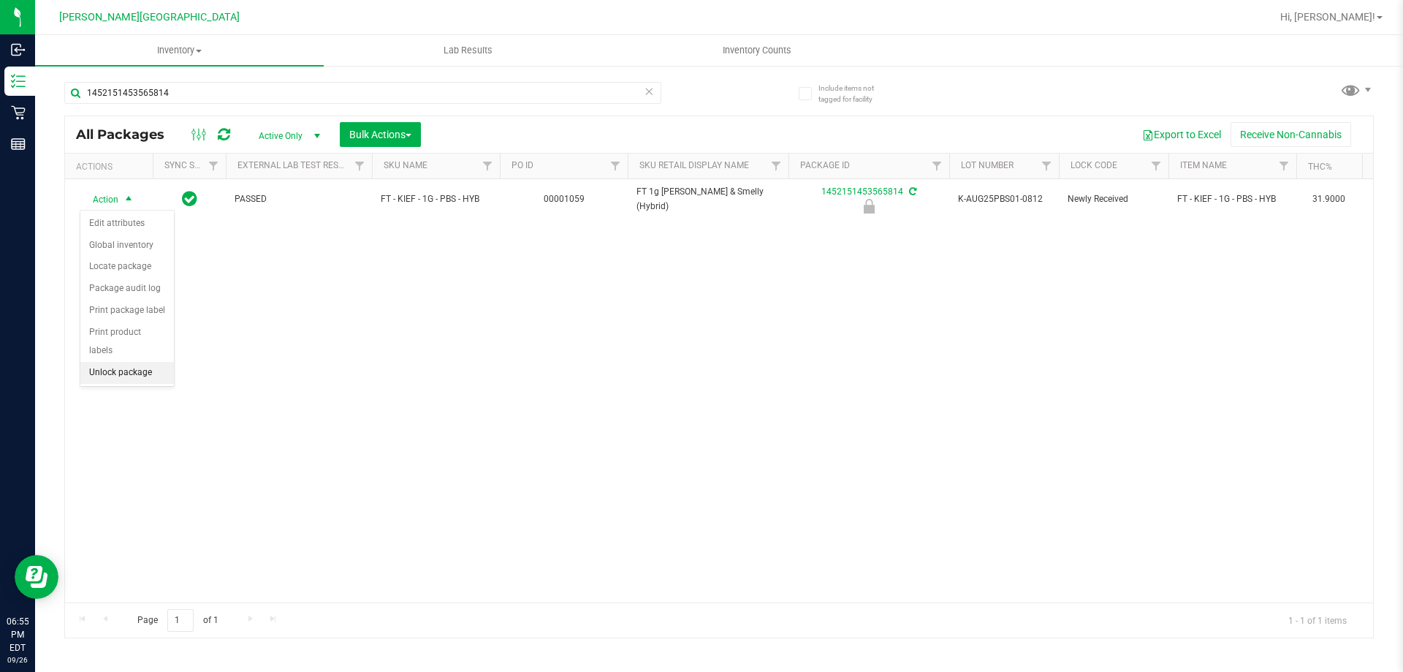
drag, startPoint x: 144, startPoint y: 358, endPoint x: 132, endPoint y: 345, distance: 18.1
click at [144, 362] on li "Unlock package" at bounding box center [127, 373] width 94 height 22
click at [551, 421] on div "Action Action Create package Edit attributes Global inventory Locate package Lo…" at bounding box center [719, 390] width 1308 height 423
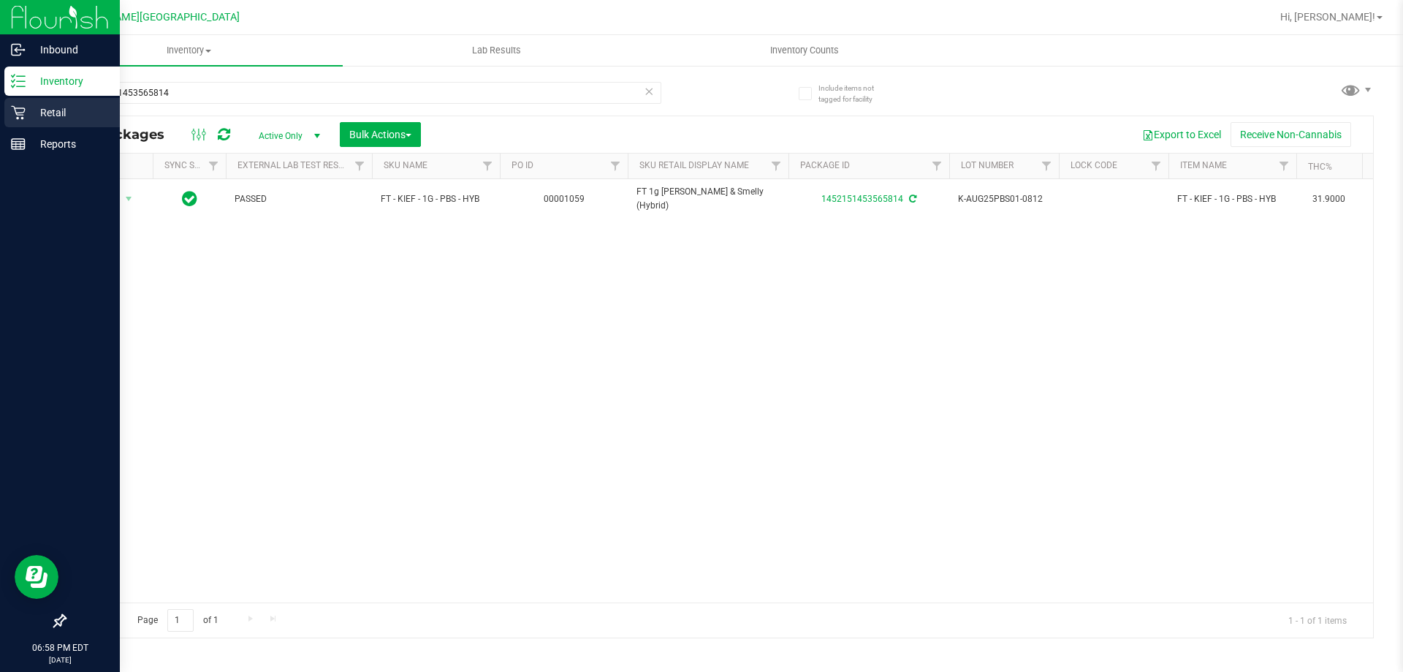
click at [26, 113] on p "Retail" at bounding box center [70, 113] width 88 height 18
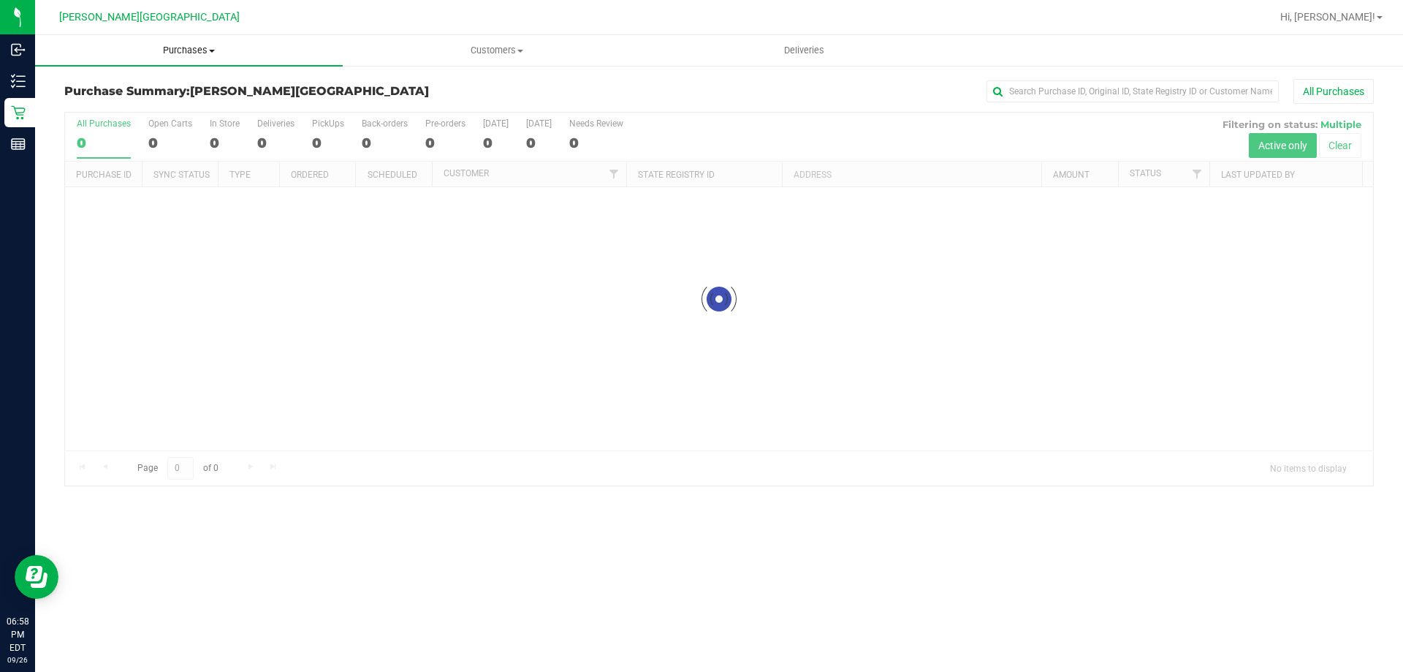
click at [211, 53] on span "Purchases" at bounding box center [189, 50] width 308 height 13
click at [170, 103] on li "Fulfillment" at bounding box center [189, 106] width 308 height 18
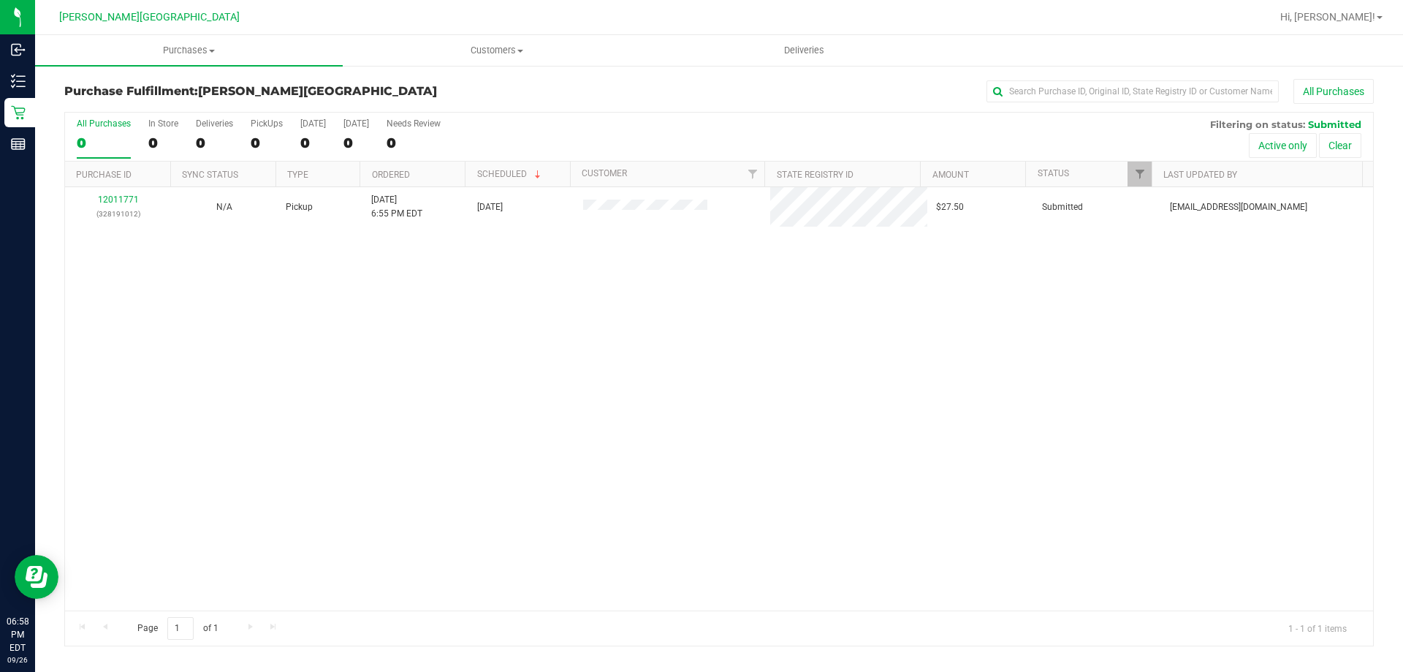
click at [568, 345] on div "12011771 (328191012) N/A Pickup 9/26/2025 6:55 PM EDT 9/26/2025 $27.50 Submitte…" at bounding box center [719, 398] width 1308 height 423
click at [197, 60] on uib-tab-heading "Purchases Summary of purchases Fulfillment All purchases" at bounding box center [189, 50] width 308 height 31
click at [117, 97] on li "Fulfillment" at bounding box center [189, 106] width 308 height 18
click at [428, 327] on div "12011771 (328191012) N/A Pickup 9/26/2025 6:55 PM EDT 9/26/2025 $27.50 Submitte…" at bounding box center [719, 398] width 1308 height 423
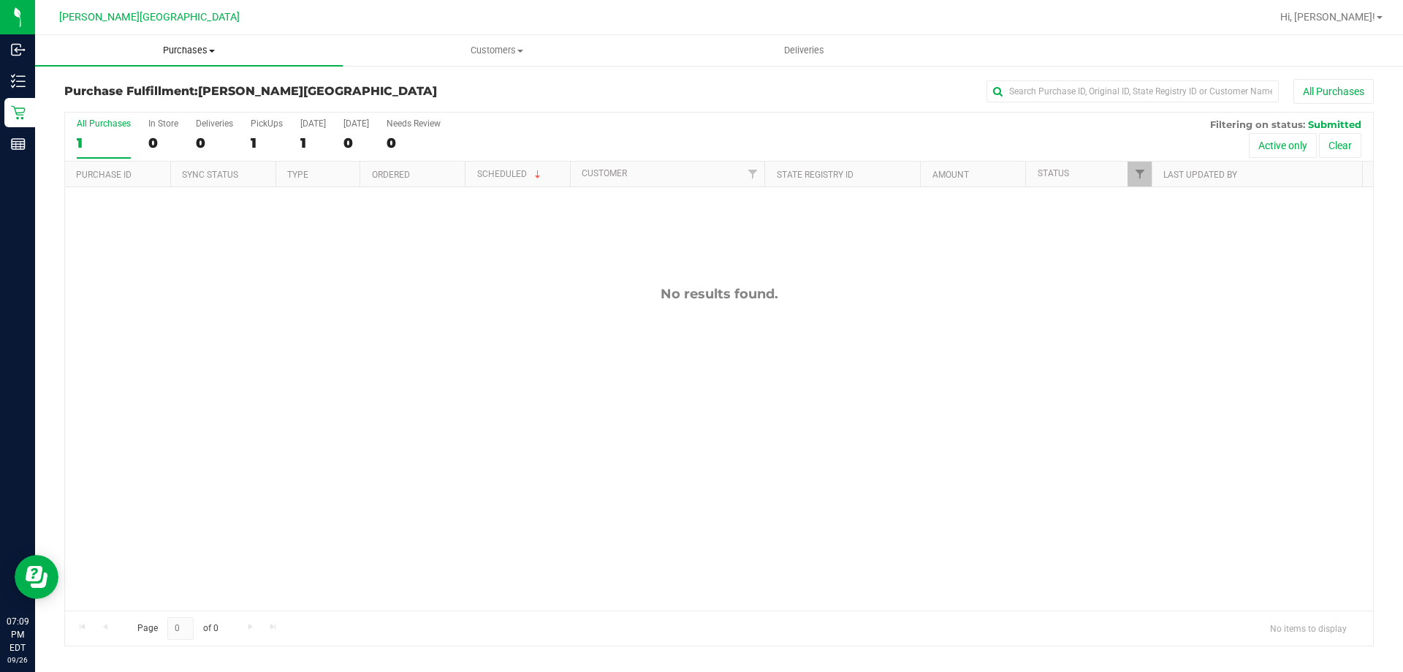
click at [172, 56] on span "Purchases" at bounding box center [189, 50] width 308 height 13
click at [124, 104] on li "Fulfillment" at bounding box center [189, 106] width 308 height 18
click at [394, 359] on div "No results found." at bounding box center [719, 448] width 1308 height 522
click at [190, 53] on span "Purchases" at bounding box center [189, 50] width 308 height 13
click at [132, 108] on li "Fulfillment" at bounding box center [189, 106] width 308 height 18
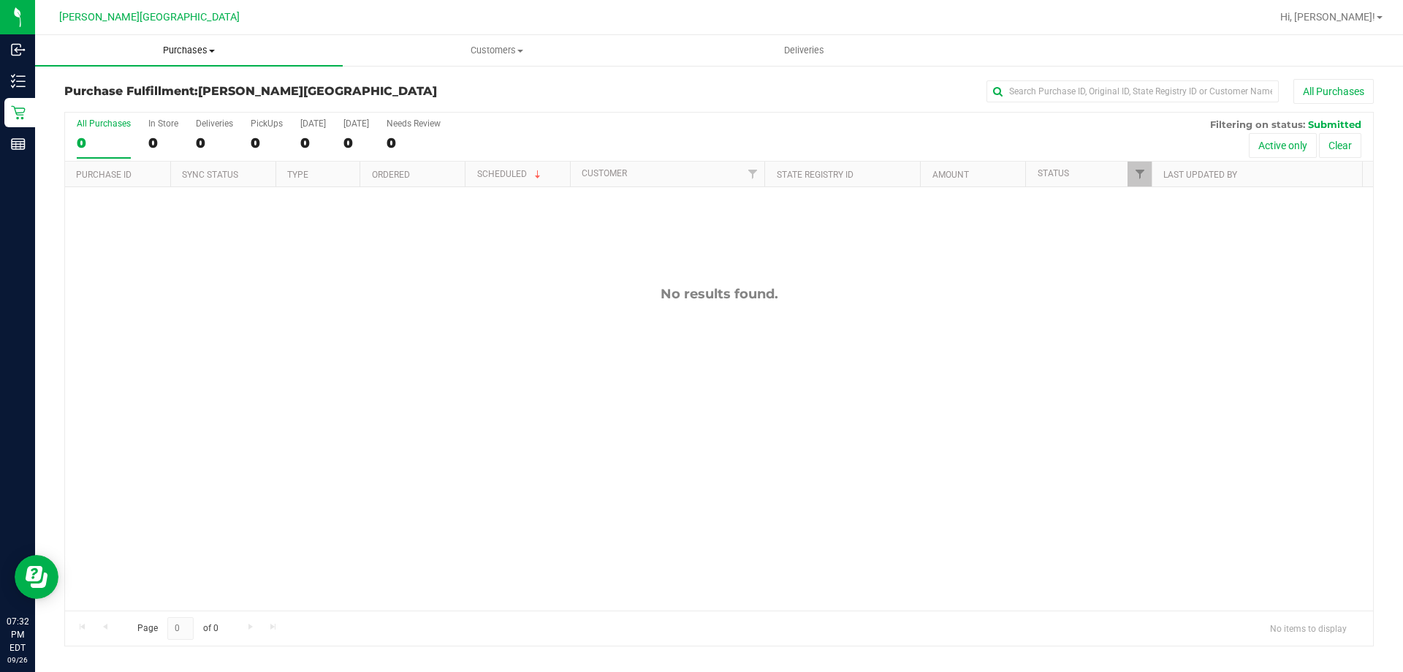
click at [179, 53] on span "Purchases" at bounding box center [189, 50] width 308 height 13
click at [144, 112] on li "Fulfillment" at bounding box center [189, 106] width 308 height 18
click at [223, 283] on div "No results found." at bounding box center [719, 448] width 1308 height 522
click at [453, 363] on div "No results found." at bounding box center [719, 448] width 1308 height 522
click at [300, 250] on div "No results found." at bounding box center [719, 448] width 1308 height 522
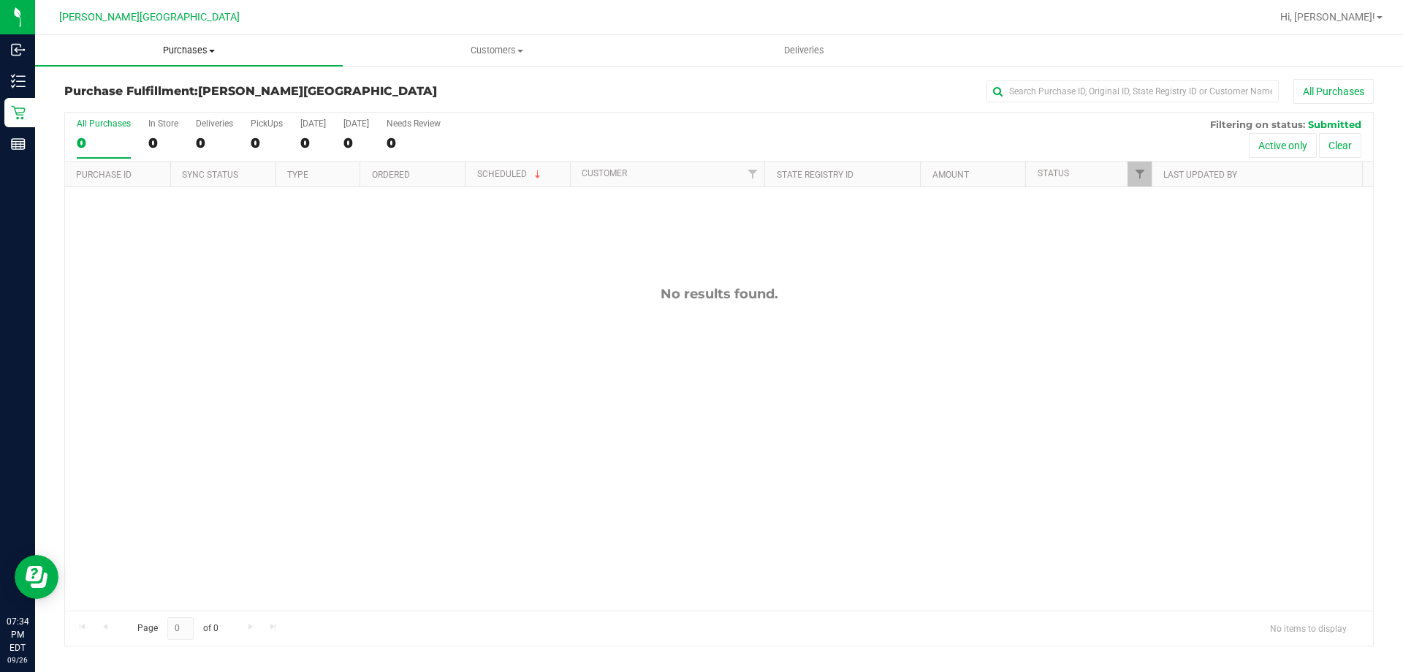
click at [186, 50] on span "Purchases" at bounding box center [189, 50] width 308 height 13
click at [162, 92] on span "Summary of purchases" at bounding box center [110, 88] width 150 height 12
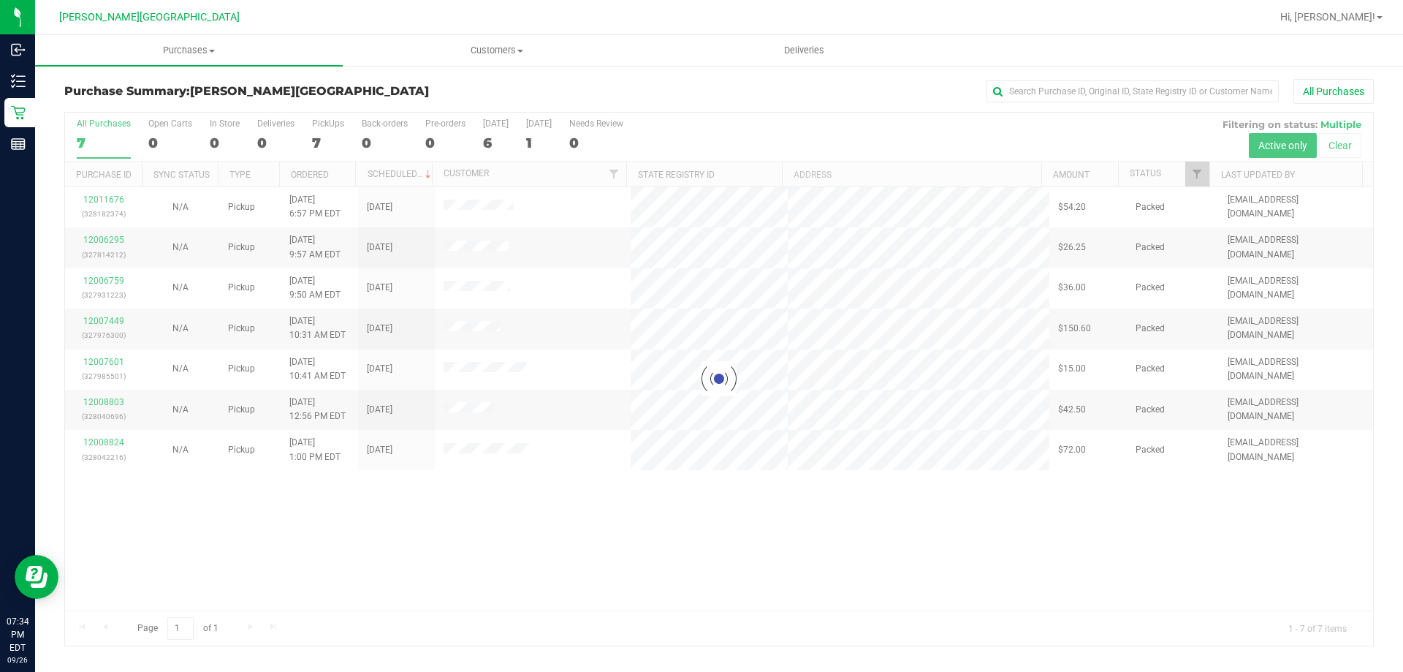
click at [365, 102] on div "Purchase Summary: Merritt Island WC All Purchases" at bounding box center [719, 95] width 1310 height 32
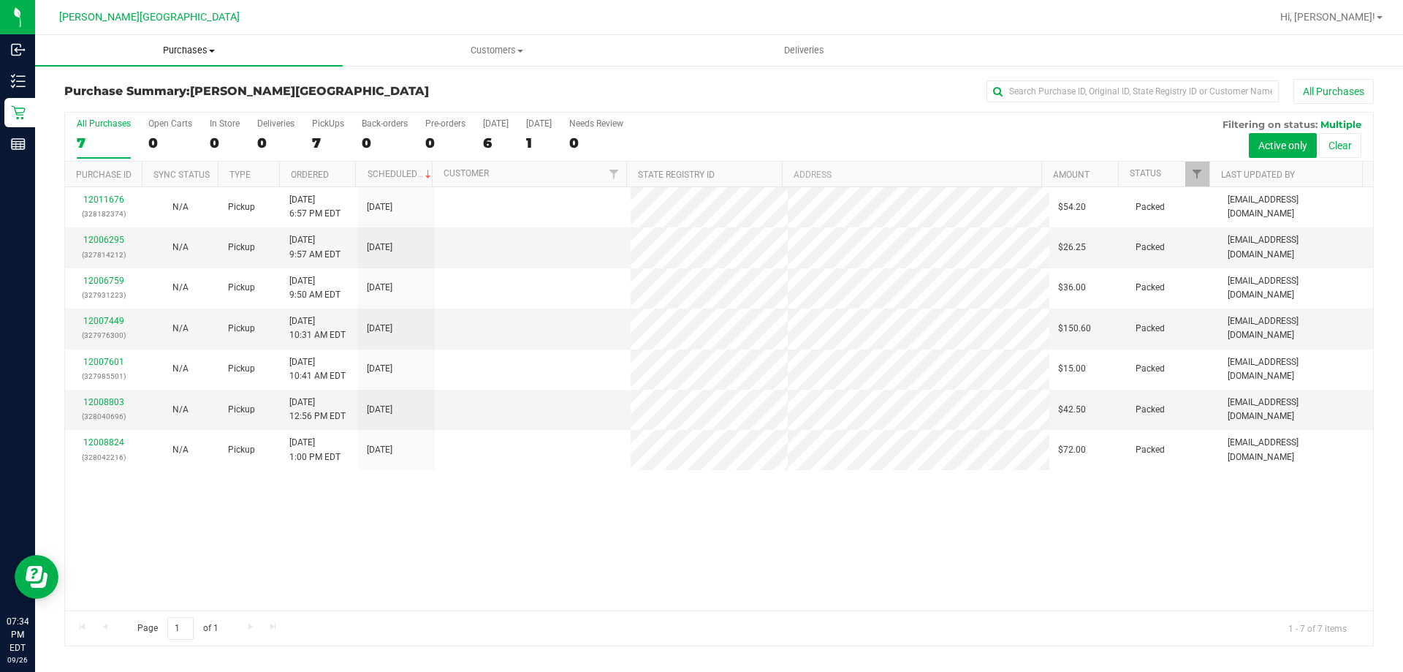
click at [181, 48] on span "Purchases" at bounding box center [189, 50] width 308 height 13
click at [161, 89] on span "Summary of purchases" at bounding box center [110, 88] width 150 height 12
click at [637, 499] on div "12011676 (328182374) N/A Pickup 9/26/2025 6:57 PM EDT 9/27/2025 $54.20 Packed r…" at bounding box center [719, 398] width 1308 height 423
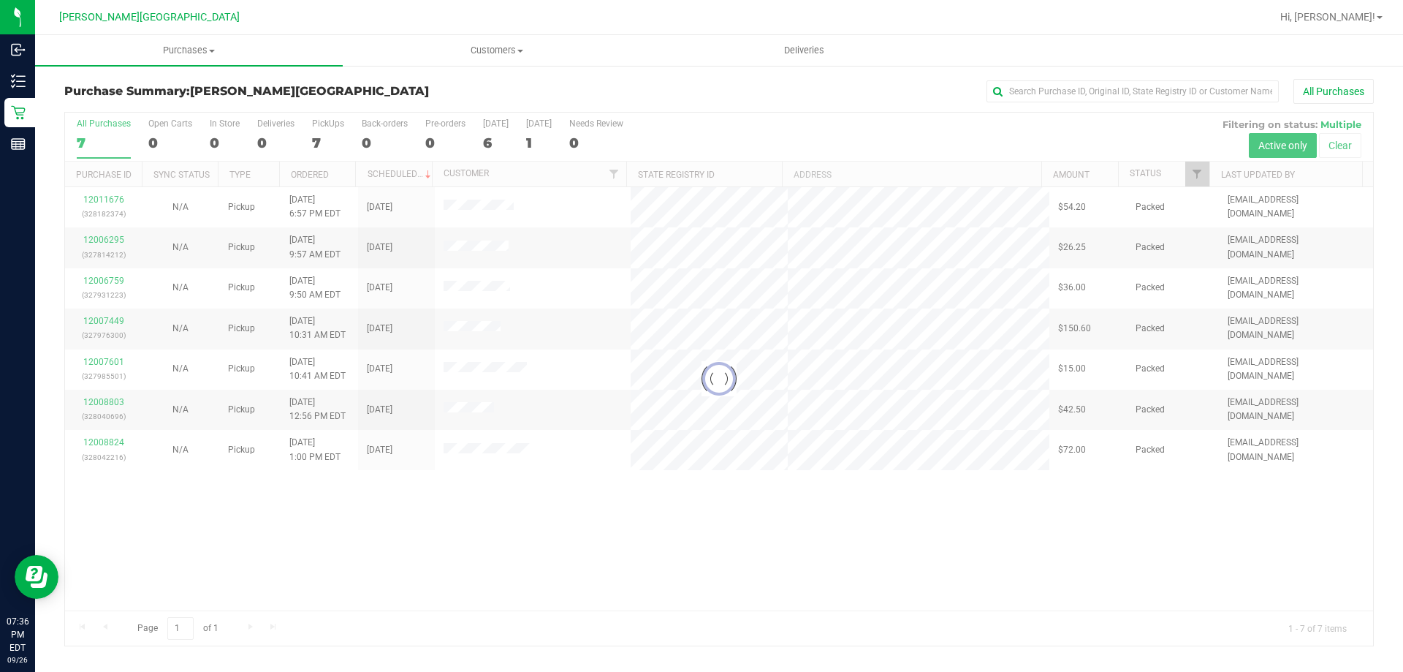
click at [115, 240] on div at bounding box center [719, 379] width 1308 height 533
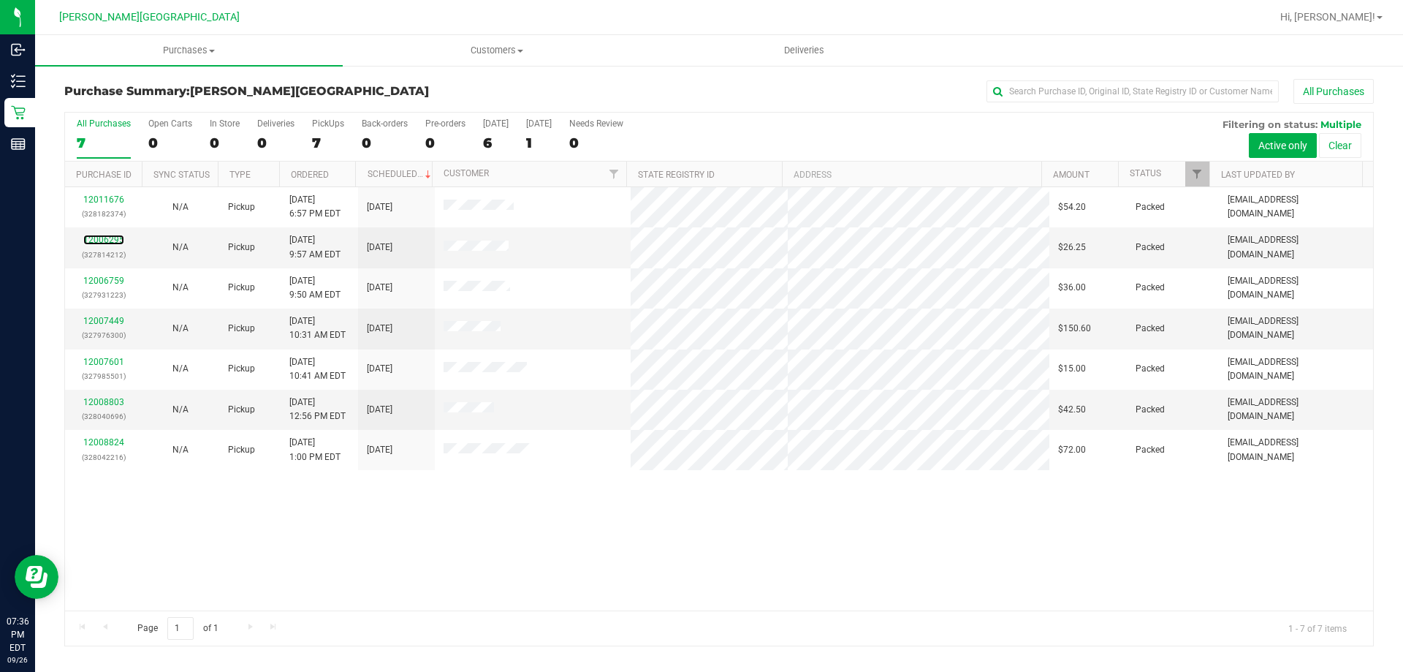
click at [115, 240] on link "12006295" at bounding box center [103, 240] width 41 height 10
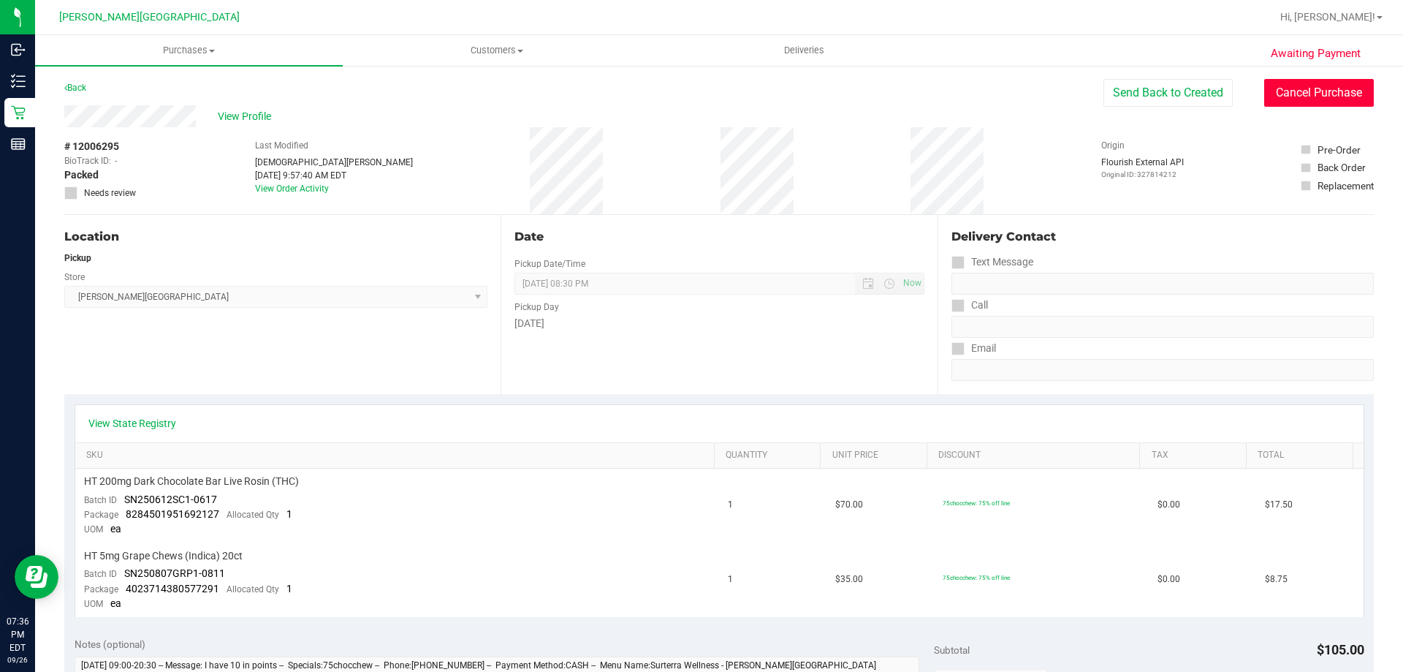
click at [1310, 88] on button "Cancel Purchase" at bounding box center [1319, 93] width 110 height 28
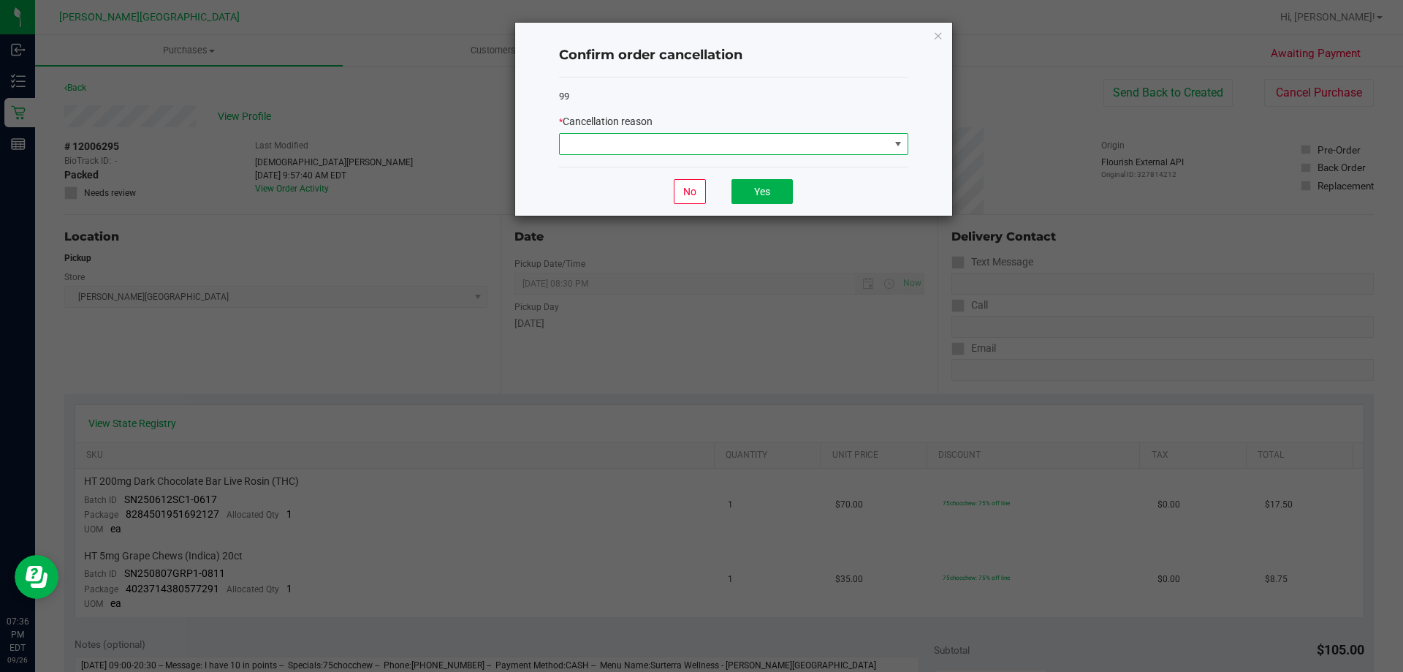
click at [666, 153] on span at bounding box center [725, 144] width 330 height 20
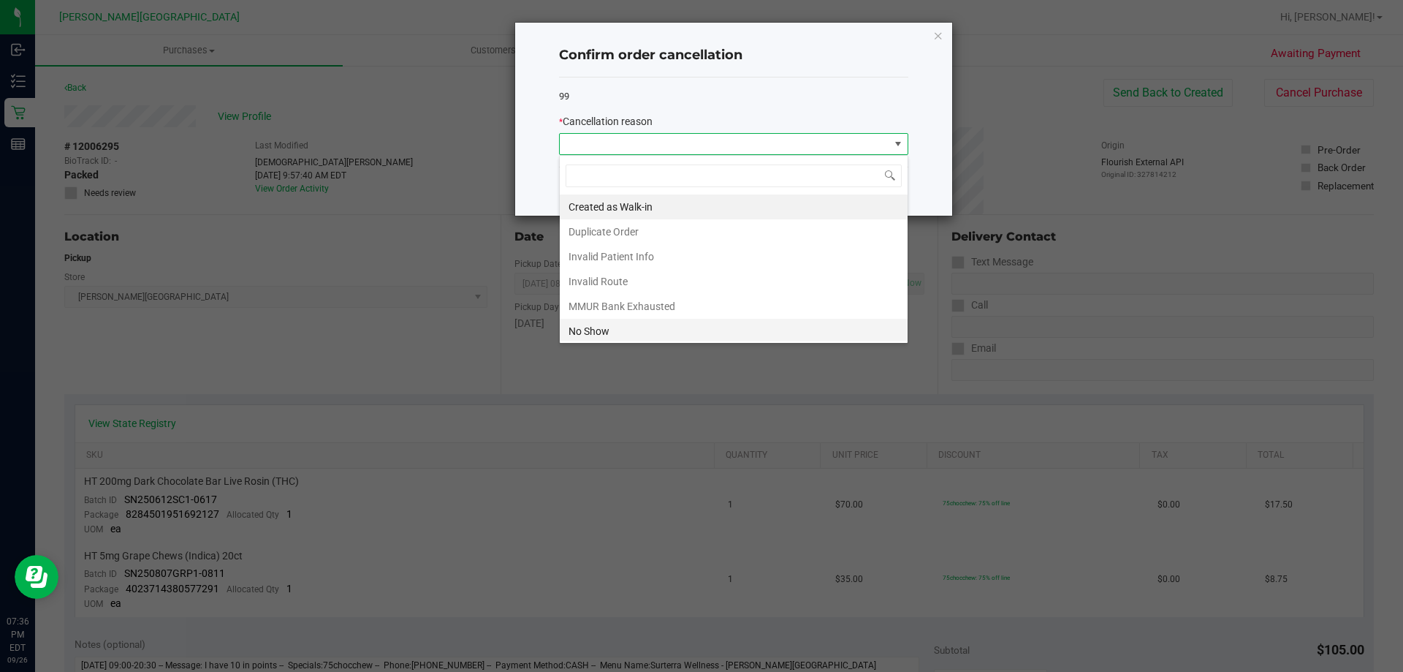
scroll to position [22, 349]
click at [644, 340] on li "No Show" at bounding box center [734, 331] width 348 height 25
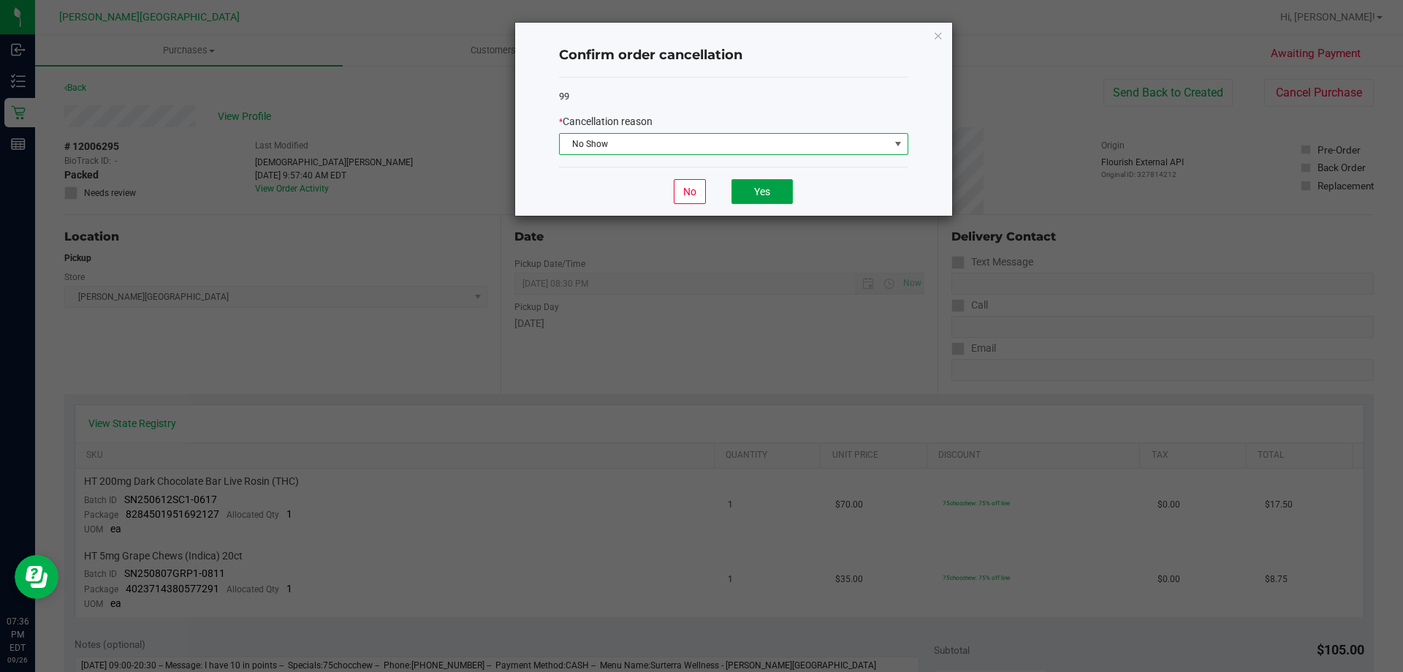
click at [770, 189] on button "Yes" at bounding box center [762, 191] width 61 height 25
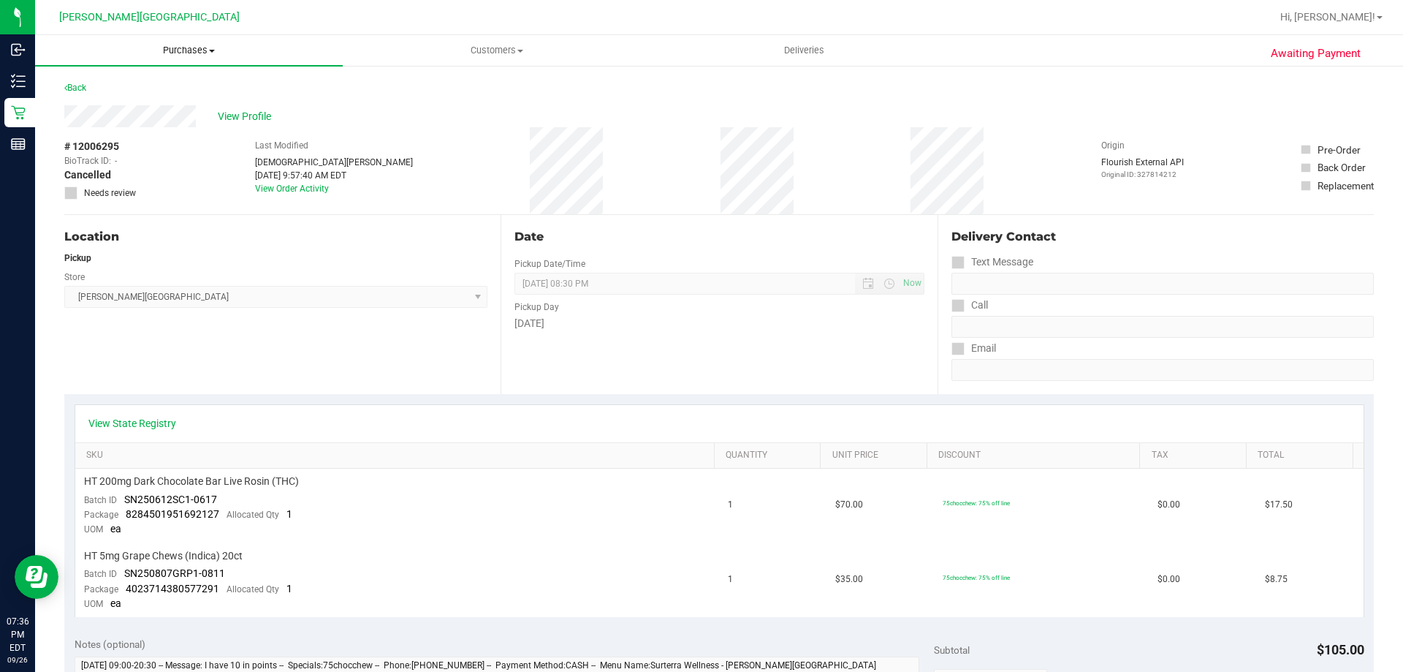
click at [208, 56] on span "Purchases" at bounding box center [189, 50] width 308 height 13
click at [182, 82] on span "Summary of purchases" at bounding box center [110, 88] width 150 height 12
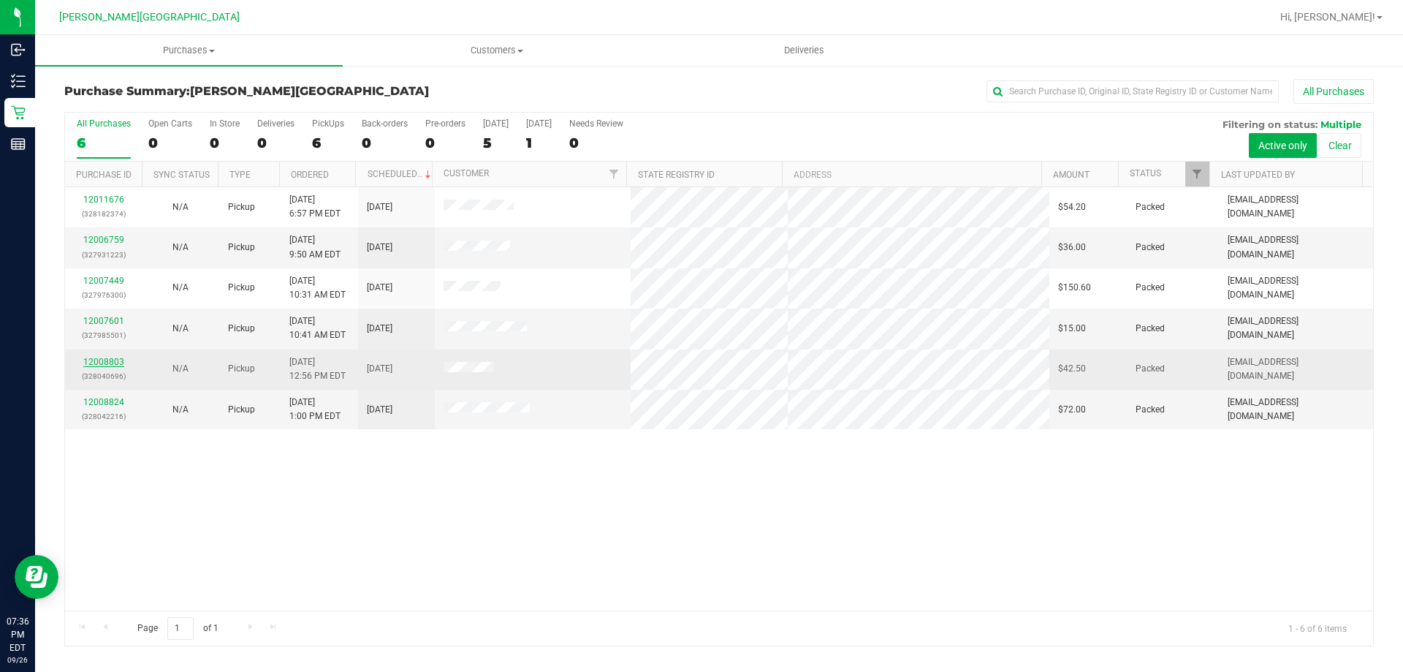
click at [110, 363] on link "12008803" at bounding box center [103, 362] width 41 height 10
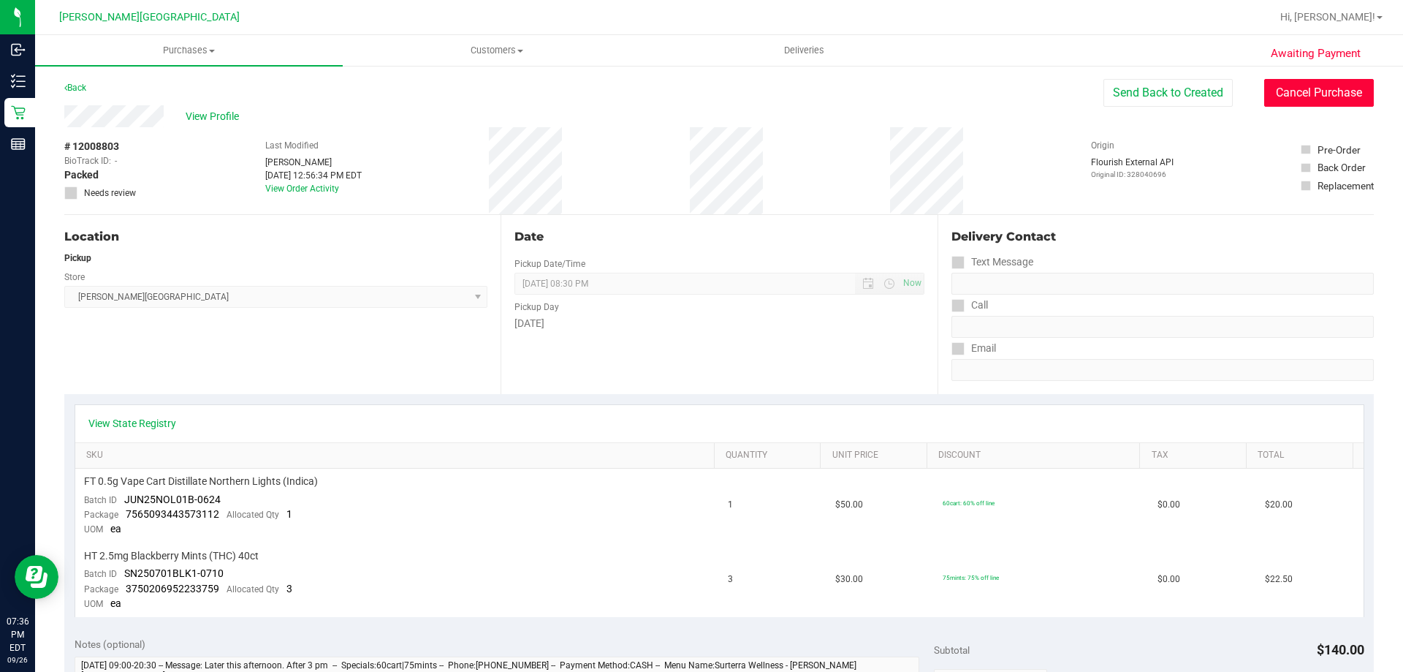
click at [1264, 96] on button "Cancel Purchase" at bounding box center [1319, 93] width 110 height 28
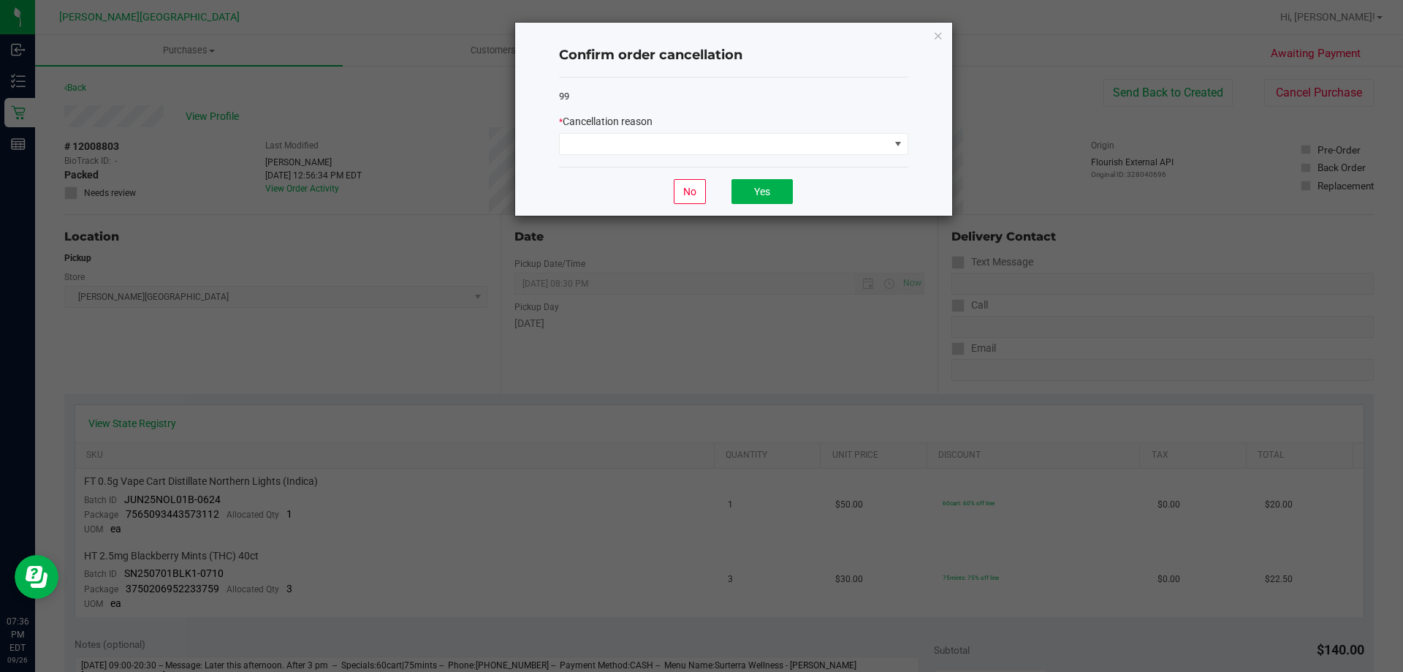
click at [811, 158] on div "99 * Cancellation reason" at bounding box center [733, 122] width 349 height 90
click at [811, 151] on span at bounding box center [725, 144] width 330 height 20
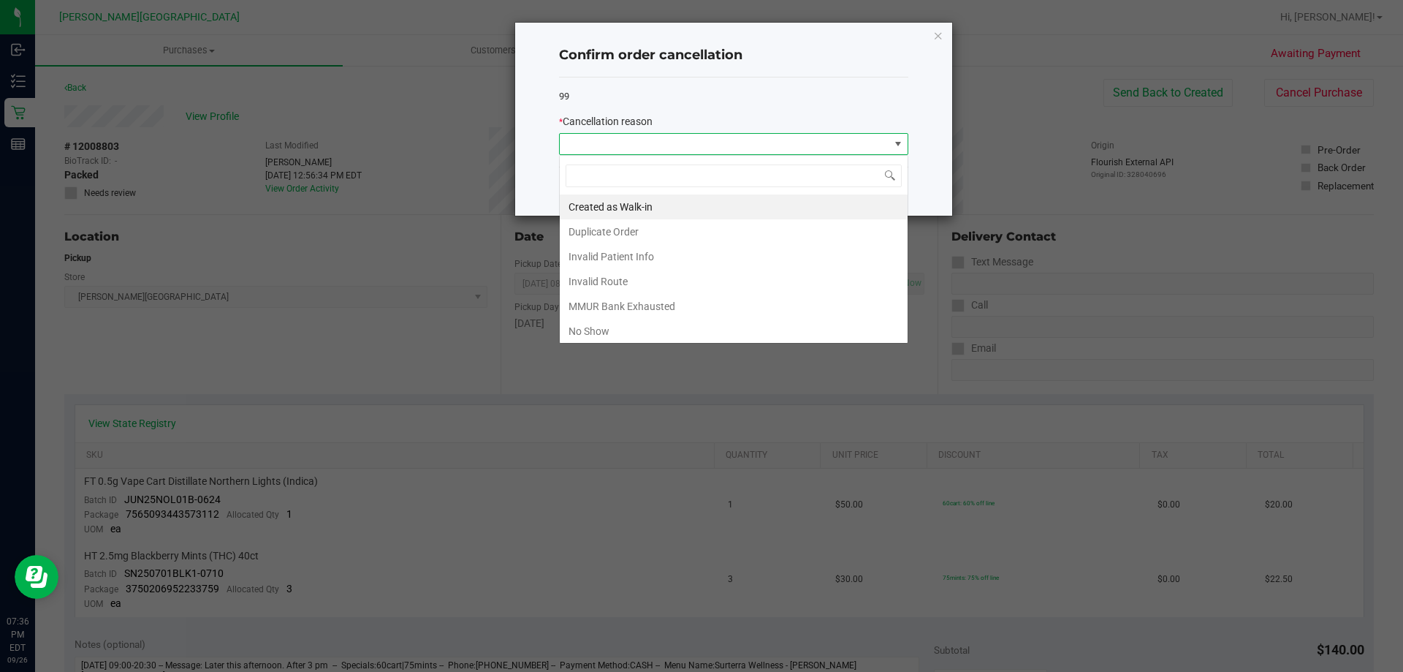
scroll to position [22, 349]
click at [610, 332] on li "No Show" at bounding box center [734, 331] width 348 height 25
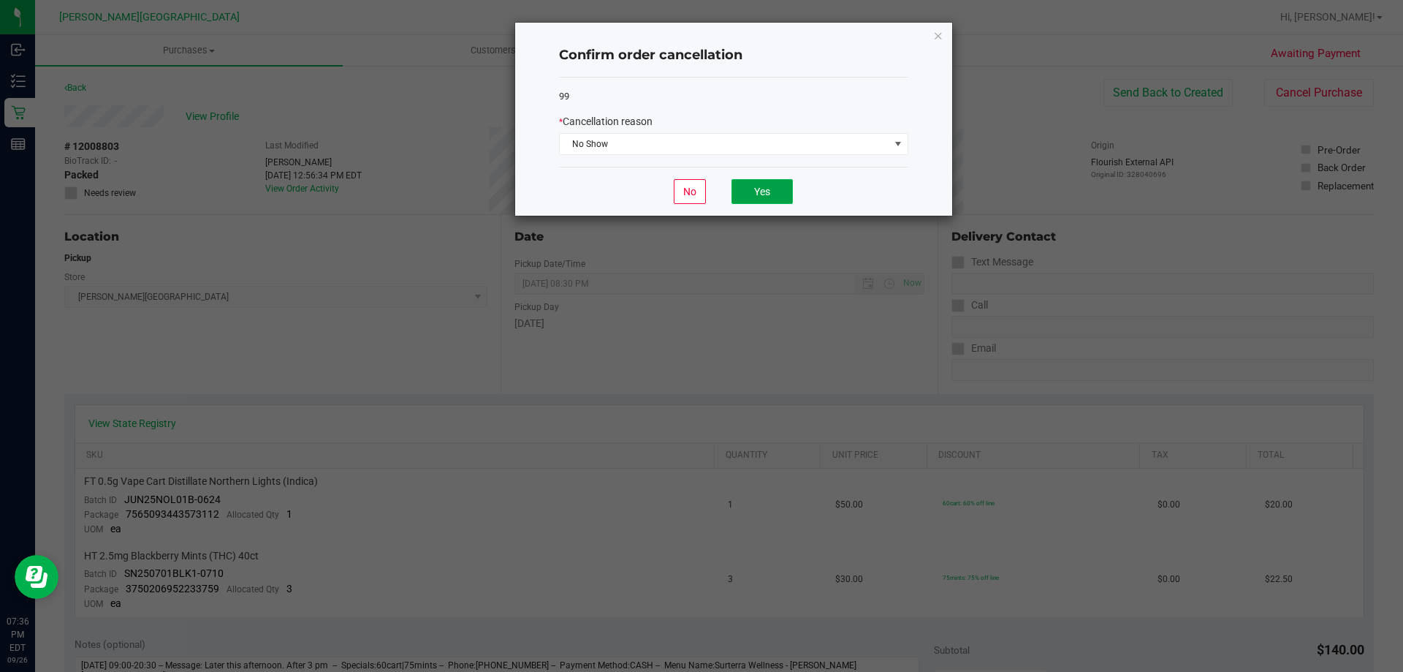
click at [771, 194] on button "Yes" at bounding box center [762, 191] width 61 height 25
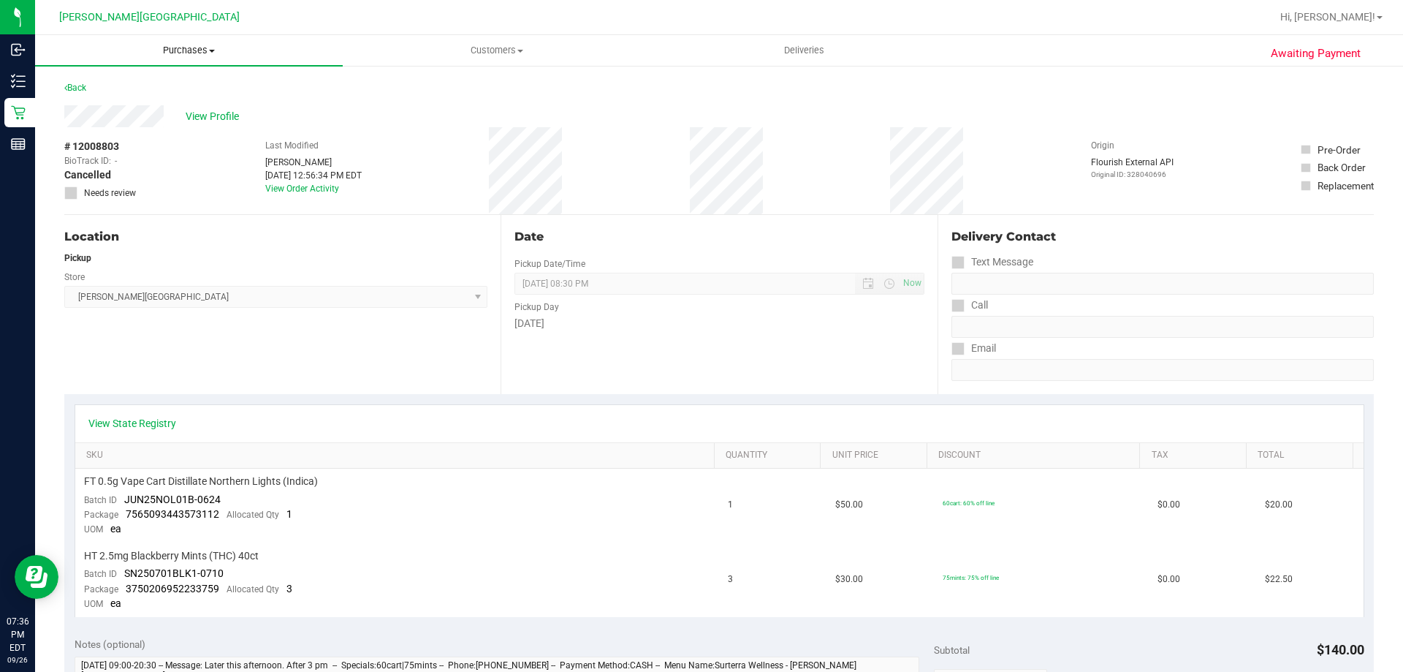
click at [195, 48] on span "Purchases" at bounding box center [189, 50] width 308 height 13
click at [174, 92] on span "Summary of purchases" at bounding box center [110, 88] width 150 height 12
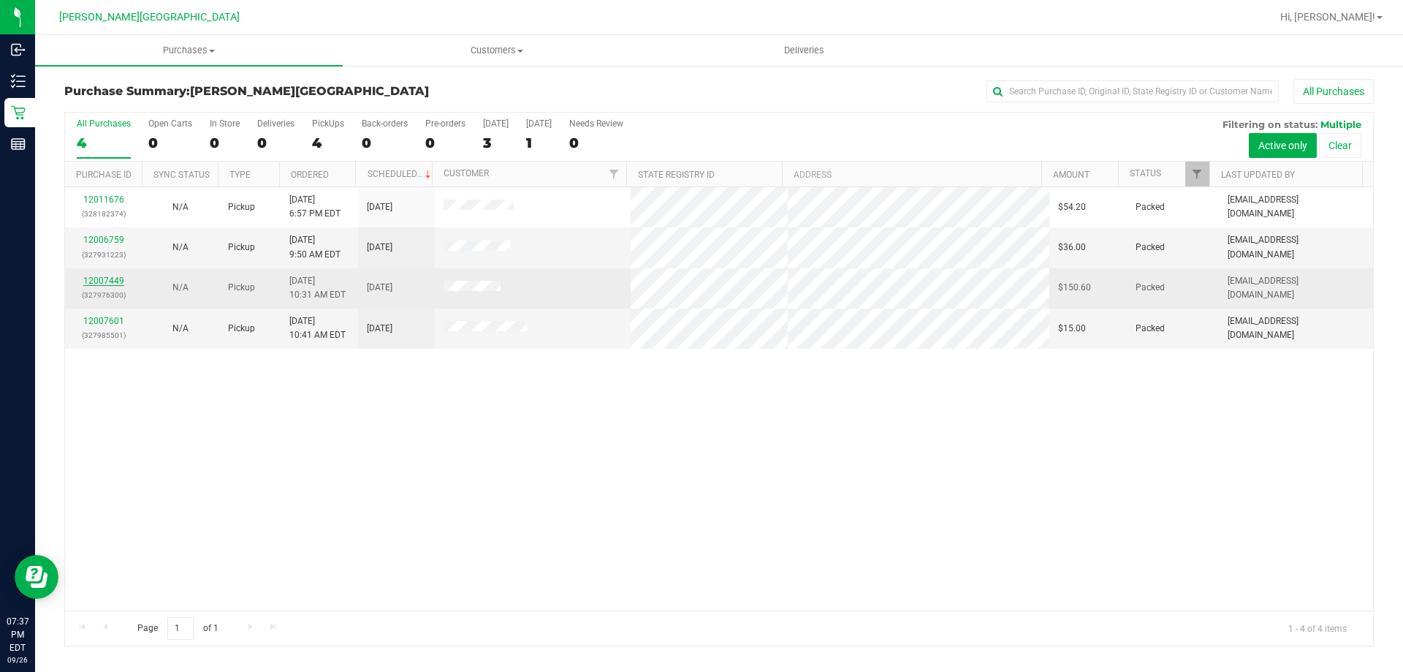
click at [110, 276] on link "12007449" at bounding box center [103, 281] width 41 height 10
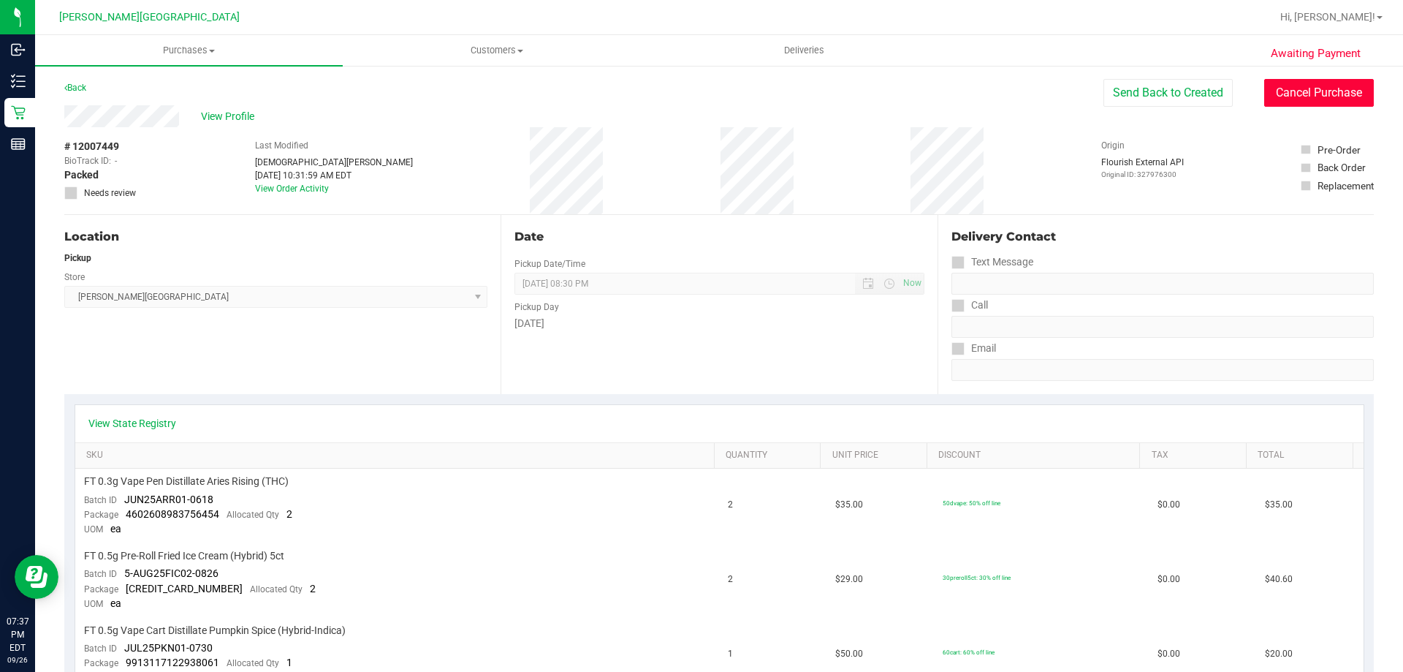
click at [1322, 89] on button "Cancel Purchase" at bounding box center [1319, 93] width 110 height 28
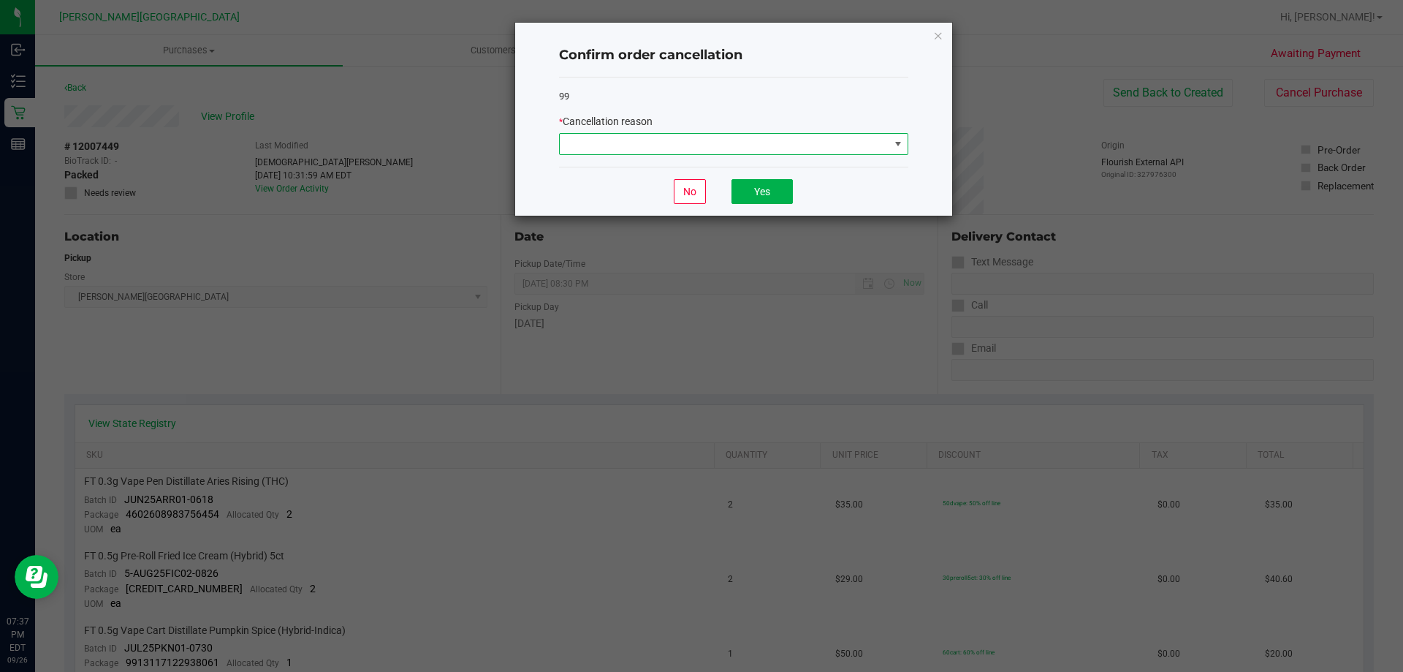
click at [830, 145] on span at bounding box center [725, 144] width 330 height 20
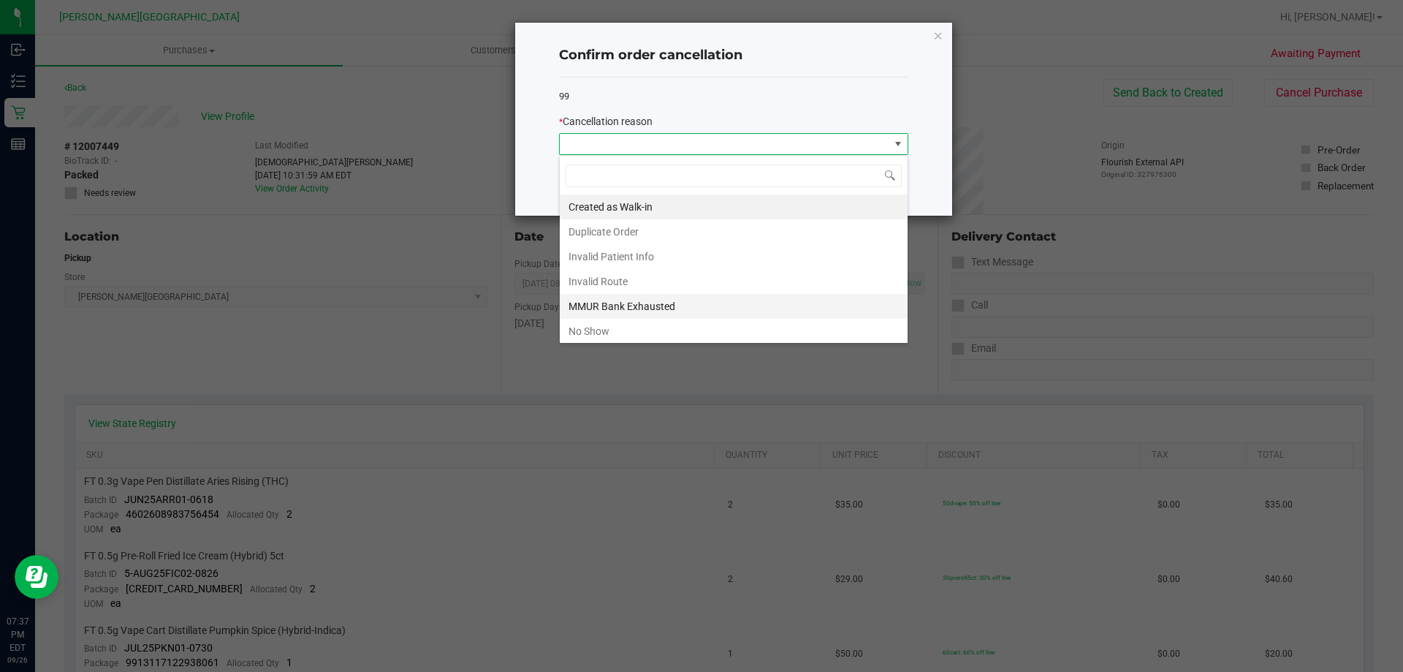
scroll to position [22, 349]
click at [585, 325] on li "No Show" at bounding box center [734, 331] width 348 height 25
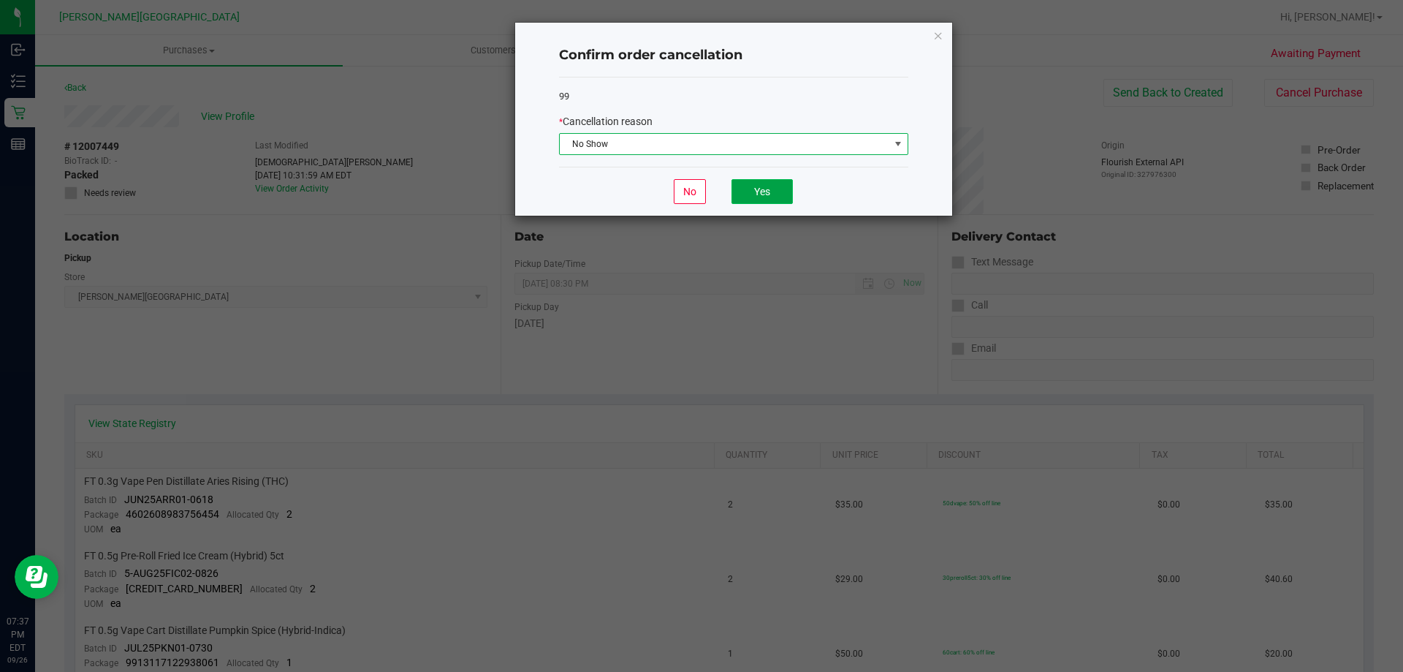
click at [792, 191] on button "Yes" at bounding box center [762, 191] width 61 height 25
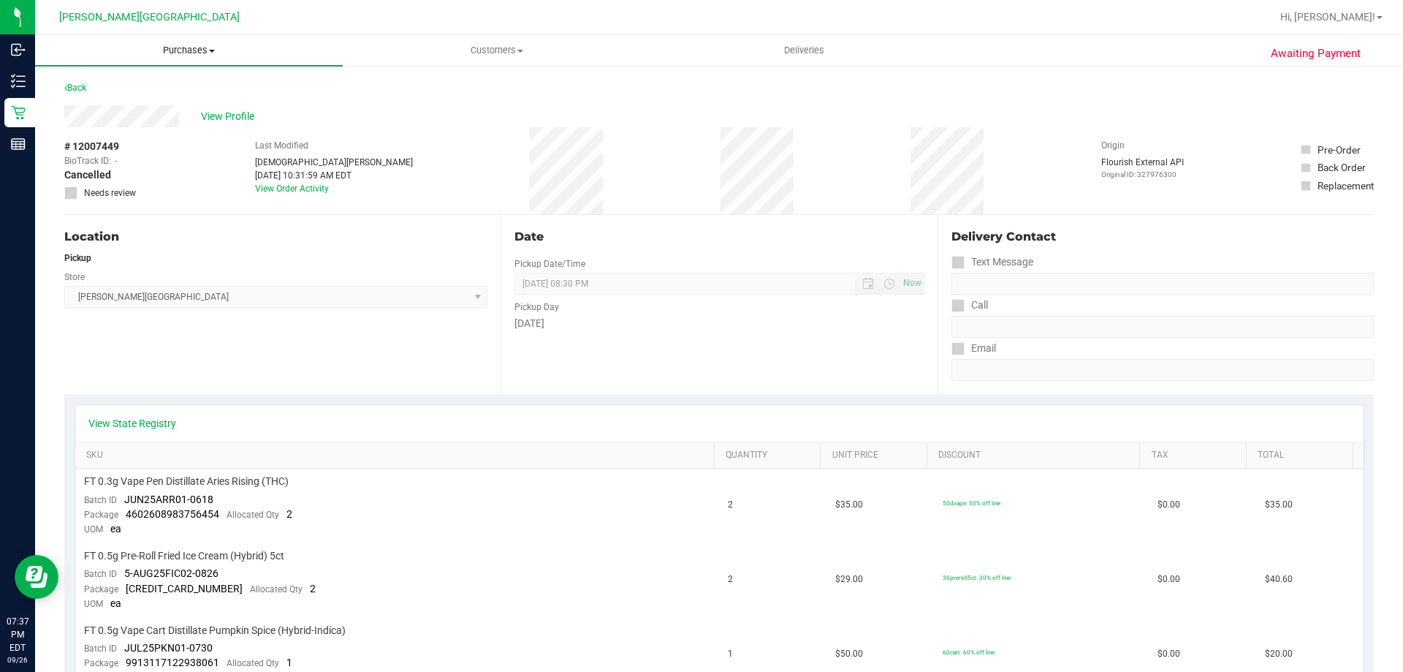
click at [207, 51] on span "Purchases" at bounding box center [189, 50] width 308 height 13
click at [131, 95] on li "Summary of purchases" at bounding box center [189, 89] width 308 height 18
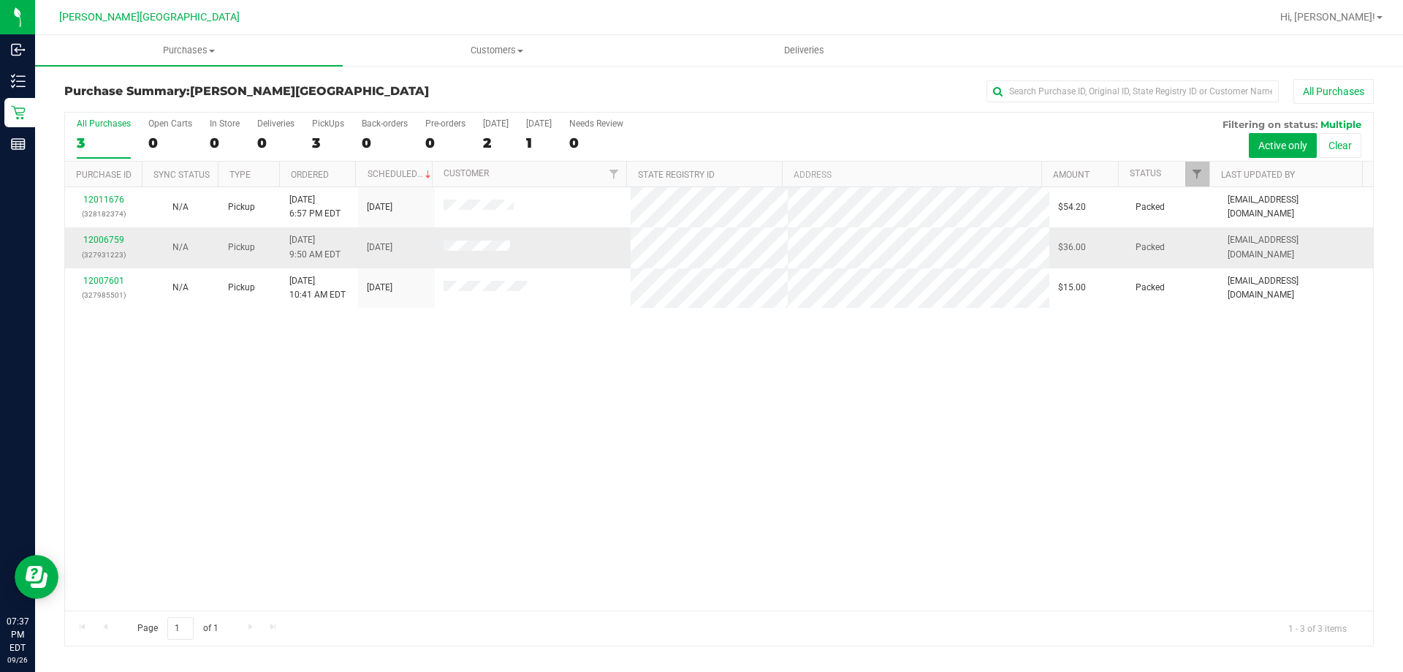
click at [123, 240] on div "12006759 (327931223)" at bounding box center [103, 247] width 59 height 28
click at [119, 240] on link "12006759" at bounding box center [103, 240] width 41 height 10
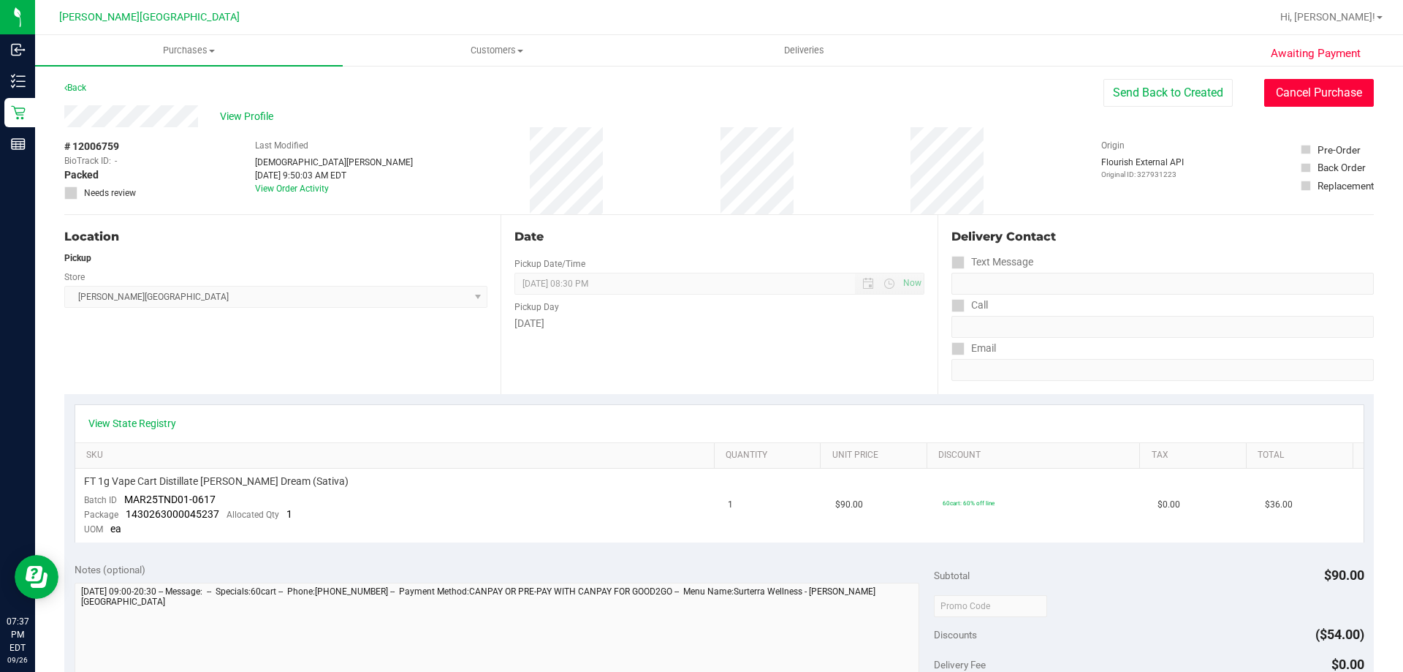
click at [1295, 90] on button "Cancel Purchase" at bounding box center [1319, 93] width 110 height 28
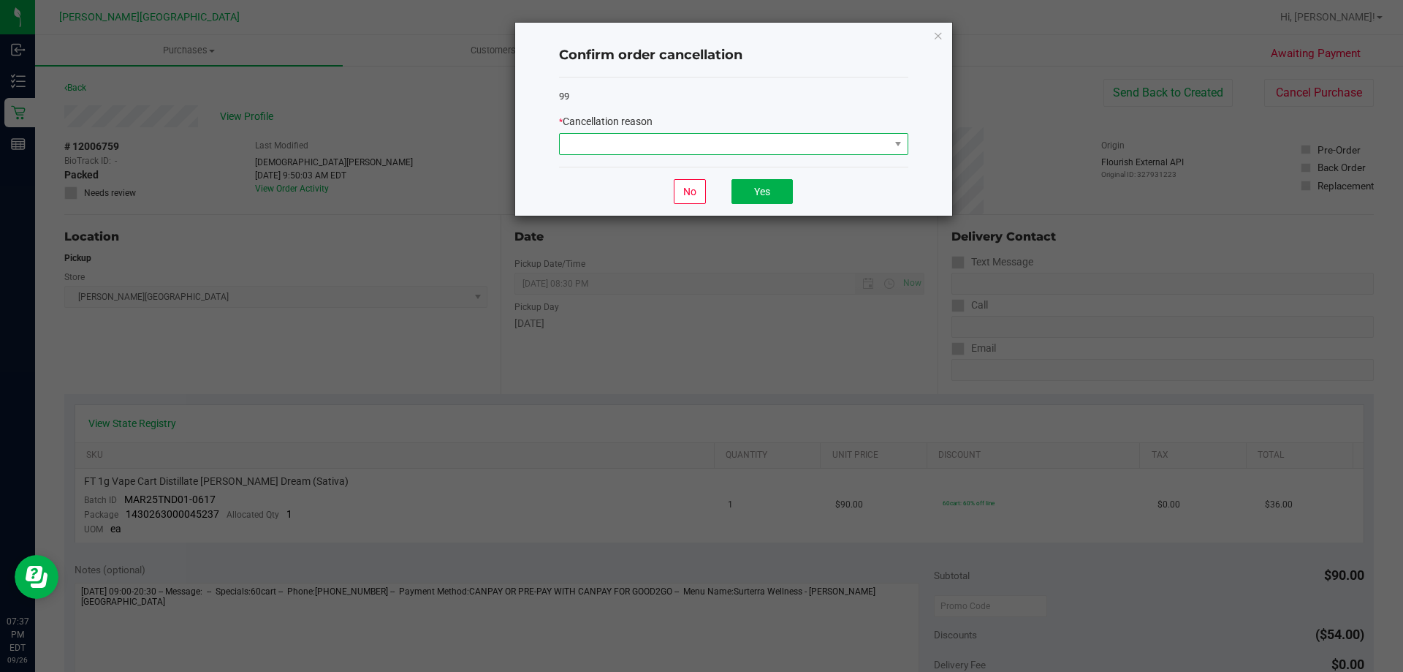
click at [878, 143] on span at bounding box center [725, 144] width 330 height 20
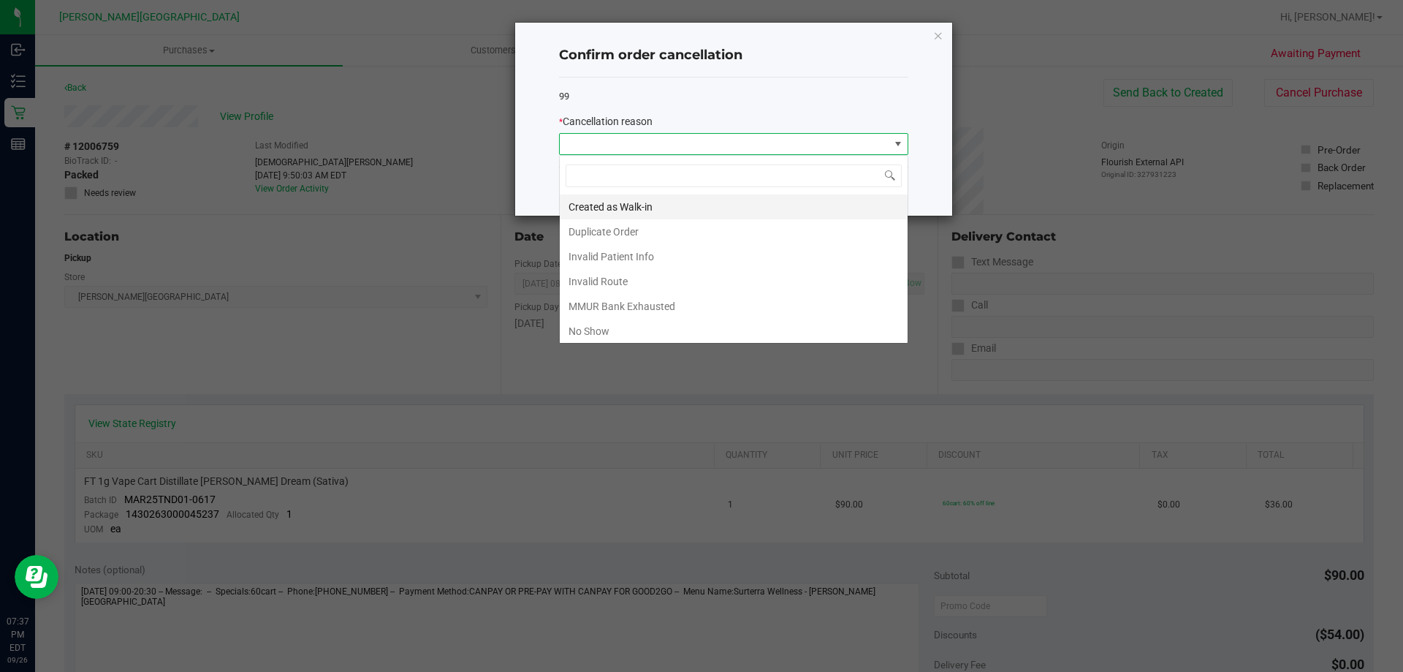
scroll to position [22, 349]
click at [630, 336] on li "No Show" at bounding box center [734, 331] width 348 height 25
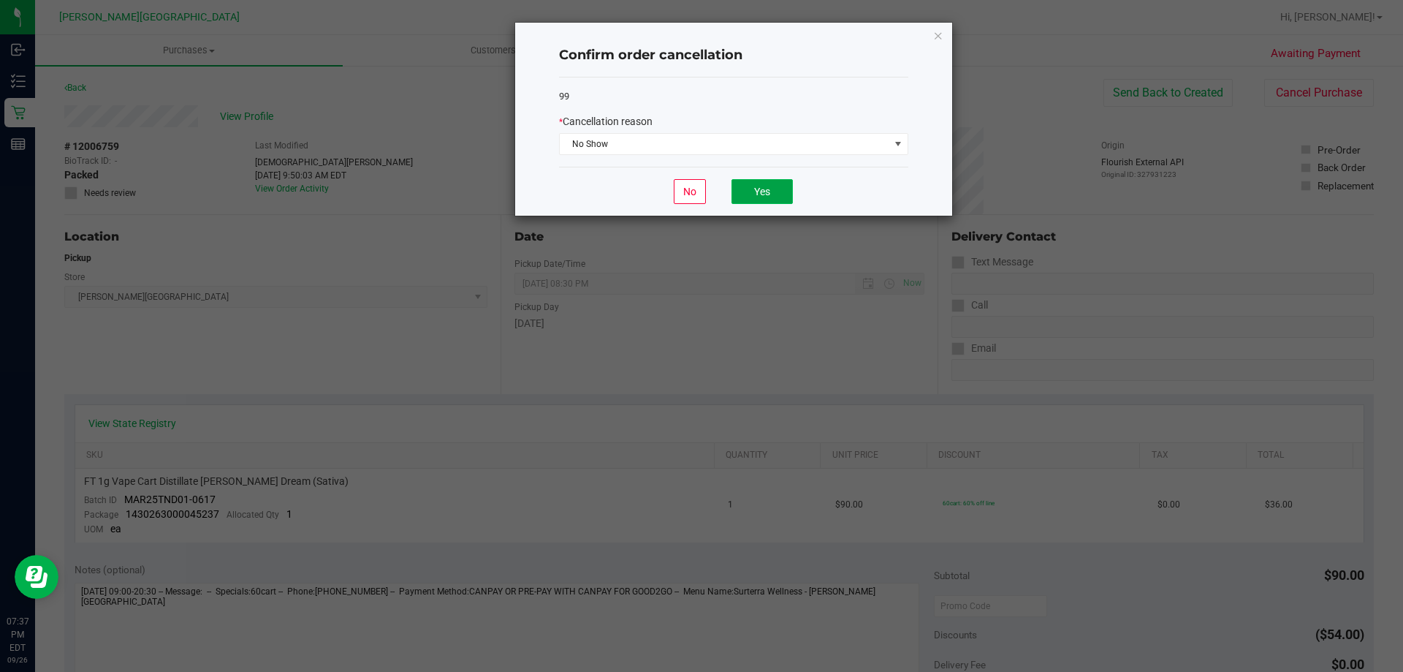
click at [758, 201] on button "Yes" at bounding box center [762, 191] width 61 height 25
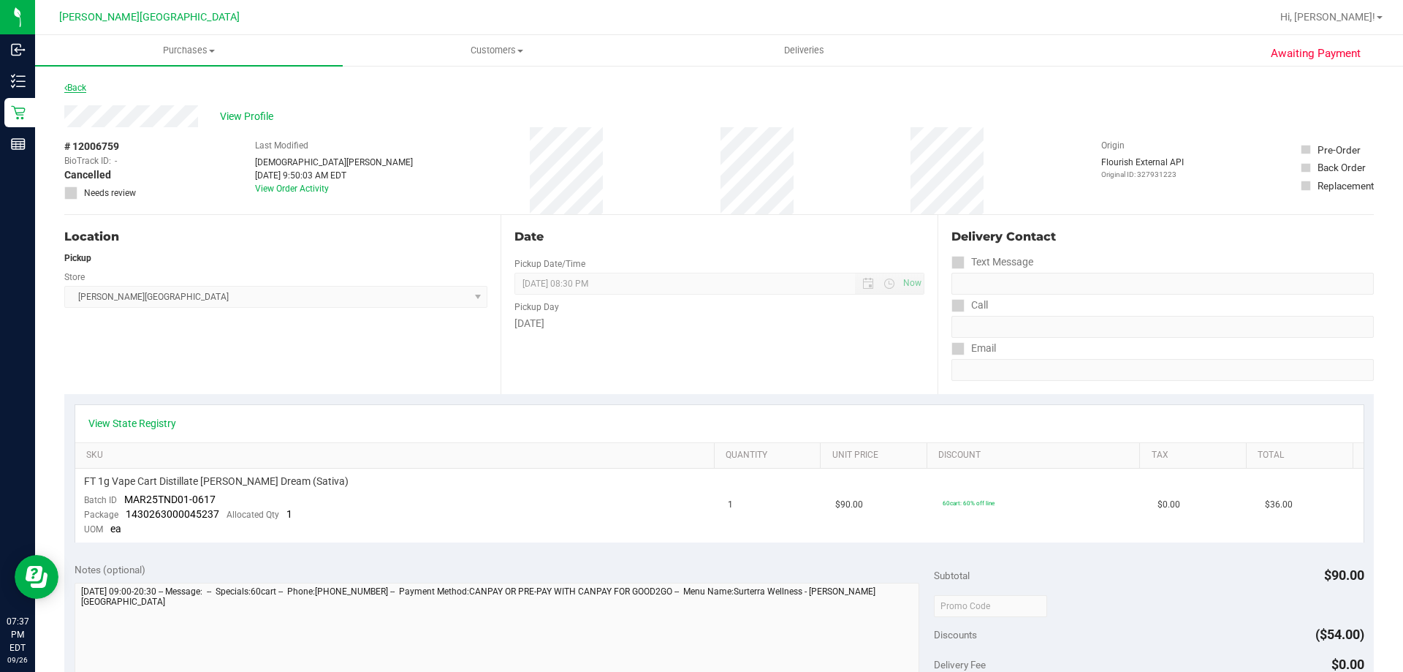
click at [83, 89] on link "Back" at bounding box center [75, 88] width 22 height 10
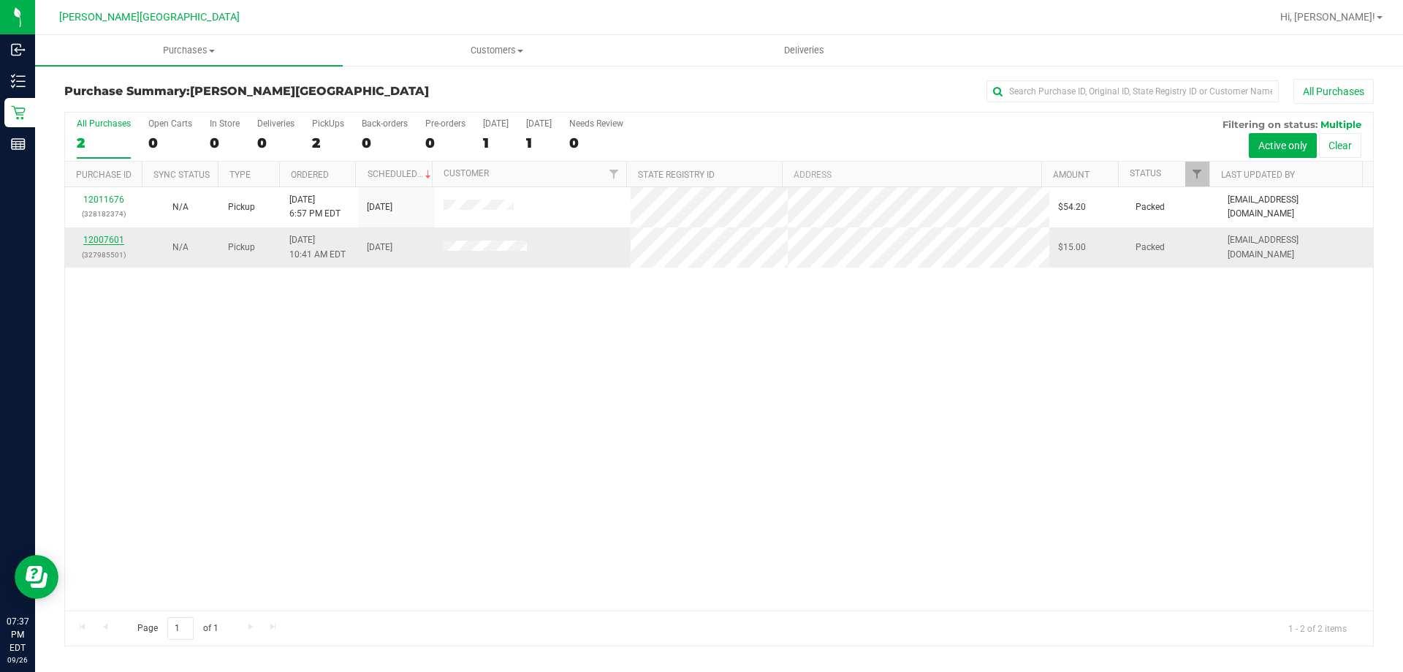
click at [98, 240] on link "12007601" at bounding box center [103, 240] width 41 height 10
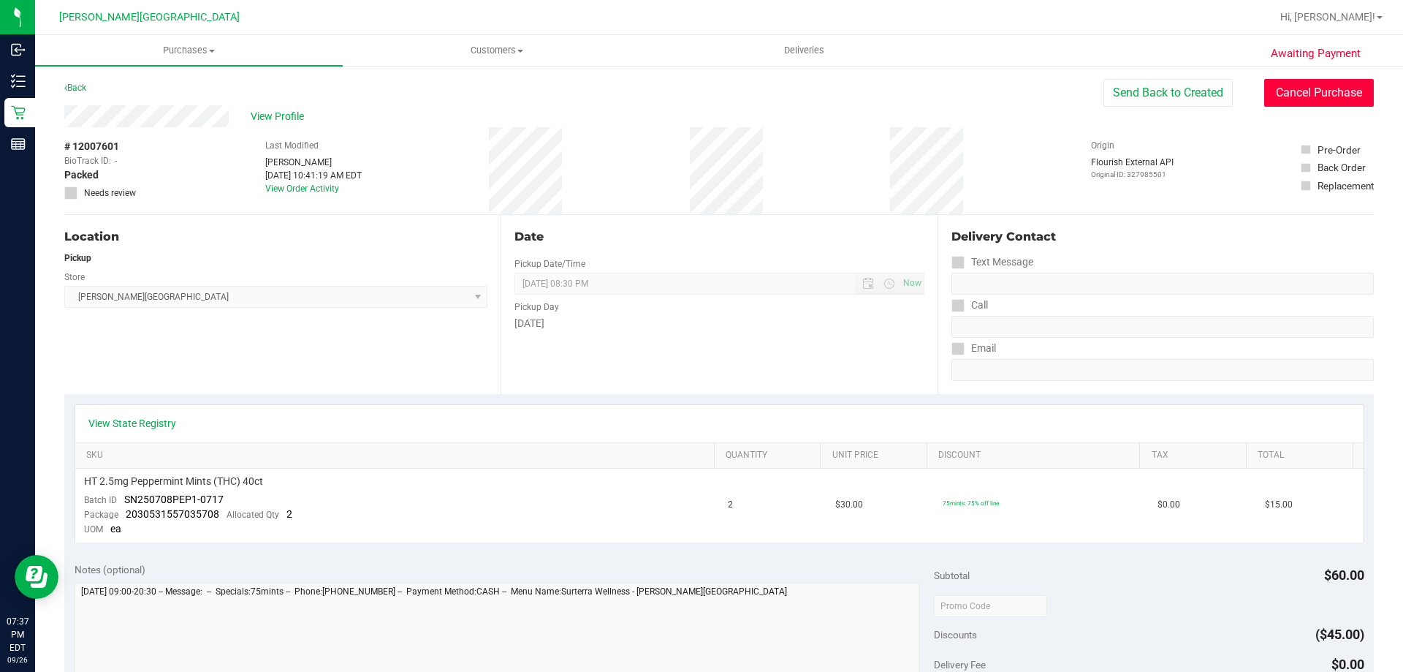
click at [1346, 85] on button "Cancel Purchase" at bounding box center [1319, 93] width 110 height 28
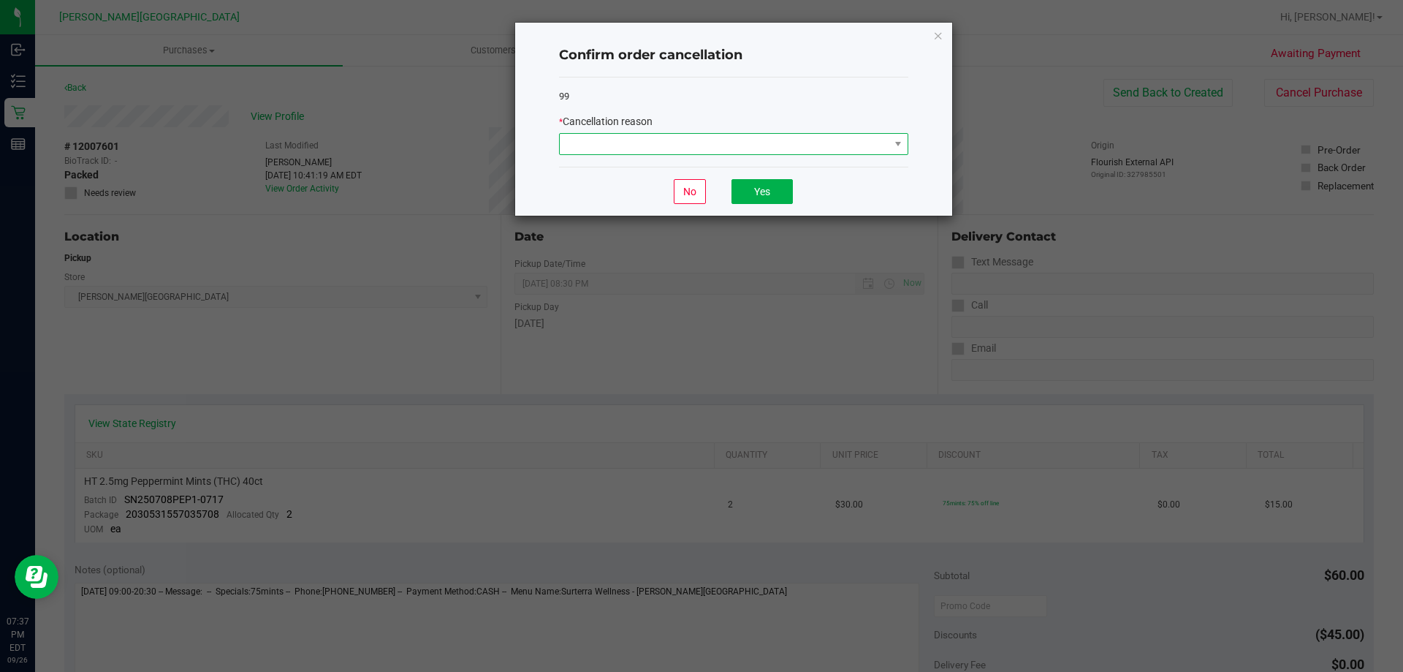
click at [835, 150] on span at bounding box center [725, 144] width 330 height 20
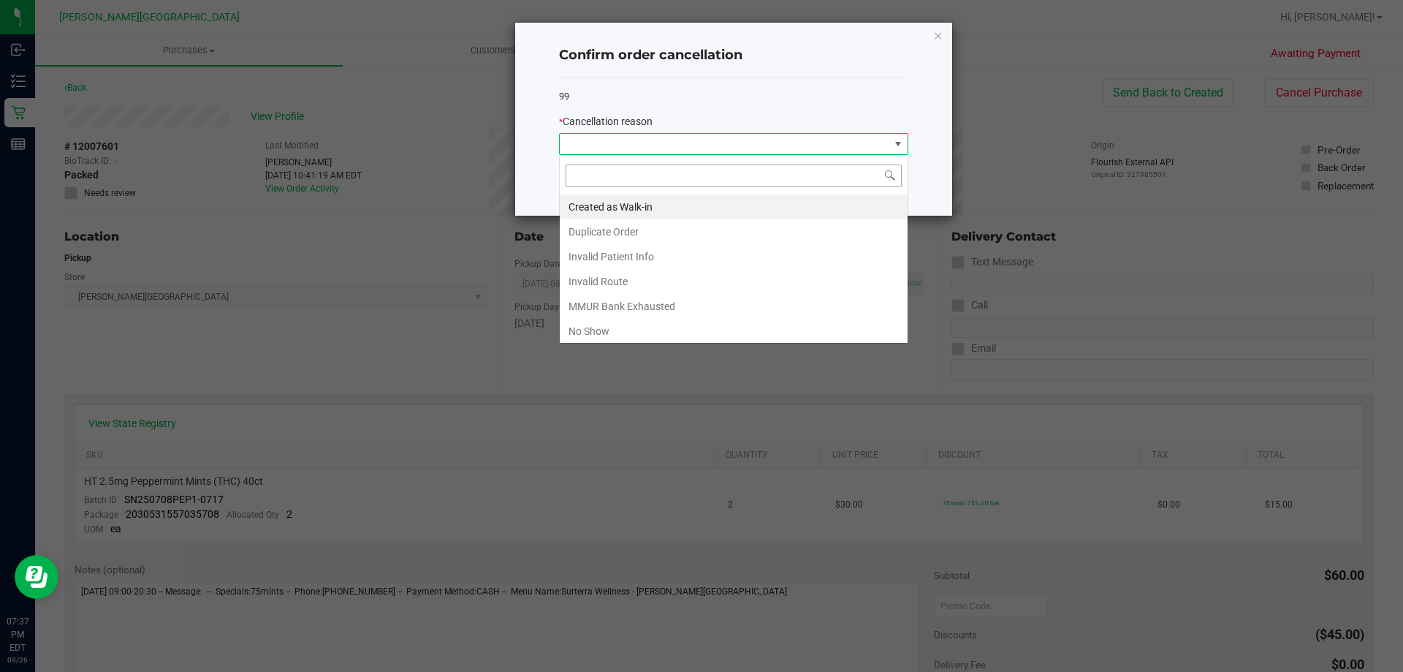
scroll to position [22, 349]
click at [607, 327] on li "No Show" at bounding box center [734, 331] width 348 height 25
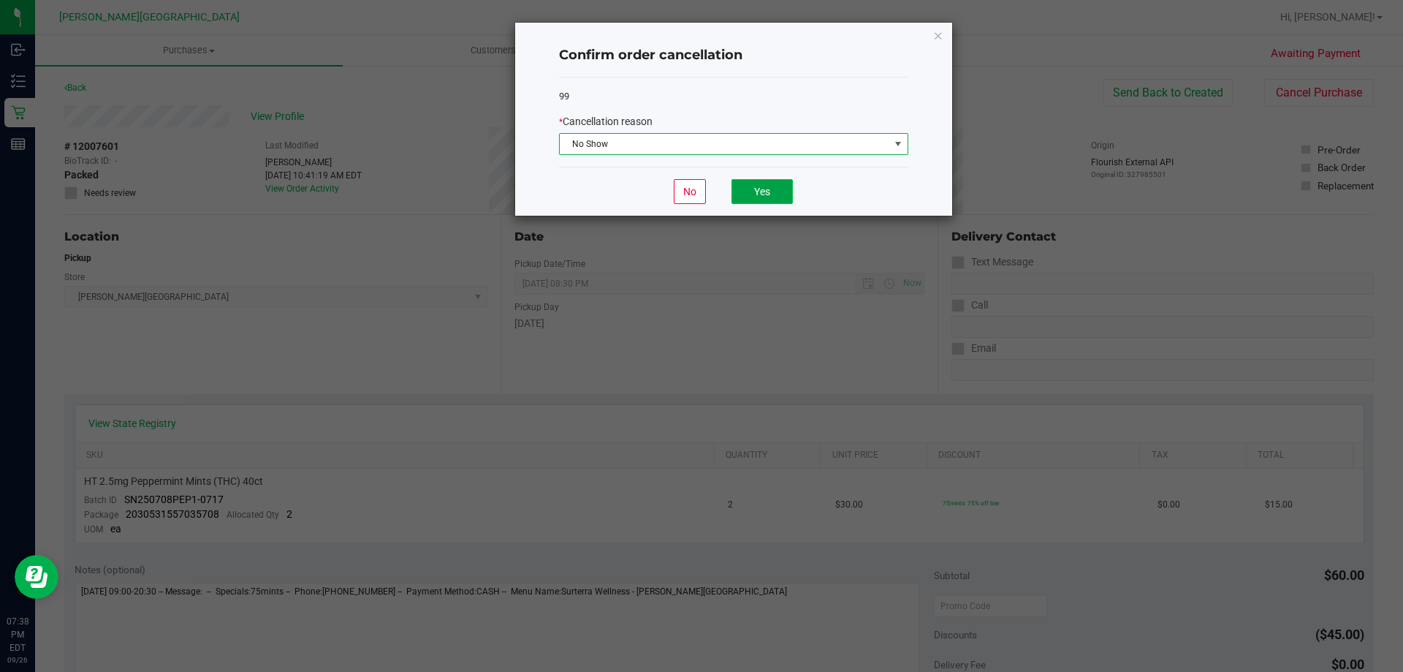
click at [747, 191] on button "Yes" at bounding box center [762, 191] width 61 height 25
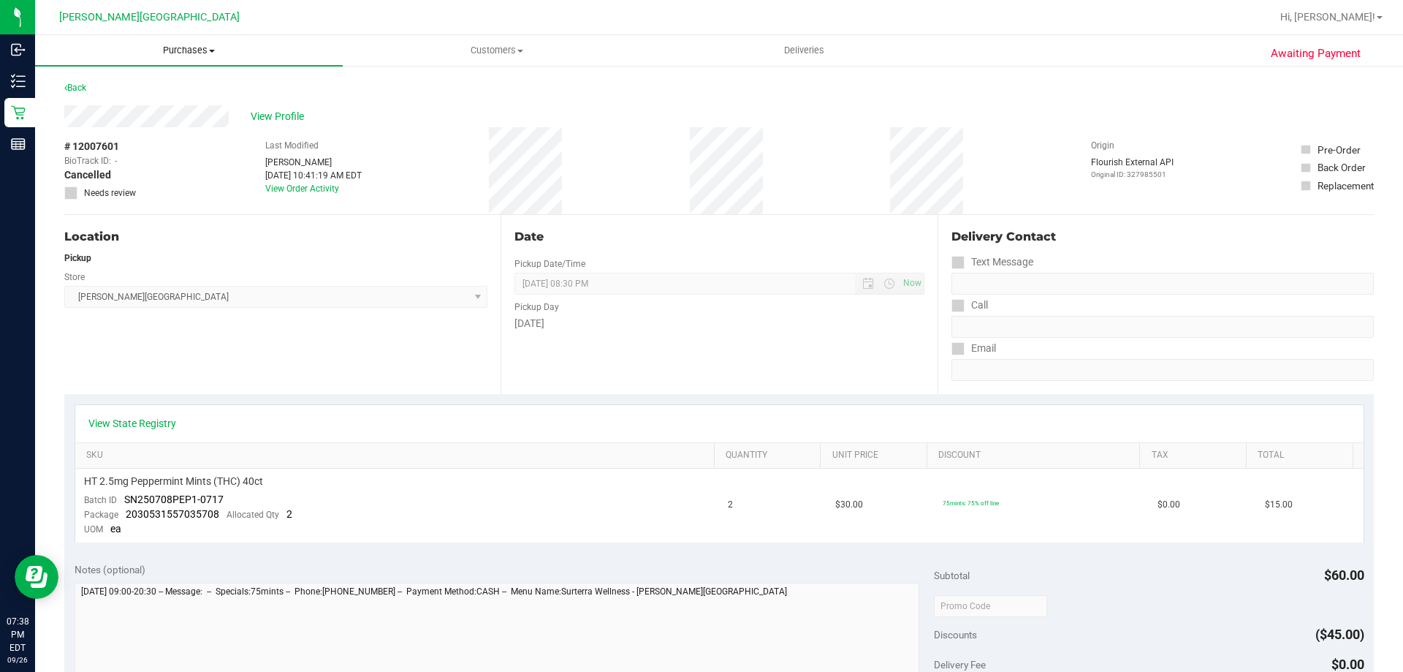
click at [191, 40] on uib-tab-heading "Purchases Summary of purchases Fulfillment All purchases" at bounding box center [189, 50] width 308 height 31
click at [122, 90] on span "Summary of purchases" at bounding box center [110, 88] width 150 height 12
